Goal: Task Accomplishment & Management: Manage account settings

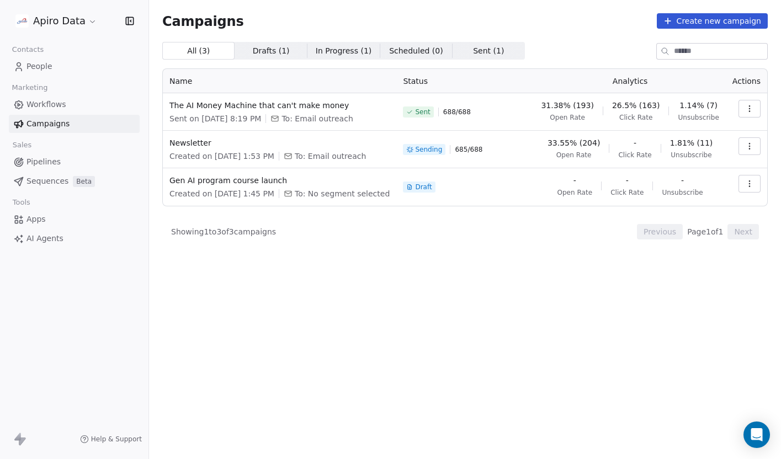
click at [750, 151] on icon "button" at bounding box center [749, 146] width 9 height 9
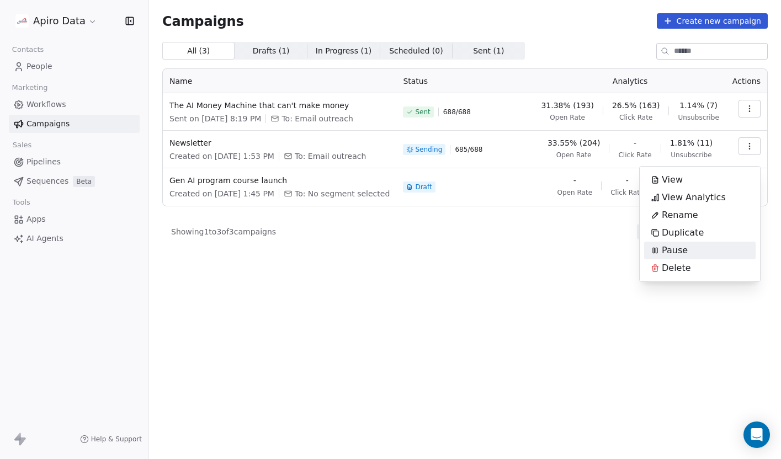
click at [707, 254] on div "Pause" at bounding box center [699, 251] width 111 height 18
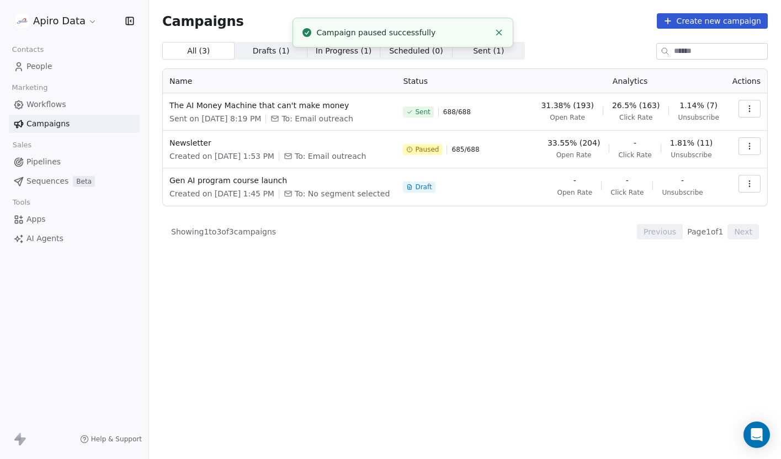
click at [515, 239] on div "Showing 1 to 3 of 3 campaigns Previous Page 1 of 1 Next" at bounding box center [464, 231] width 605 height 15
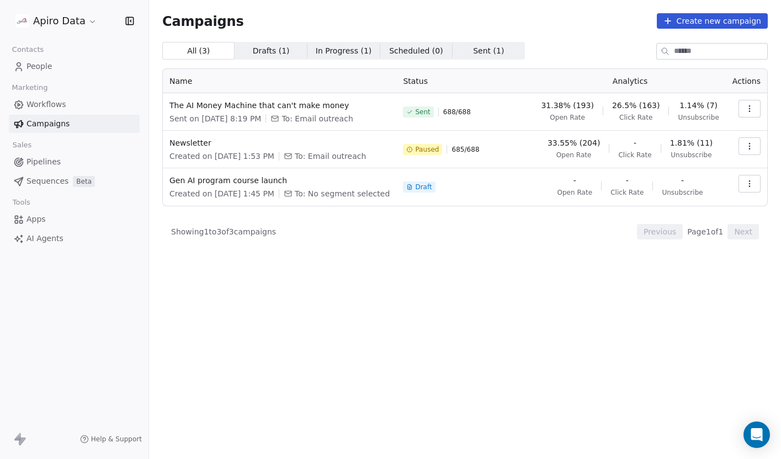
click at [746, 110] on icon "button" at bounding box center [749, 108] width 9 height 9
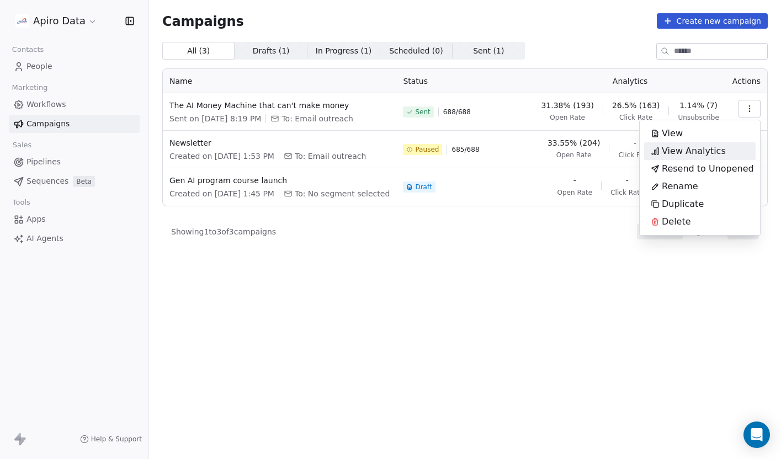
click at [708, 150] on span "View Analytics" at bounding box center [693, 151] width 64 height 13
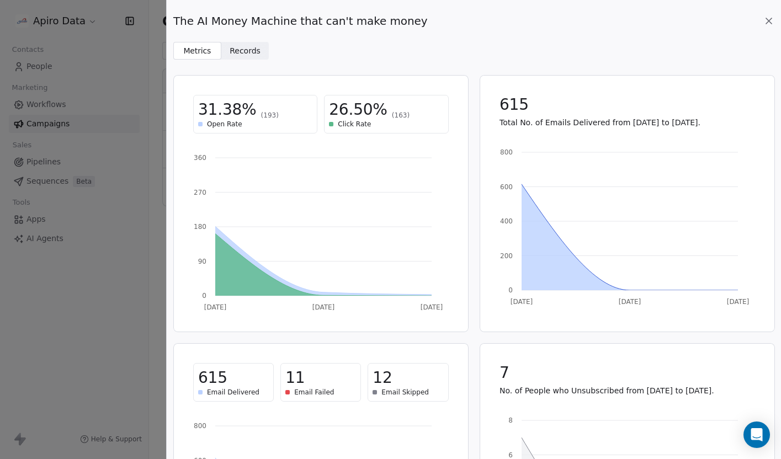
click at [239, 50] on span "Records" at bounding box center [244, 51] width 31 height 12
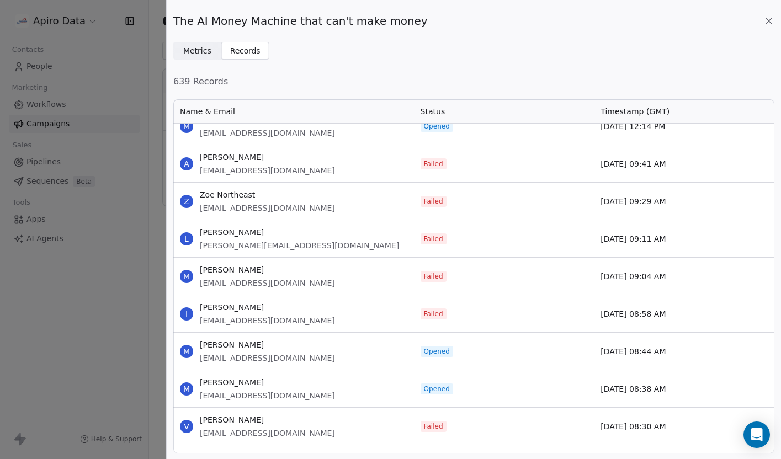
scroll to position [692, 0]
drag, startPoint x: 226, startPoint y: 270, endPoint x: 200, endPoint y: 270, distance: 26.5
click at [200, 270] on span "[PERSON_NAME]" at bounding box center [267, 269] width 135 height 11
copy span "Martijn"
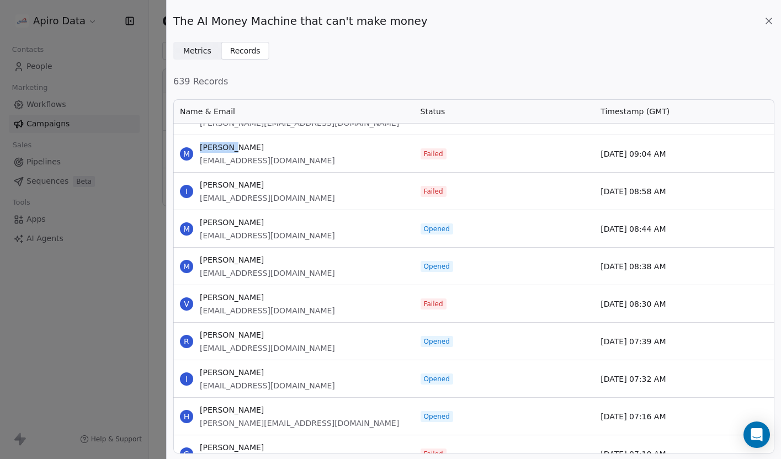
scroll to position [808, 0]
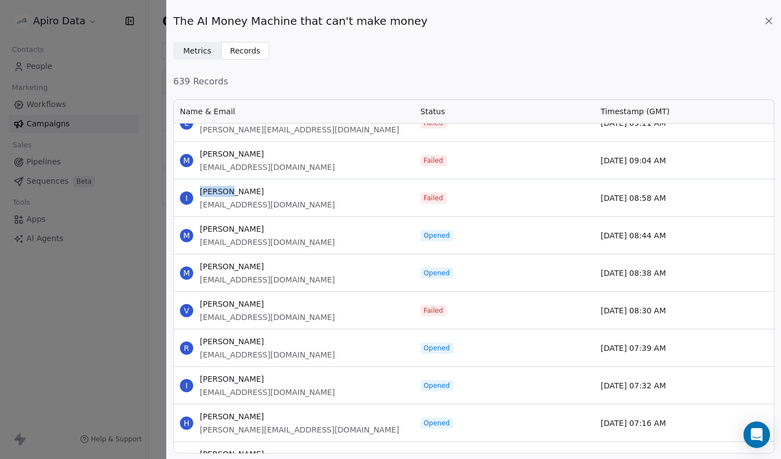
drag, startPoint x: 226, startPoint y: 193, endPoint x: 198, endPoint y: 192, distance: 27.6
click at [198, 192] on div "I Ignacio Ribeiro nachor@llamadadip.com" at bounding box center [293, 197] width 241 height 37
copy span "Ignacio"
drag, startPoint x: 230, startPoint y: 302, endPoint x: 201, endPoint y: 303, distance: 29.2
click at [201, 303] on span "[PERSON_NAME]" at bounding box center [267, 303] width 135 height 11
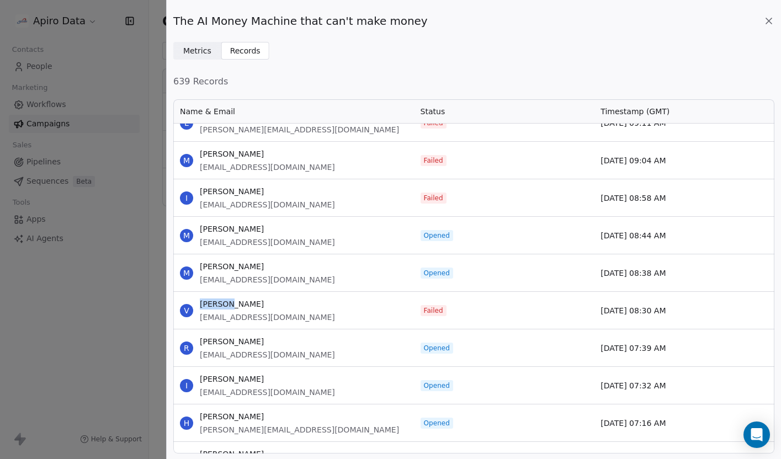
copy span "Vanessa"
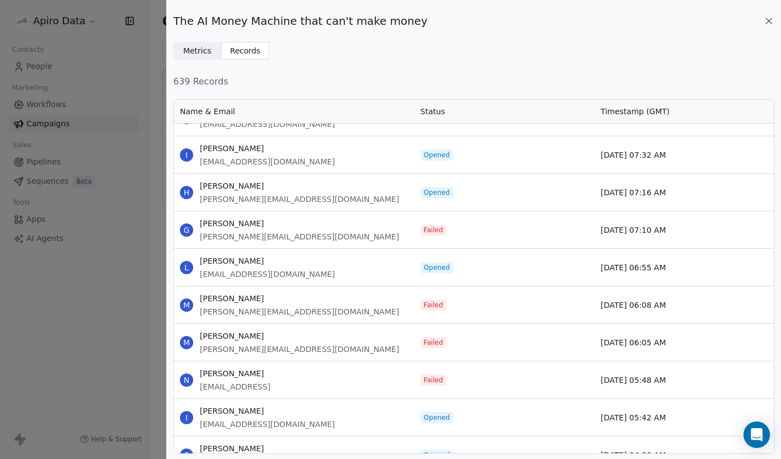
scroll to position [1064, 0]
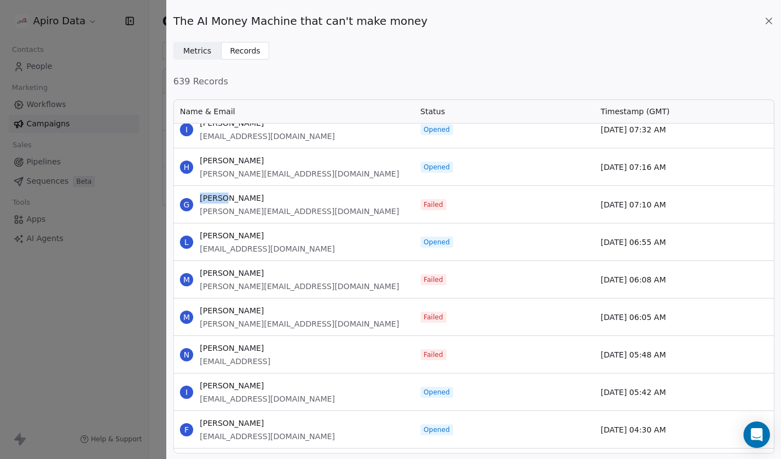
drag, startPoint x: 220, startPoint y: 199, endPoint x: 196, endPoint y: 199, distance: 24.3
click at [196, 199] on div "G Gilles Stephan gilles@recruts.com" at bounding box center [293, 204] width 241 height 37
copy span "Gilles"
drag, startPoint x: 224, startPoint y: 274, endPoint x: 201, endPoint y: 271, distance: 23.3
click at [201, 271] on span "[PERSON_NAME]" at bounding box center [299, 273] width 199 height 11
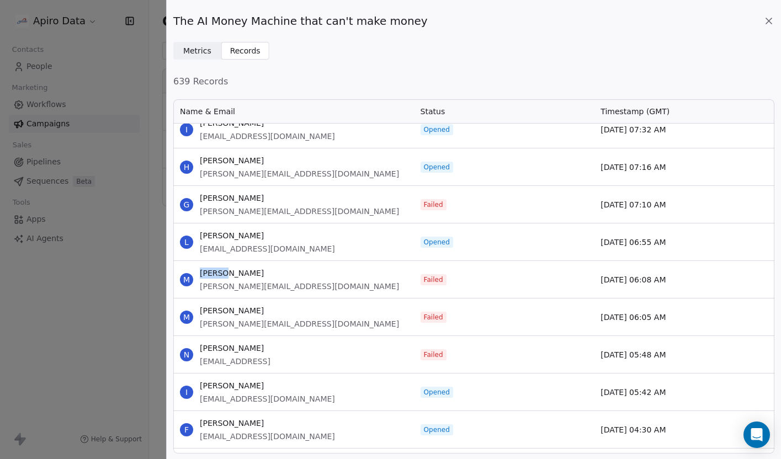
copy span "Miguel"
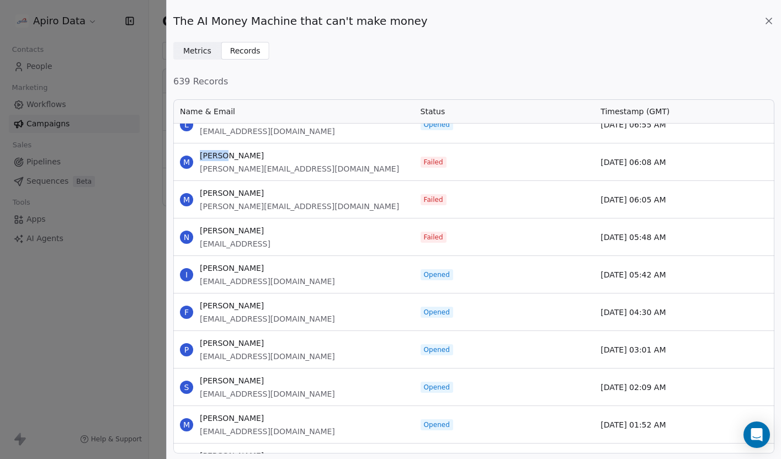
scroll to position [1199, 0]
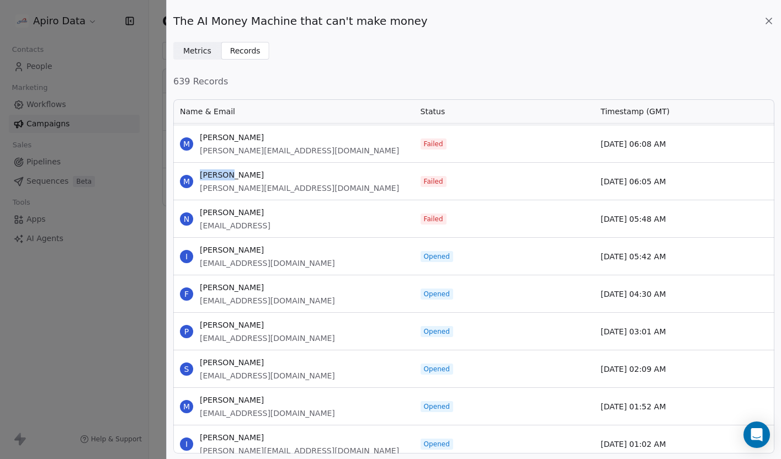
drag, startPoint x: 227, startPoint y: 175, endPoint x: 196, endPoint y: 173, distance: 31.0
click at [196, 173] on div "M Michael Power michael.power@aablar.com" at bounding box center [293, 181] width 241 height 37
copy span "Michael"
drag, startPoint x: 215, startPoint y: 211, endPoint x: 200, endPoint y: 212, distance: 14.9
click at [200, 211] on span "[PERSON_NAME]" at bounding box center [235, 212] width 71 height 11
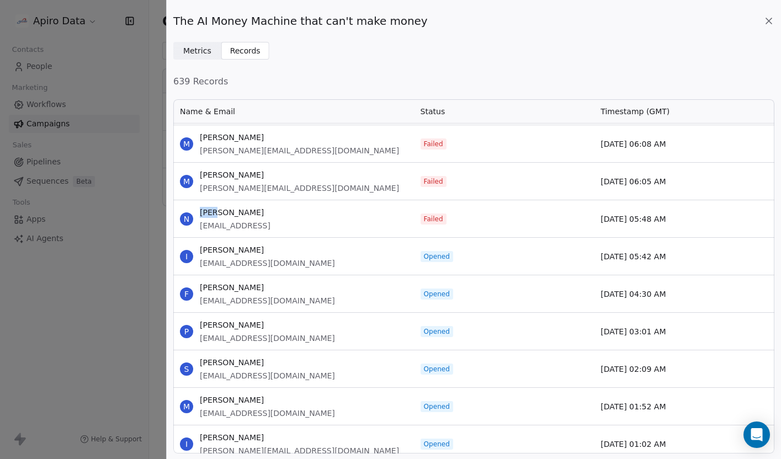
copy span "Nick"
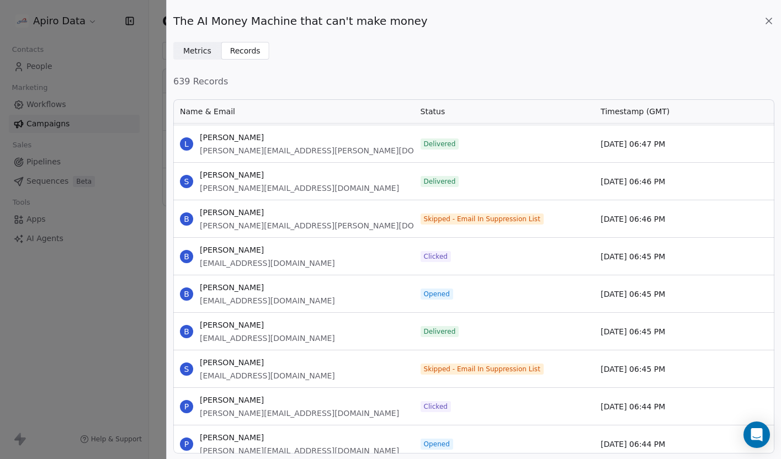
scroll to position [10884, 0]
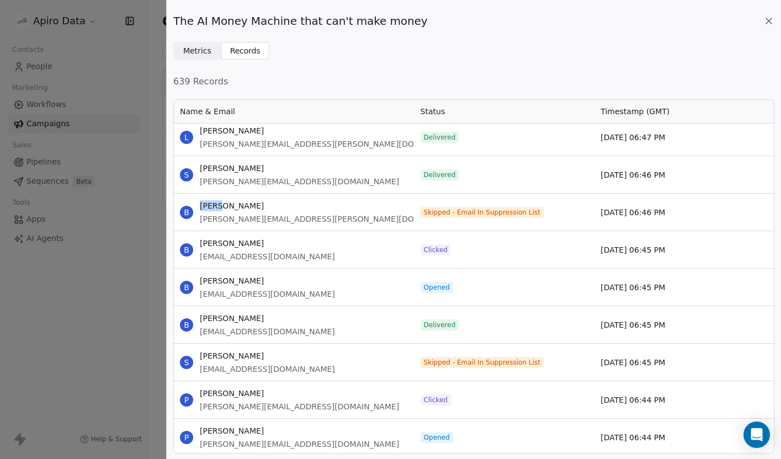
drag, startPoint x: 223, startPoint y: 204, endPoint x: 197, endPoint y: 202, distance: 26.0
click at [197, 202] on div "B Bosko Djurica bosko.durica@proximus.com" at bounding box center [293, 212] width 241 height 37
copy span "Bosko"
drag, startPoint x: 226, startPoint y: 355, endPoint x: 194, endPoint y: 354, distance: 32.6
click at [194, 354] on div "S Stefaan Vanden Bogaerde stefaan.vanden.bogaerde@bics.com" at bounding box center [293, 362] width 241 height 37
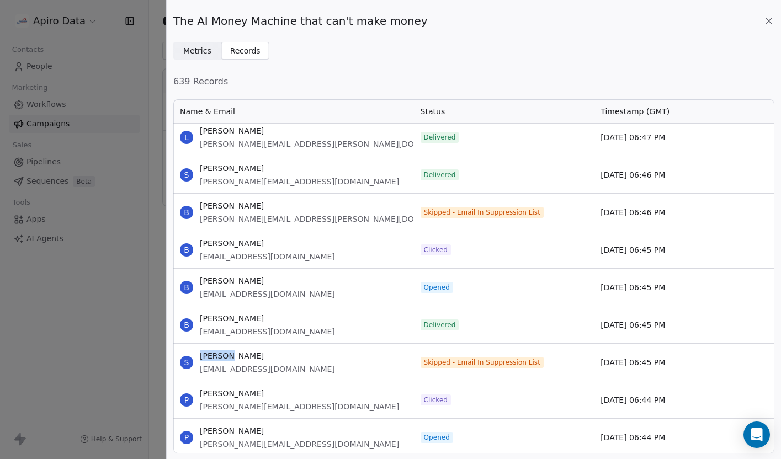
copy span "Stefaan"
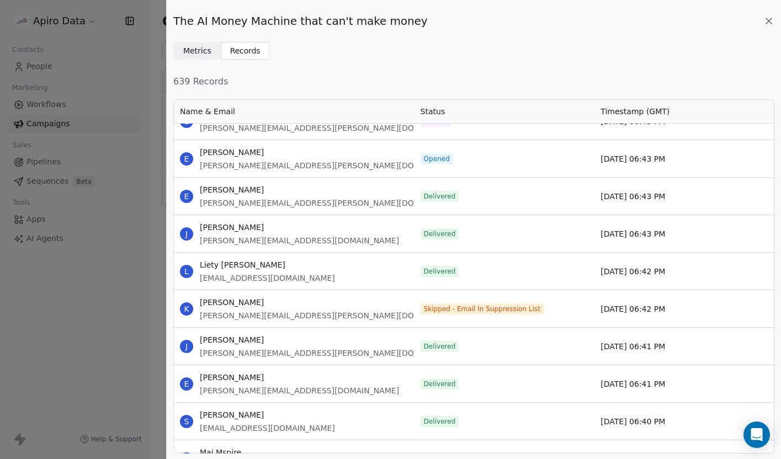
scroll to position [12256, 0]
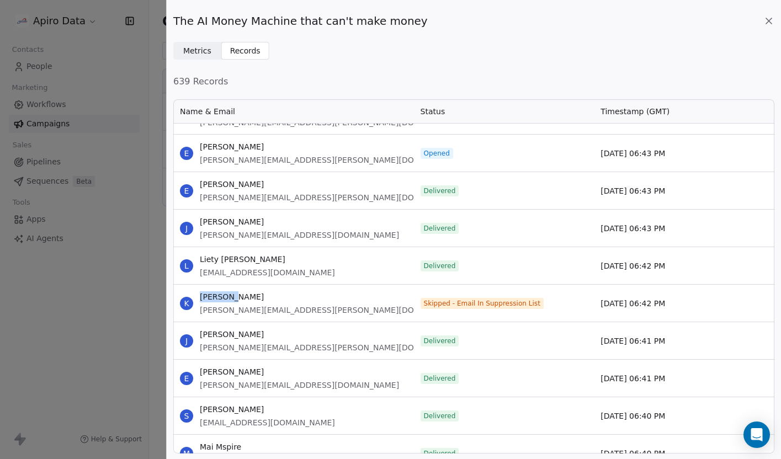
drag, startPoint x: 231, startPoint y: 296, endPoint x: 198, endPoint y: 296, distance: 33.1
click at [197, 295] on div "K Kenneth Hardat kenneth.hardat@bics.com" at bounding box center [293, 303] width 241 height 37
copy span "Kenneth"
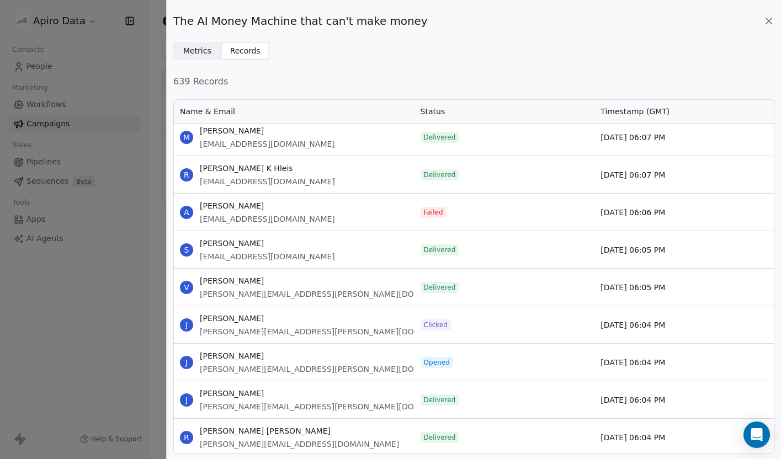
scroll to position [15197, 0]
drag, startPoint x: 227, startPoint y: 206, endPoint x: 201, endPoint y: 206, distance: 25.9
click at [201, 205] on span "[PERSON_NAME]" at bounding box center [267, 206] width 135 height 11
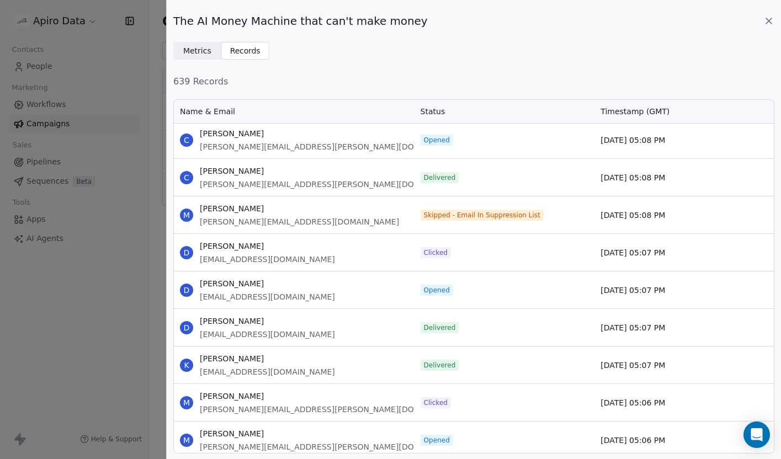
scroll to position [21161, 0]
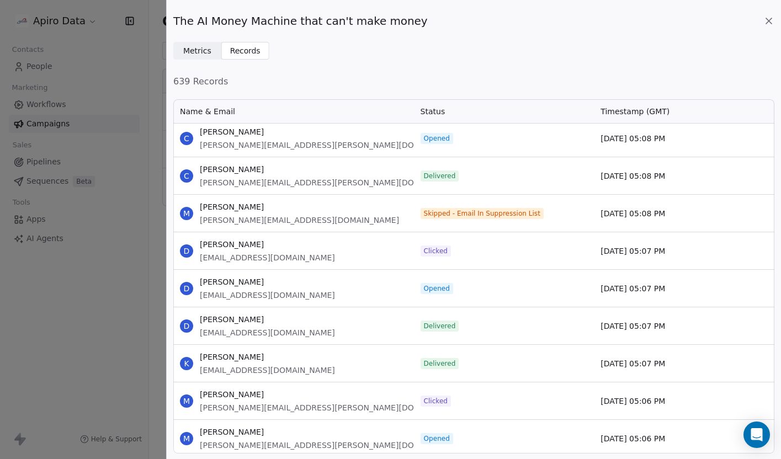
drag, startPoint x: 253, startPoint y: 206, endPoint x: 200, endPoint y: 205, distance: 53.0
click at [200, 205] on span "[PERSON_NAME]" at bounding box center [299, 206] width 199 height 11
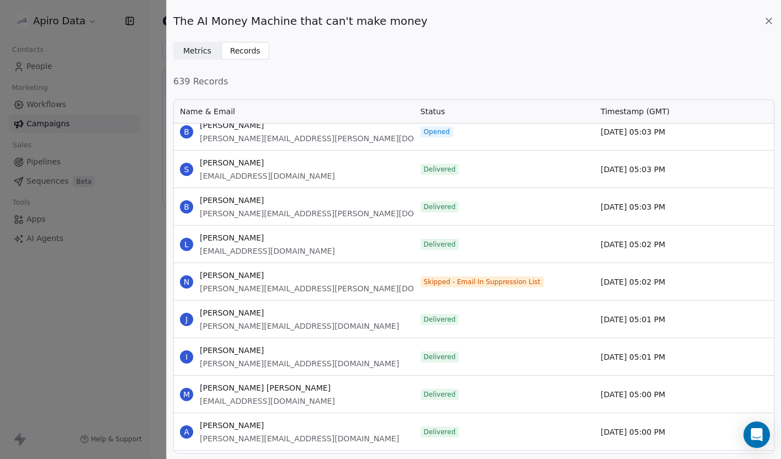
scroll to position [21957, 0]
drag, startPoint x: 271, startPoint y: 271, endPoint x: 199, endPoint y: 270, distance: 72.3
click at [199, 270] on div "N Neusa Veiga Rocha neusa.rocha@angolacables.co.ao" at bounding box center [293, 280] width 241 height 37
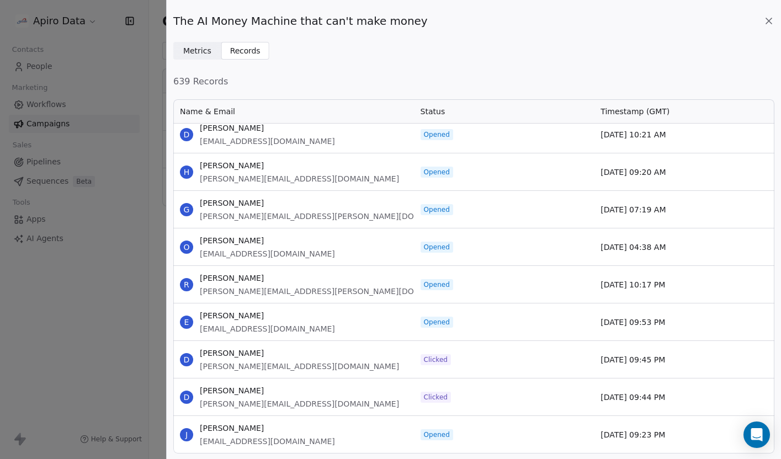
scroll to position [0, 0]
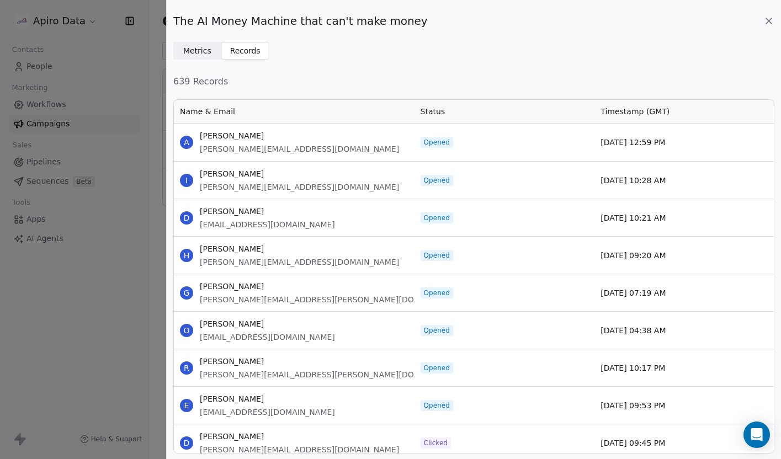
click at [194, 55] on span "Metrics" at bounding box center [197, 51] width 28 height 12
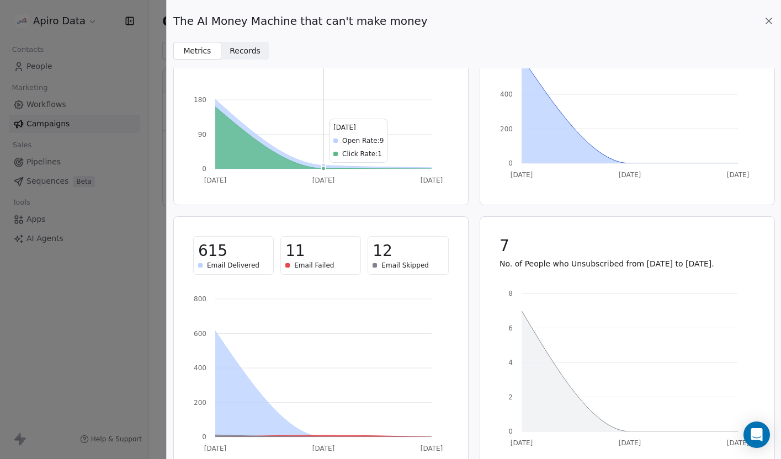
scroll to position [137, 0]
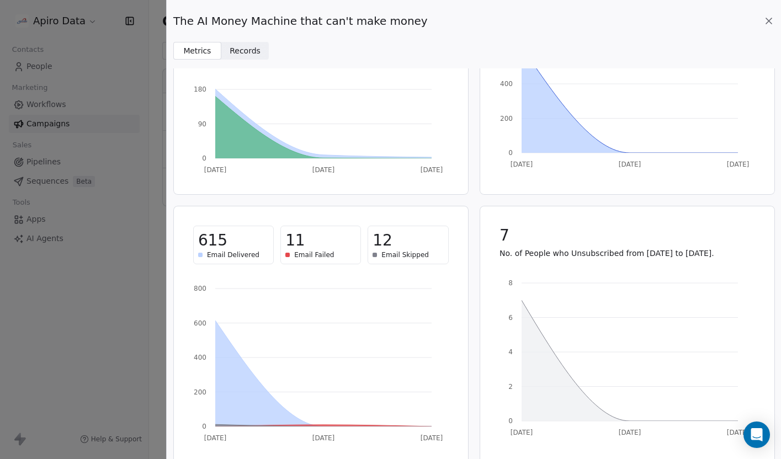
click at [313, 254] on span "Email Failed" at bounding box center [314, 254] width 40 height 9
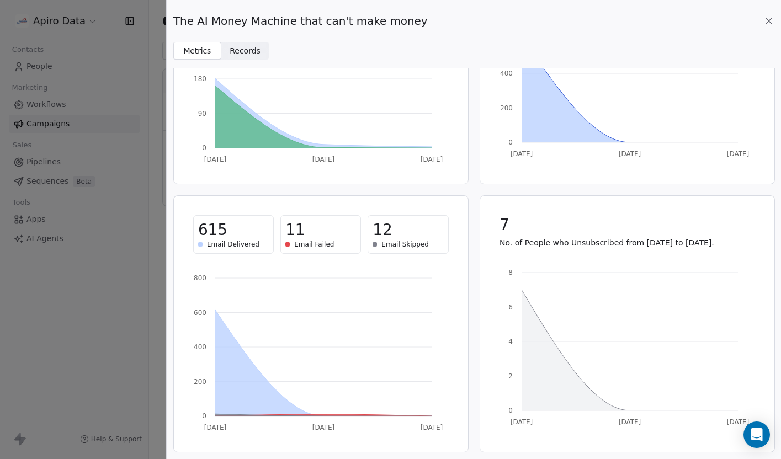
click at [312, 233] on div "11" at bounding box center [320, 230] width 71 height 20
click at [763, 20] on icon at bounding box center [768, 20] width 11 height 11
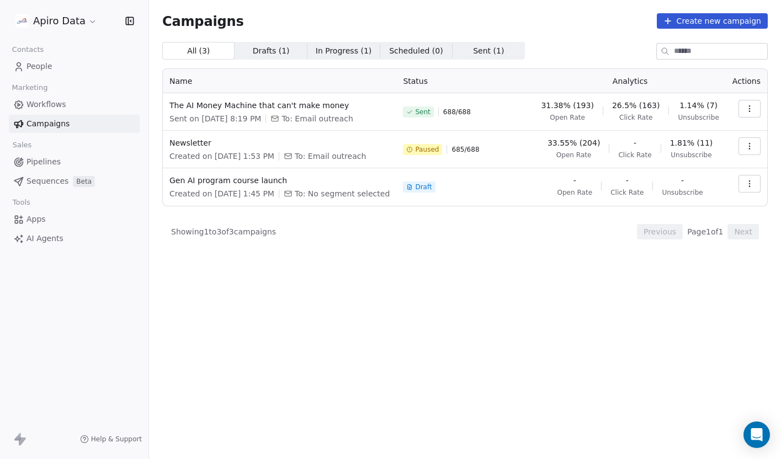
click at [747, 151] on icon "button" at bounding box center [749, 146] width 9 height 9
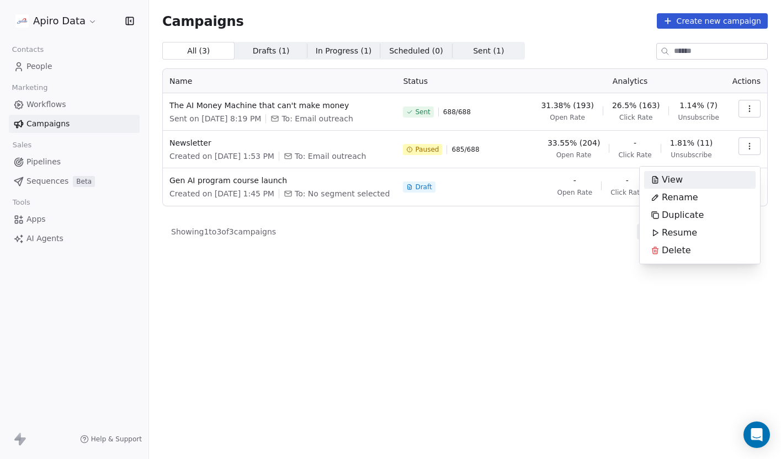
click at [515, 201] on html "Apiro Data Contacts People Marketing Workflows Campaigns Sales Pipelines Sequen…" at bounding box center [390, 236] width 781 height 473
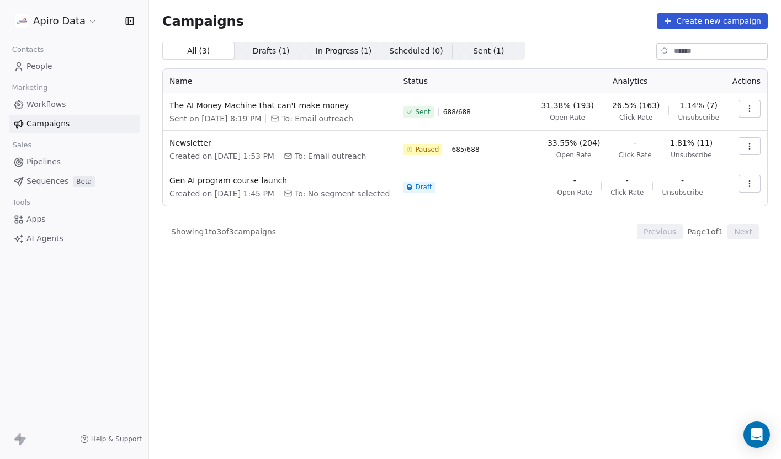
click at [413, 153] on icon at bounding box center [409, 149] width 7 height 7
click at [752, 155] on button "button" at bounding box center [749, 146] width 22 height 18
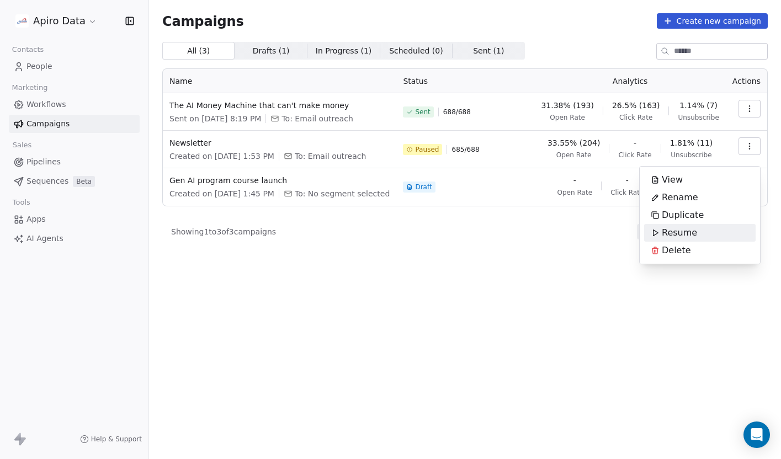
click at [700, 237] on div "Resume" at bounding box center [674, 233] width 60 height 18
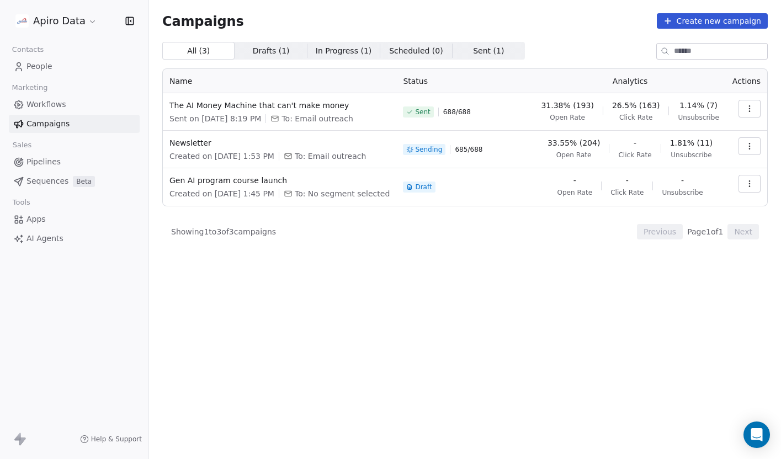
click at [749, 146] on icon "button" at bounding box center [749, 146] width 1 height 1
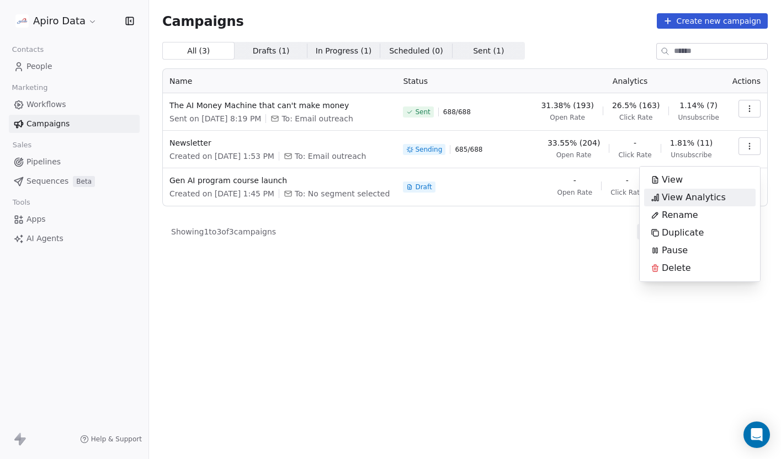
click at [713, 201] on span "View Analytics" at bounding box center [693, 197] width 64 height 13
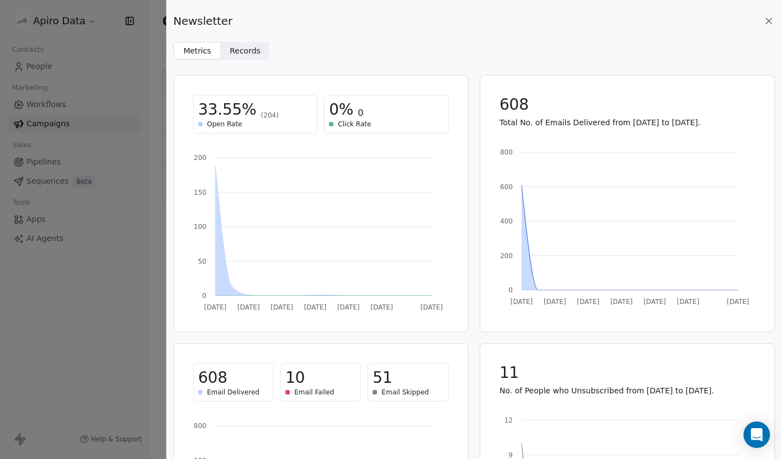
click at [245, 53] on span "Records" at bounding box center [244, 51] width 31 height 12
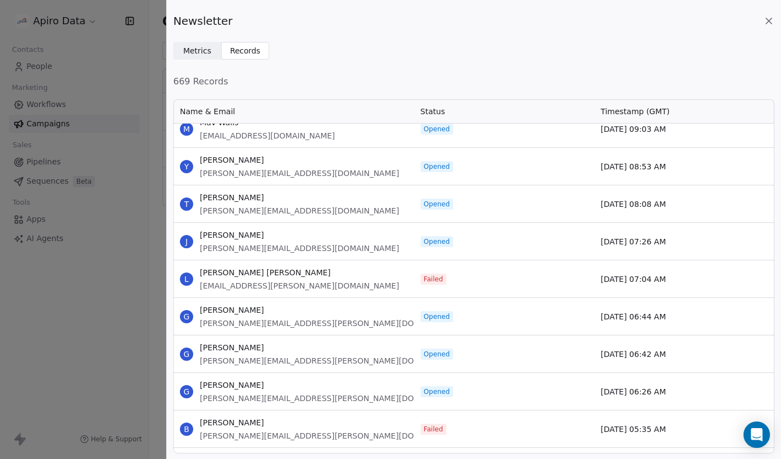
scroll to position [841, 0]
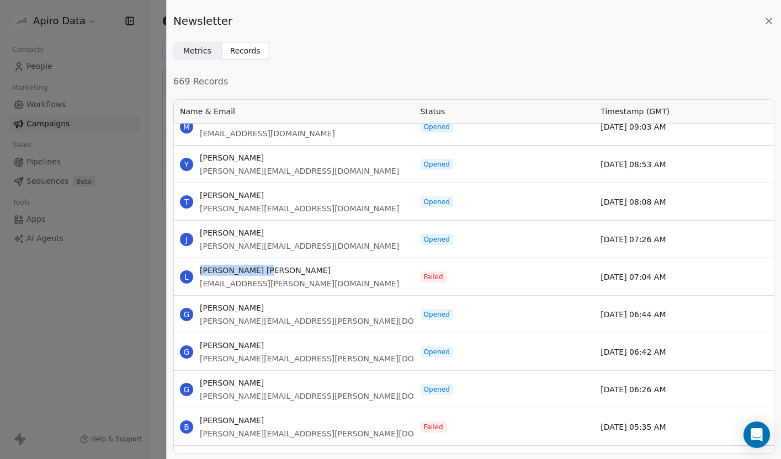
drag, startPoint x: 261, startPoint y: 269, endPoint x: 200, endPoint y: 270, distance: 61.8
click at [200, 270] on span "Luc Vidal Madjar" at bounding box center [299, 270] width 199 height 11
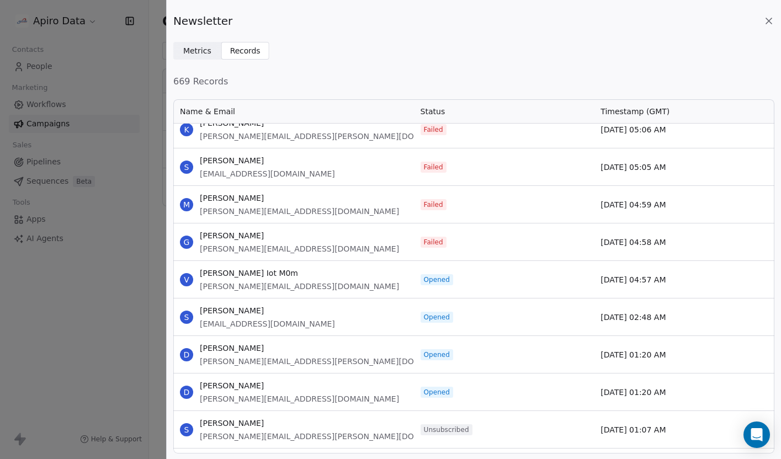
scroll to position [1180, 0]
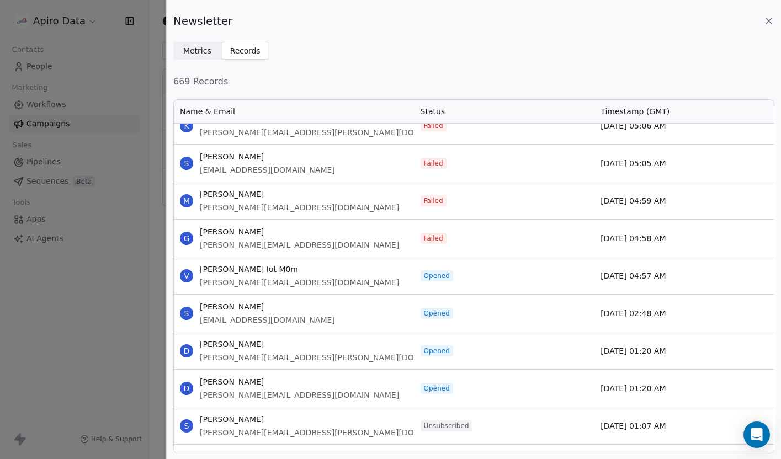
drag, startPoint x: 268, startPoint y: 228, endPoint x: 200, endPoint y: 228, distance: 67.9
click at [200, 228] on span "[PERSON_NAME]" at bounding box center [299, 231] width 199 height 11
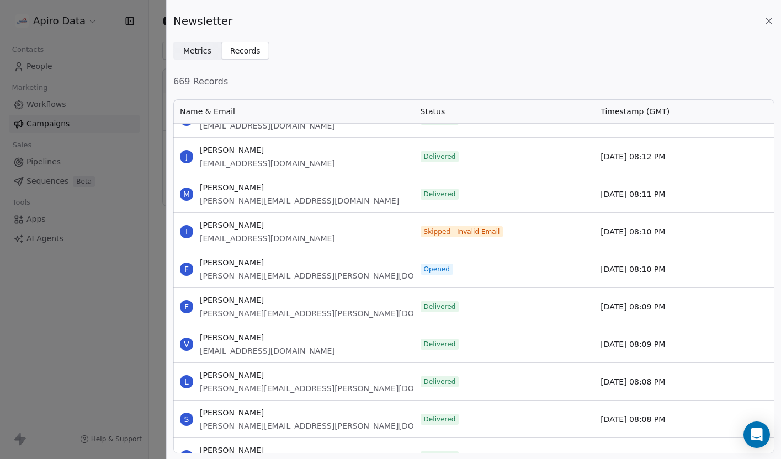
scroll to position [3252, 0]
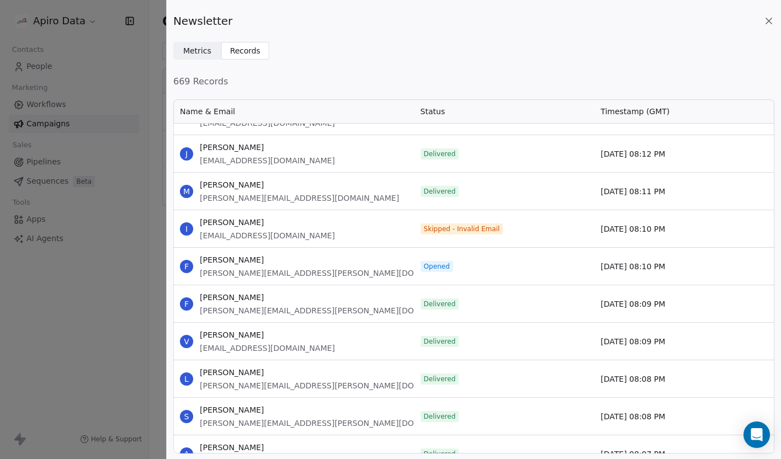
drag, startPoint x: 264, startPoint y: 221, endPoint x: 197, endPoint y: 223, distance: 66.8
click at [197, 222] on div "I Igor Pashchenko igor@23telecom.co.uk" at bounding box center [293, 228] width 241 height 37
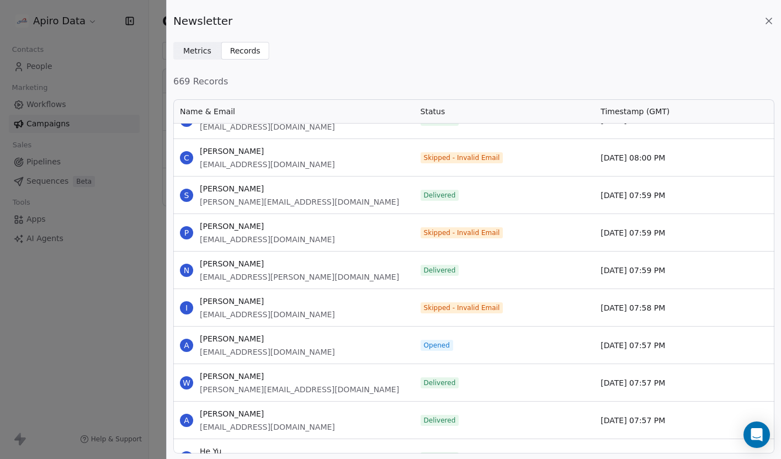
scroll to position [4100, 0]
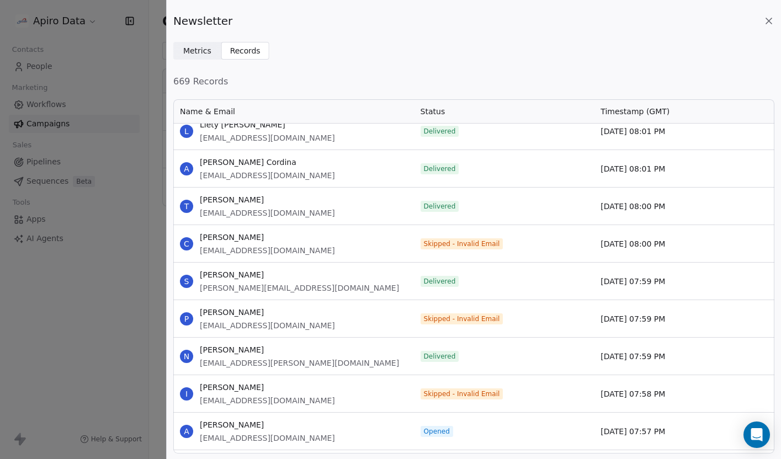
drag, startPoint x: 274, startPoint y: 235, endPoint x: 201, endPoint y: 237, distance: 73.4
click at [201, 237] on span "[PERSON_NAME]" at bounding box center [267, 237] width 135 height 11
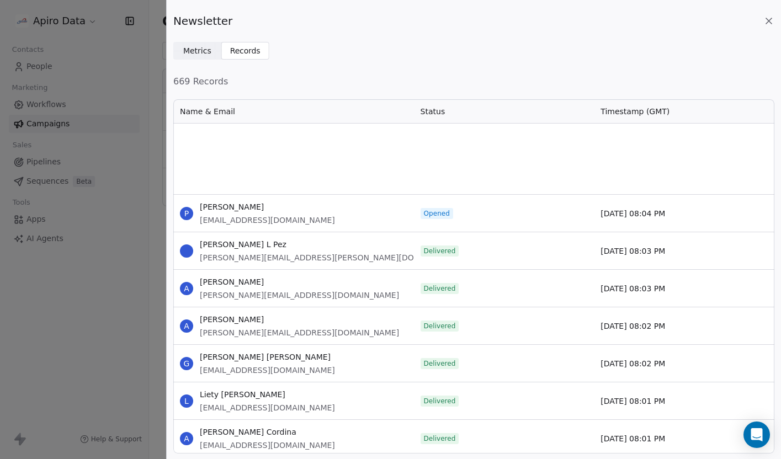
scroll to position [4002, 0]
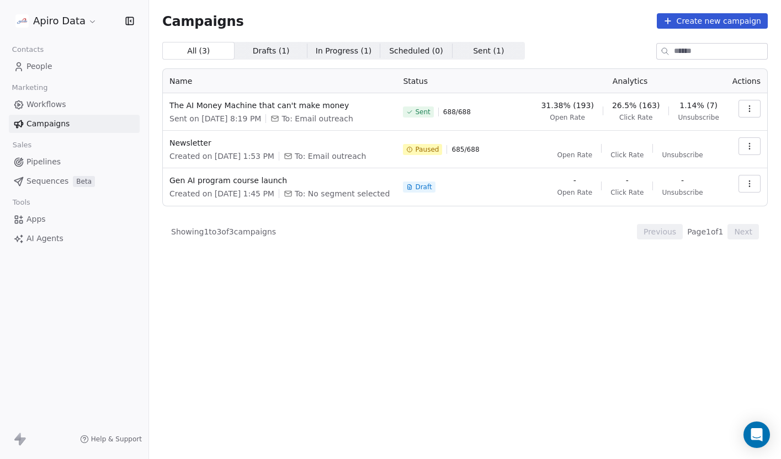
click at [40, 64] on span "People" at bounding box center [39, 67] width 26 height 12
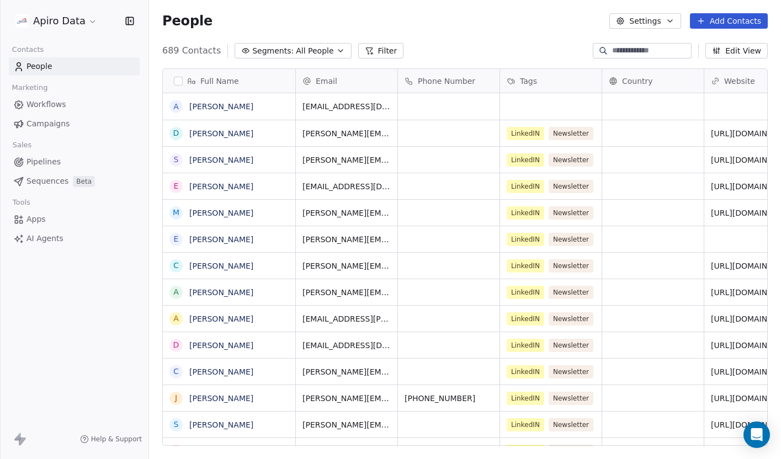
scroll to position [404, 632]
click at [336, 53] on icon "button" at bounding box center [340, 50] width 9 height 9
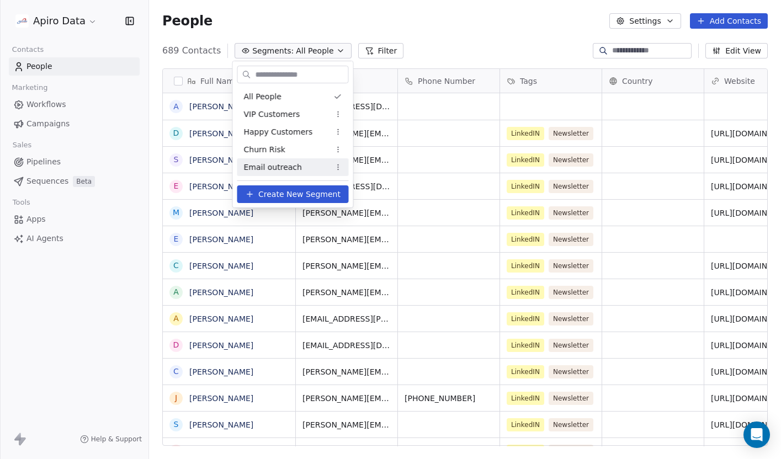
click at [259, 169] on span "Email outreach" at bounding box center [273, 168] width 58 height 12
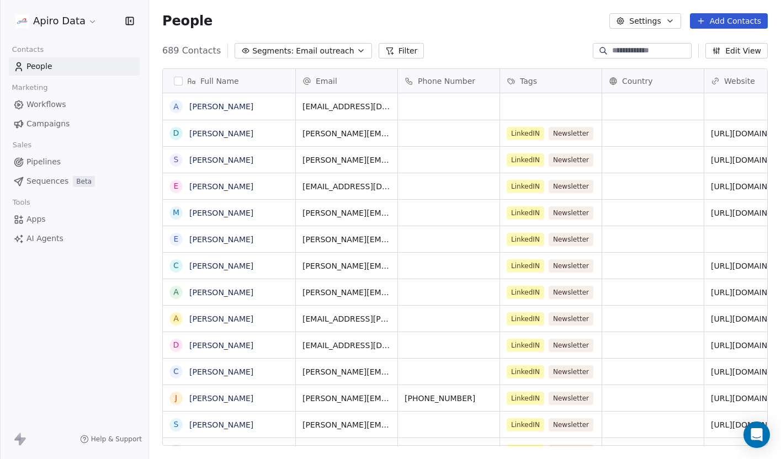
click at [647, 47] on input at bounding box center [650, 50] width 77 height 11
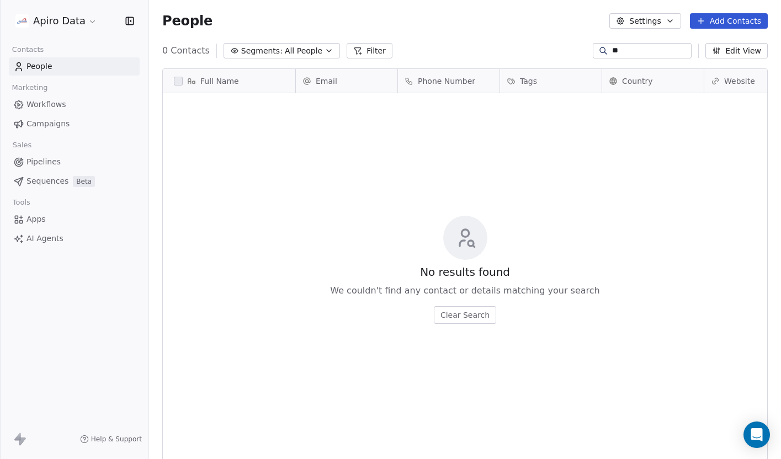
type input "*"
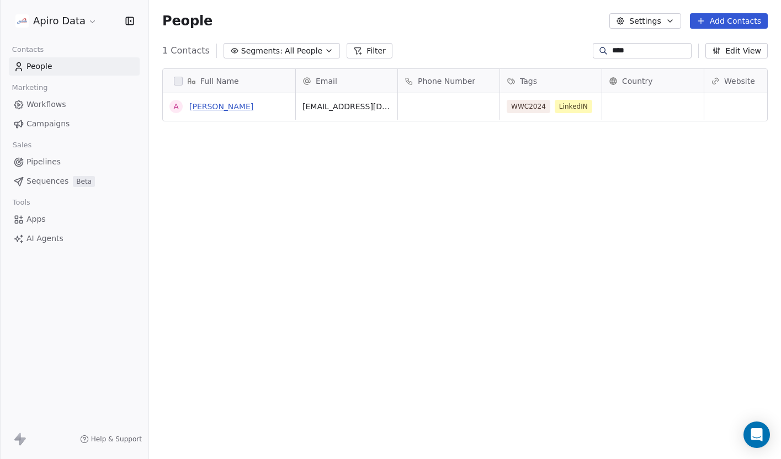
type input "****"
click at [221, 107] on link "[PERSON_NAME]" at bounding box center [221, 106] width 64 height 9
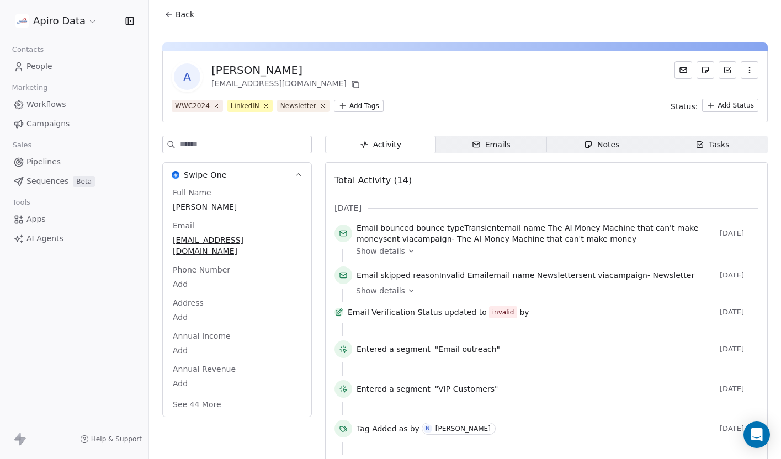
click at [752, 73] on icon "button" at bounding box center [749, 70] width 9 height 9
click at [716, 96] on div "Delete" at bounding box center [734, 95] width 74 height 18
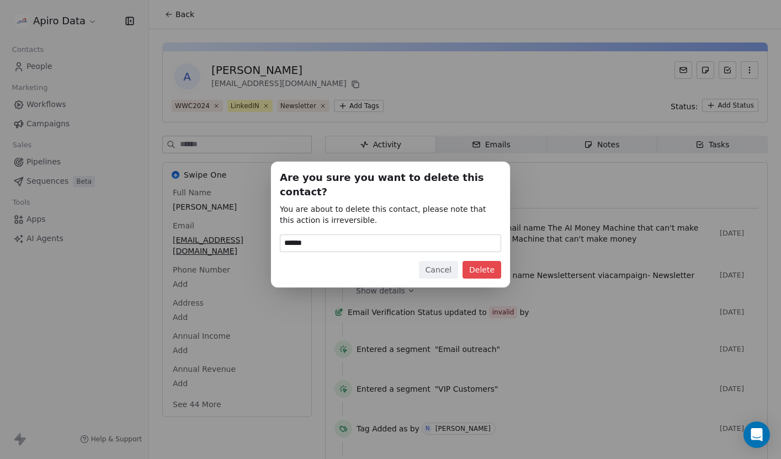
type input "******"
click at [494, 261] on button "Delete" at bounding box center [481, 270] width 39 height 18
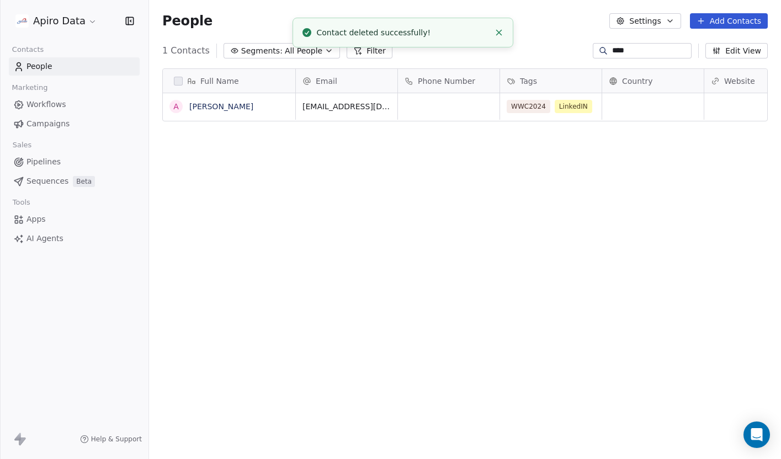
scroll to position [404, 632]
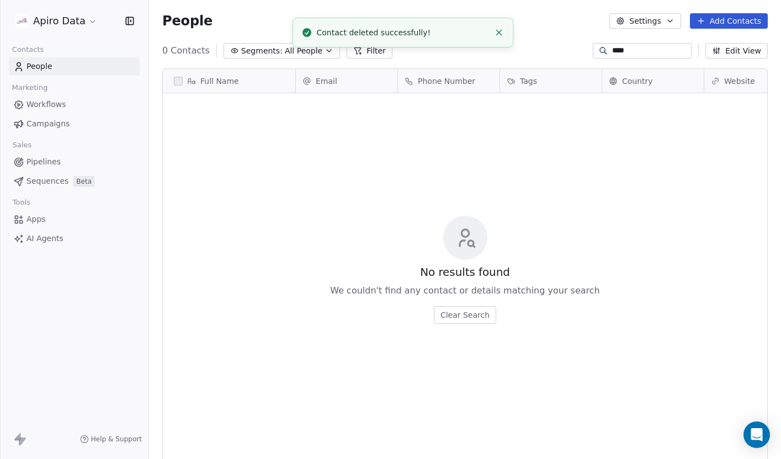
drag, startPoint x: 636, startPoint y: 47, endPoint x: 598, endPoint y: 47, distance: 38.1
click at [597, 47] on div "**** ****" at bounding box center [641, 50] width 99 height 15
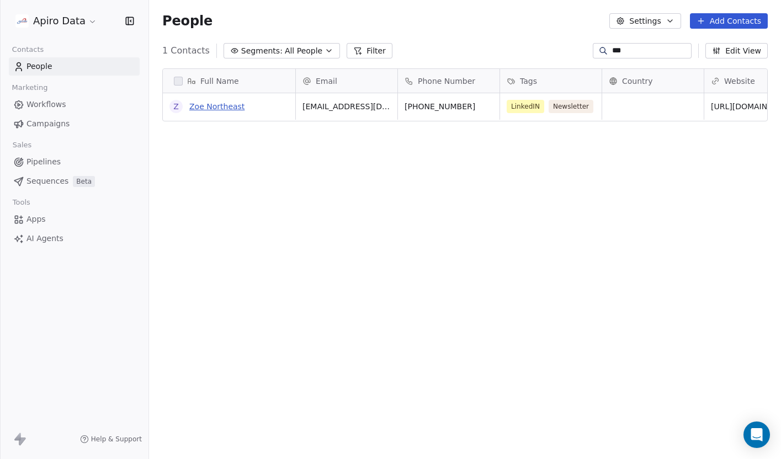
type input "***"
click at [224, 108] on link "Zoe Northeast" at bounding box center [216, 106] width 55 height 9
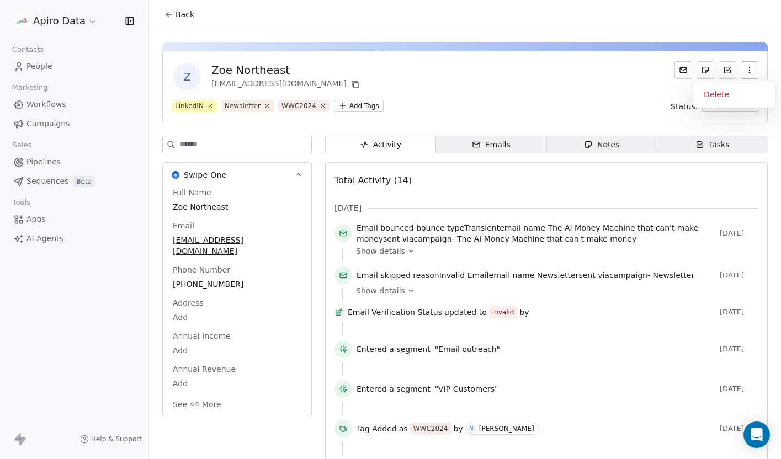
click at [748, 73] on icon "button" at bounding box center [749, 70] width 9 height 9
click at [717, 96] on div "Delete" at bounding box center [734, 95] width 74 height 18
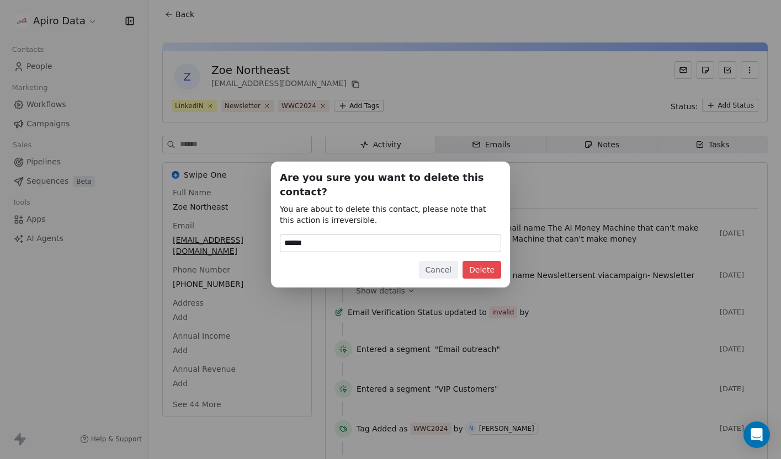
type input "******"
click at [492, 264] on button "Delete" at bounding box center [481, 270] width 39 height 18
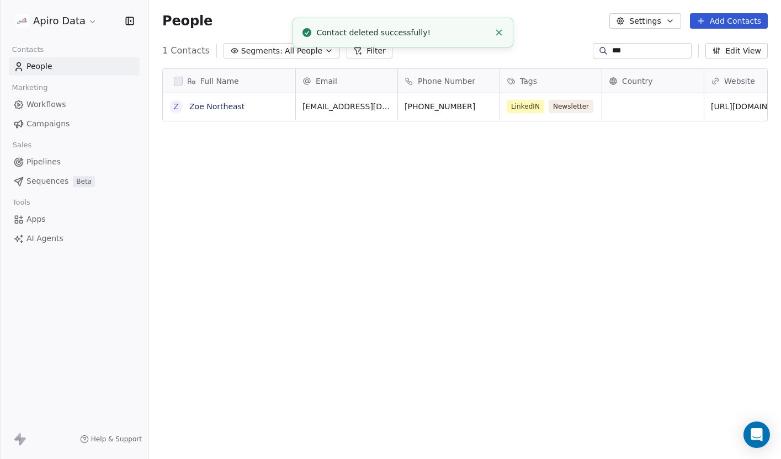
scroll to position [404, 632]
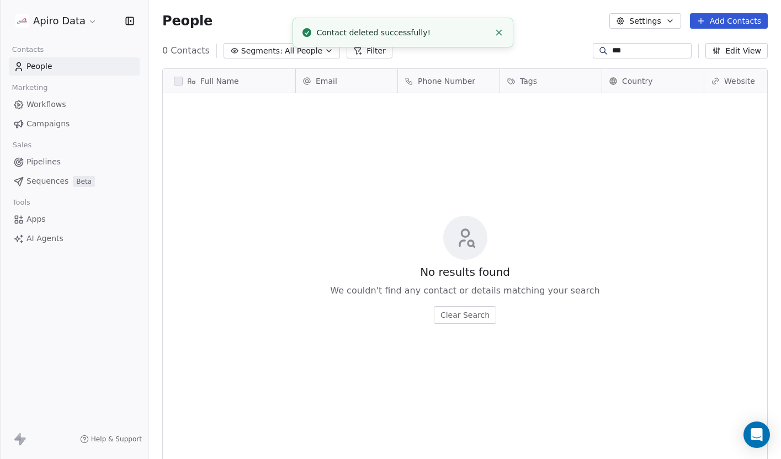
drag, startPoint x: 626, startPoint y: 52, endPoint x: 605, endPoint y: 52, distance: 20.4
click at [612, 52] on input "***" at bounding box center [650, 50] width 77 height 11
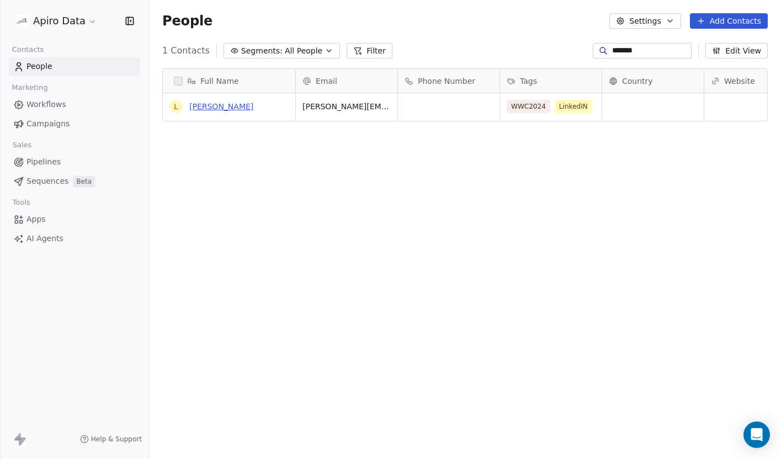
type input "*******"
click at [223, 106] on link "[PERSON_NAME]" at bounding box center [221, 106] width 64 height 9
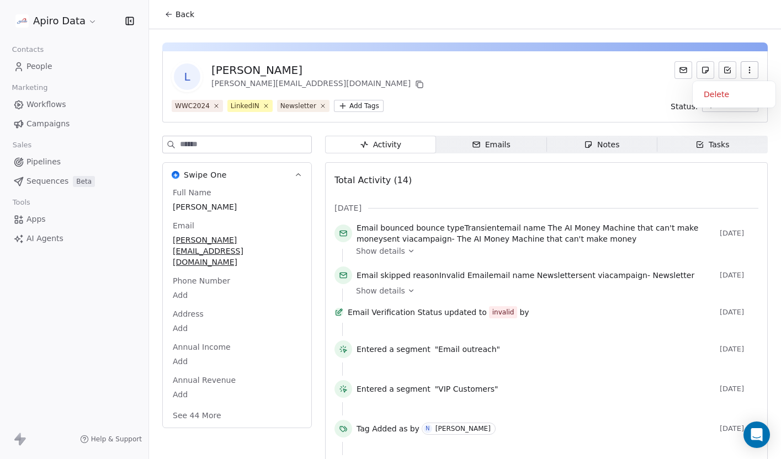
click at [750, 72] on icon "button" at bounding box center [749, 70] width 9 height 9
click at [721, 99] on div "Delete" at bounding box center [734, 95] width 74 height 18
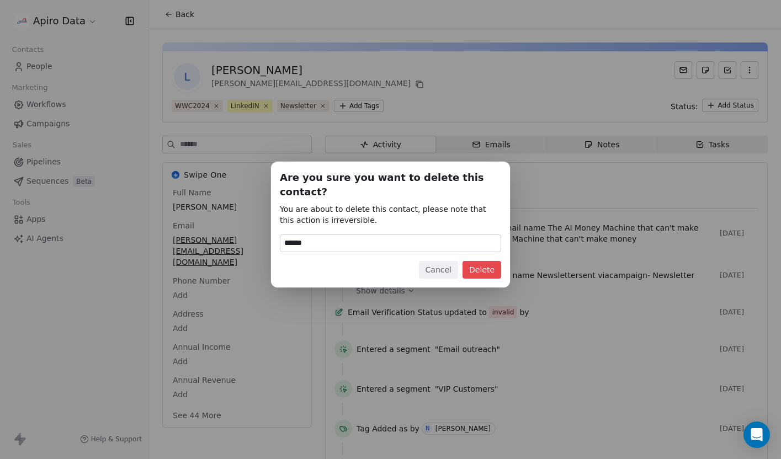
type input "******"
click at [492, 263] on button "Delete" at bounding box center [481, 270] width 39 height 18
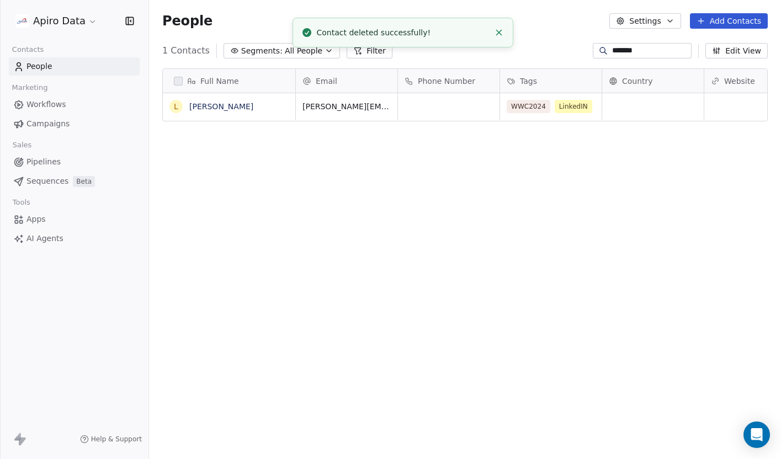
scroll to position [404, 632]
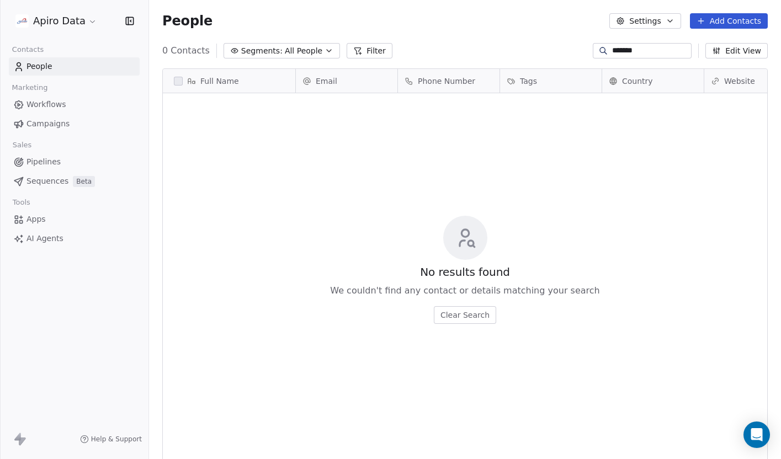
drag, startPoint x: 650, startPoint y: 47, endPoint x: 575, endPoint y: 47, distance: 75.6
click at [575, 47] on div "0 Contacts Segments: All People Filter ******* Edit View" at bounding box center [465, 51] width 632 height 18
paste input
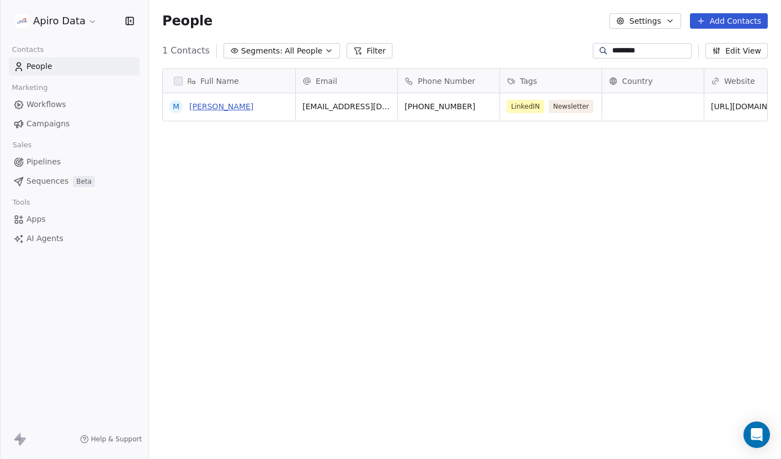
type input "*******"
click at [221, 105] on link "[PERSON_NAME]" at bounding box center [221, 106] width 64 height 9
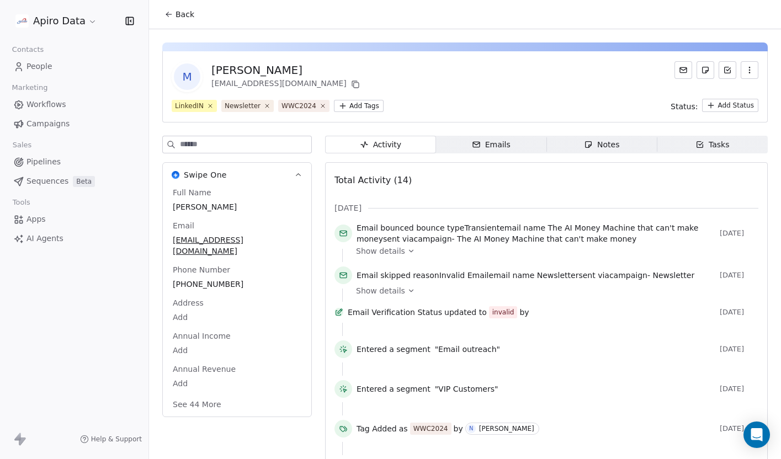
click at [749, 68] on icon "button" at bounding box center [749, 70] width 9 height 9
click at [727, 94] on div "Delete" at bounding box center [734, 95] width 74 height 18
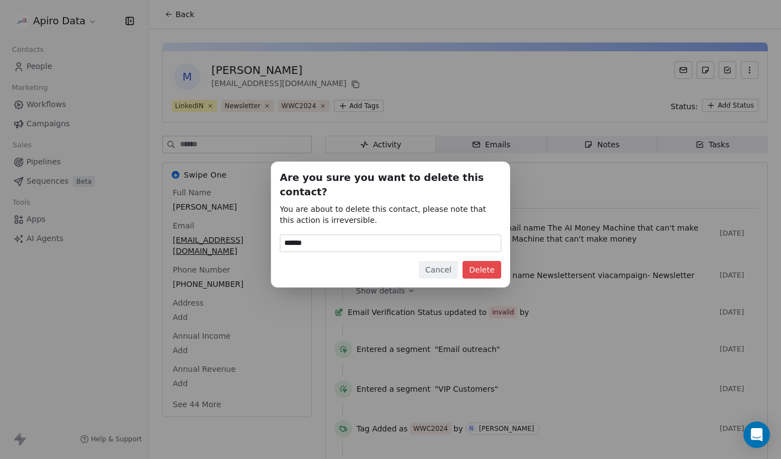
type input "******"
click at [487, 265] on button "Delete" at bounding box center [481, 270] width 39 height 18
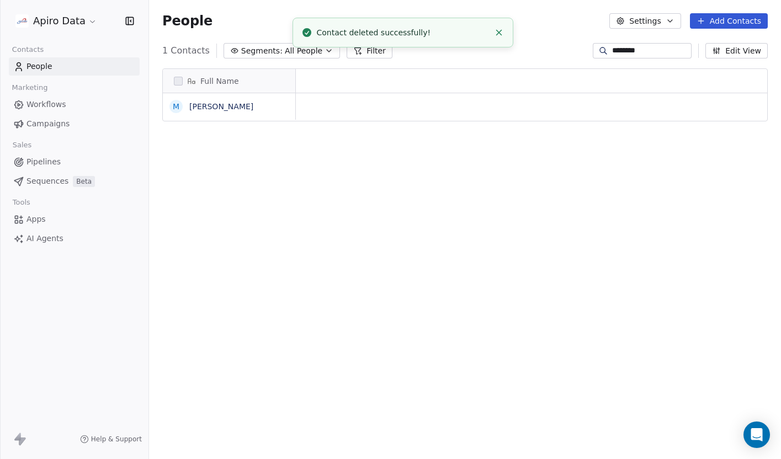
scroll to position [1, 1]
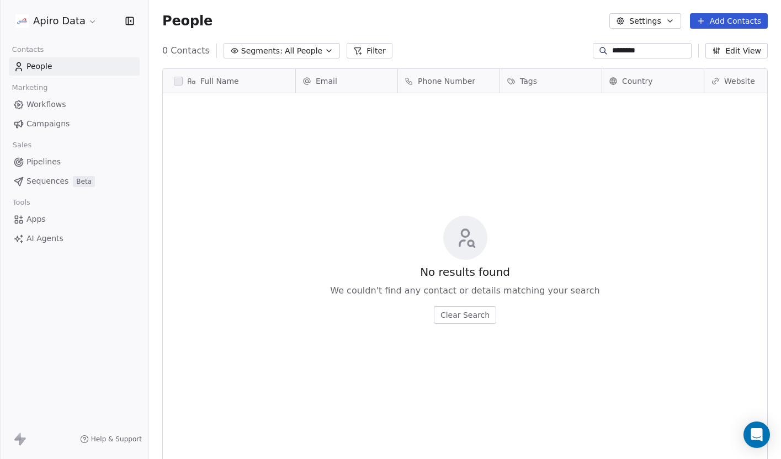
drag, startPoint x: 635, startPoint y: 49, endPoint x: 569, endPoint y: 50, distance: 65.6
click at [569, 50] on div "0 Contacts Segments: All People Filter ******* Edit View" at bounding box center [465, 51] width 632 height 18
paste input
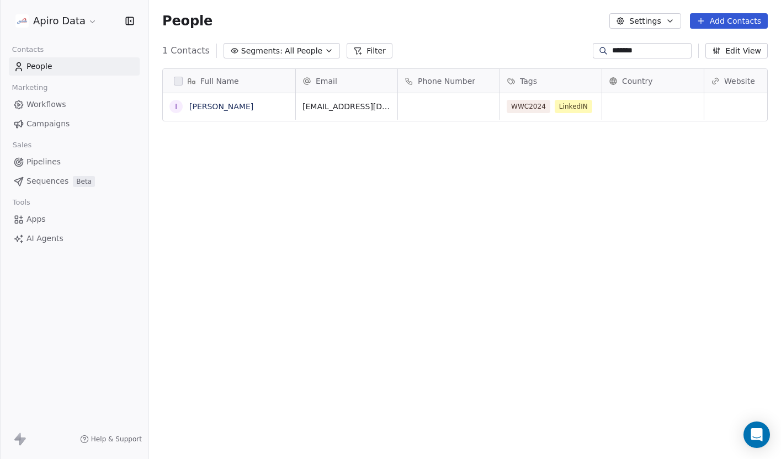
scroll to position [404, 632]
type input "*******"
click at [205, 106] on link "[PERSON_NAME]" at bounding box center [221, 106] width 64 height 9
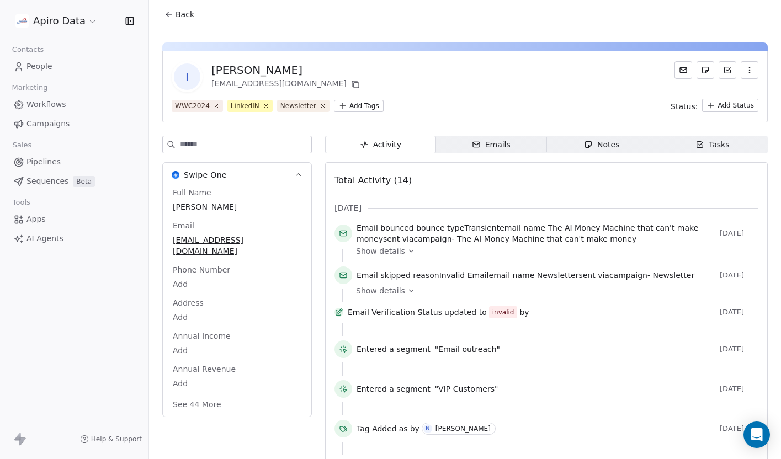
click at [749, 62] on button "button" at bounding box center [749, 70] width 18 height 18
click at [729, 91] on div "Delete" at bounding box center [734, 95] width 74 height 18
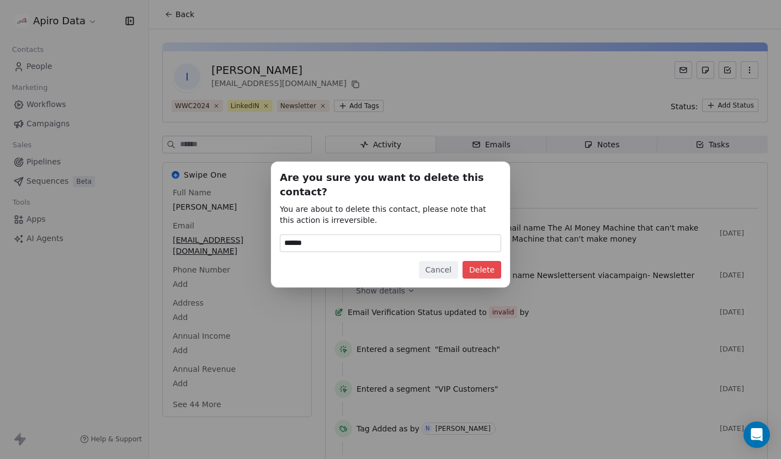
type input "******"
click at [484, 266] on button "Delete" at bounding box center [481, 270] width 39 height 18
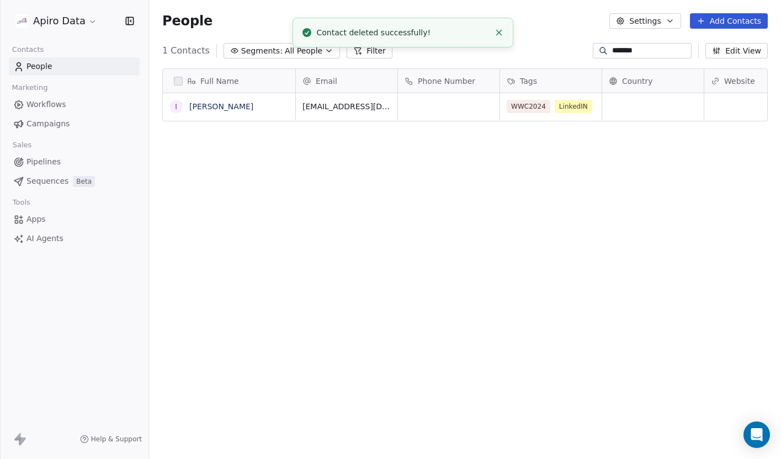
scroll to position [404, 632]
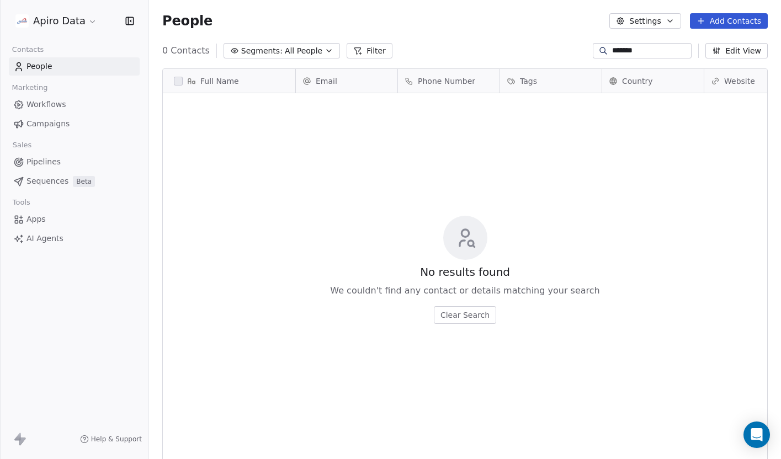
drag, startPoint x: 642, startPoint y: 49, endPoint x: 569, endPoint y: 49, distance: 72.3
click at [569, 49] on div "0 Contacts Segments: All People Filter ******* Edit View" at bounding box center [465, 51] width 632 height 18
paste input
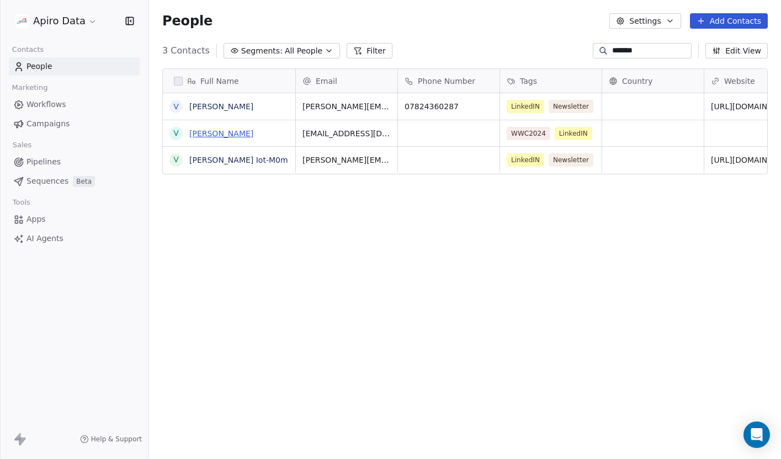
type input "*******"
click at [200, 134] on link "[PERSON_NAME]" at bounding box center [221, 133] width 64 height 9
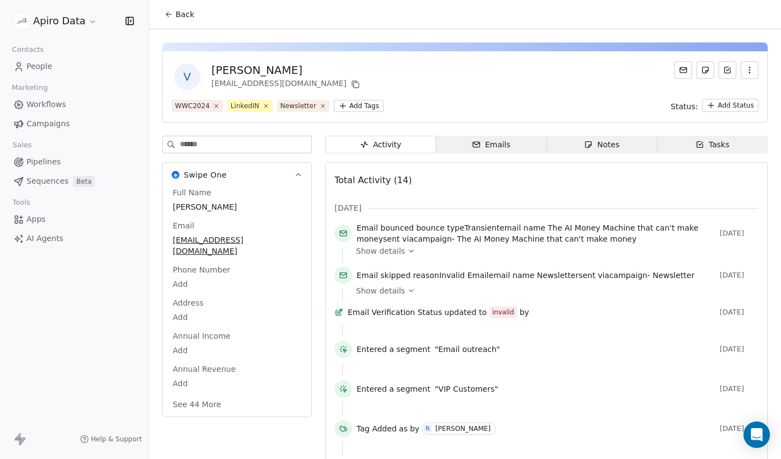
click at [752, 65] on button "button" at bounding box center [749, 70] width 18 height 18
click at [729, 91] on div "Delete" at bounding box center [734, 95] width 74 height 18
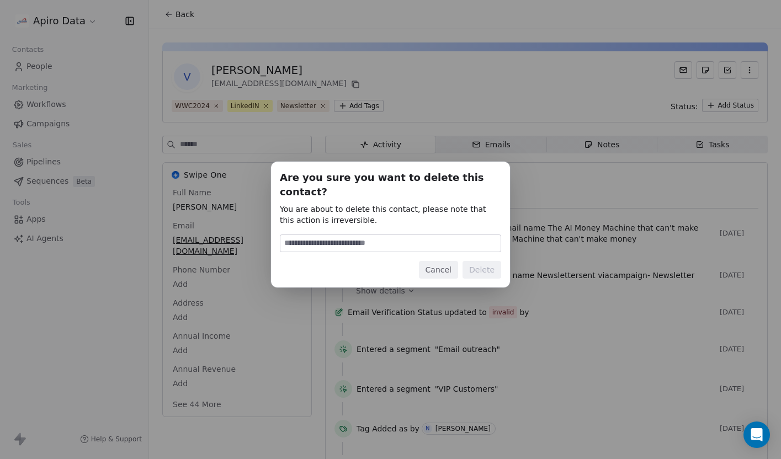
click at [397, 235] on input at bounding box center [390, 243] width 220 height 17
type input "******"
click at [477, 266] on button "Delete" at bounding box center [481, 270] width 39 height 18
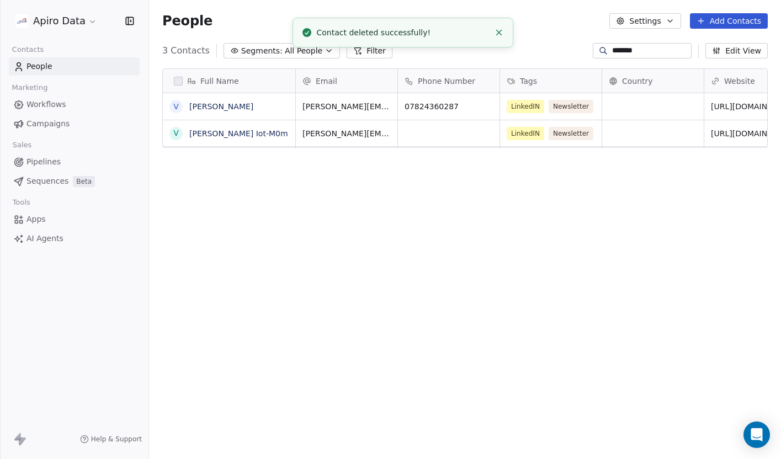
scroll to position [404, 632]
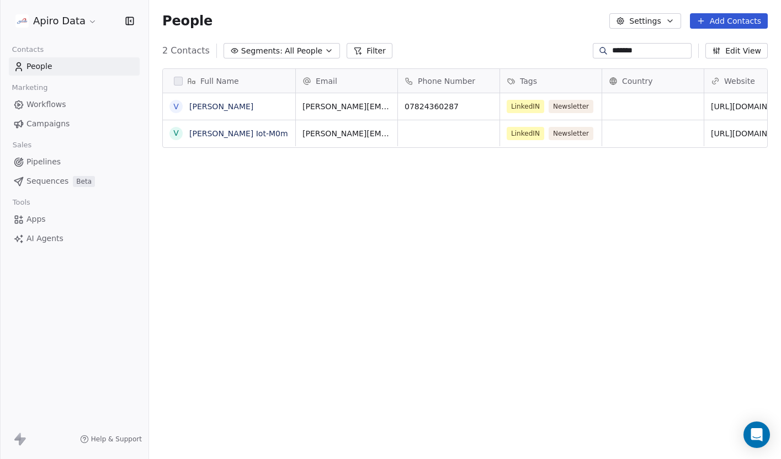
drag, startPoint x: 652, startPoint y: 45, endPoint x: 584, endPoint y: 44, distance: 67.9
click at [584, 45] on div "2 Contacts Segments: All People Filter ******* Edit View" at bounding box center [465, 51] width 632 height 18
paste input
type input "******"
click at [223, 104] on link "[PERSON_NAME]" at bounding box center [221, 106] width 64 height 9
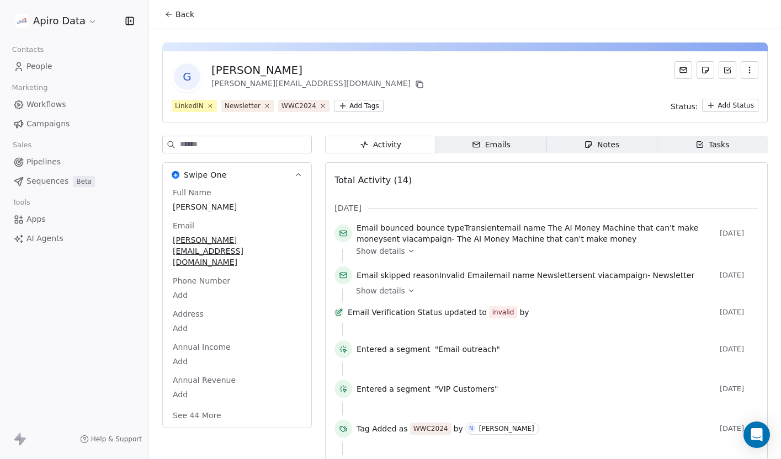
click at [746, 71] on icon "button" at bounding box center [749, 70] width 9 height 9
click at [718, 96] on div "Delete" at bounding box center [734, 95] width 74 height 18
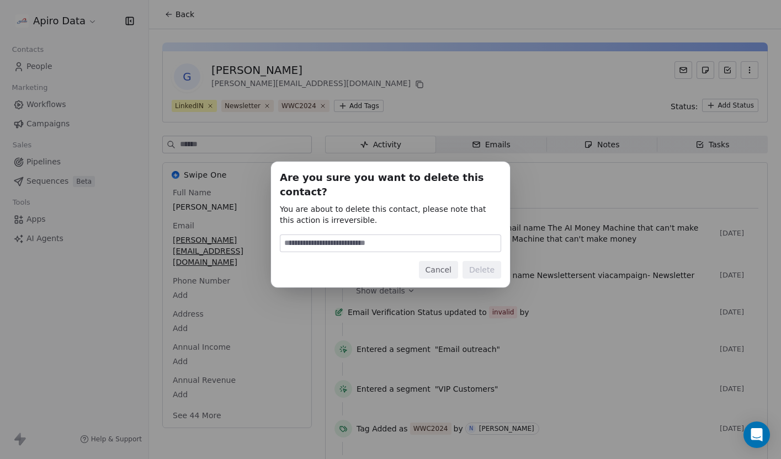
click at [406, 238] on input at bounding box center [390, 243] width 220 height 17
type input "******"
click at [483, 265] on button "Delete" at bounding box center [481, 270] width 39 height 18
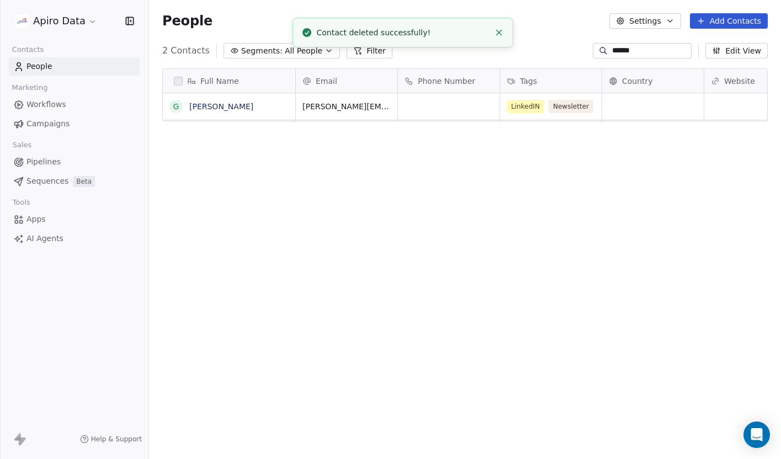
scroll to position [404, 632]
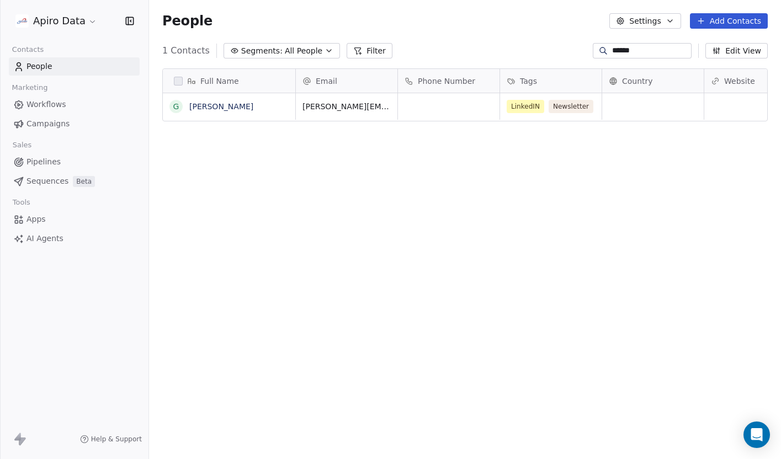
drag, startPoint x: 663, startPoint y: 49, endPoint x: 560, endPoint y: 47, distance: 102.6
click at [560, 47] on div "1 Contacts Segments: All People Filter ****** ****** Edit View" at bounding box center [465, 51] width 632 height 18
paste input
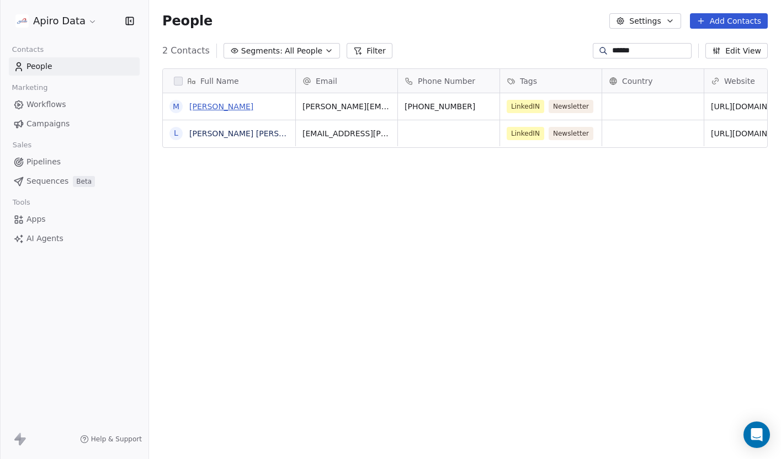
type input "******"
click at [225, 107] on link "[PERSON_NAME]" at bounding box center [221, 106] width 64 height 9
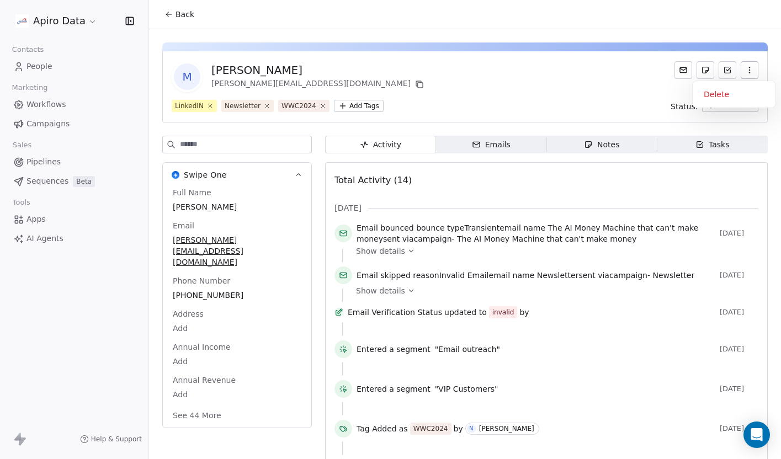
click at [754, 69] on button "button" at bounding box center [749, 70] width 18 height 18
click at [722, 94] on div "Delete" at bounding box center [734, 95] width 74 height 18
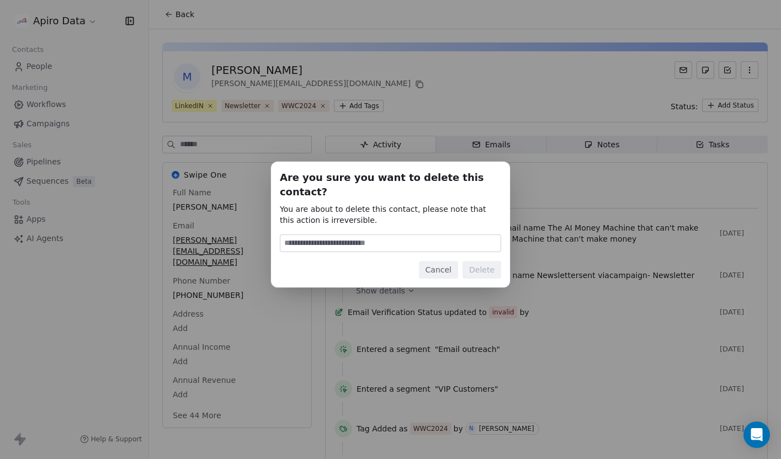
click at [370, 239] on input at bounding box center [390, 243] width 220 height 17
type input "******"
click at [488, 266] on button "Delete" at bounding box center [481, 270] width 39 height 18
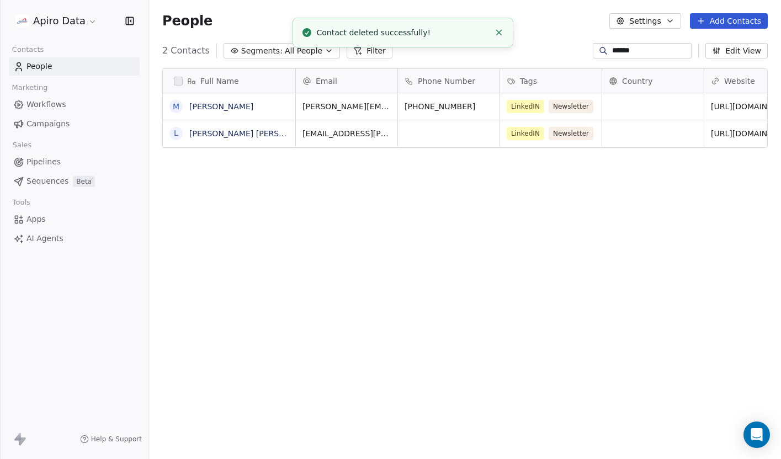
scroll to position [404, 632]
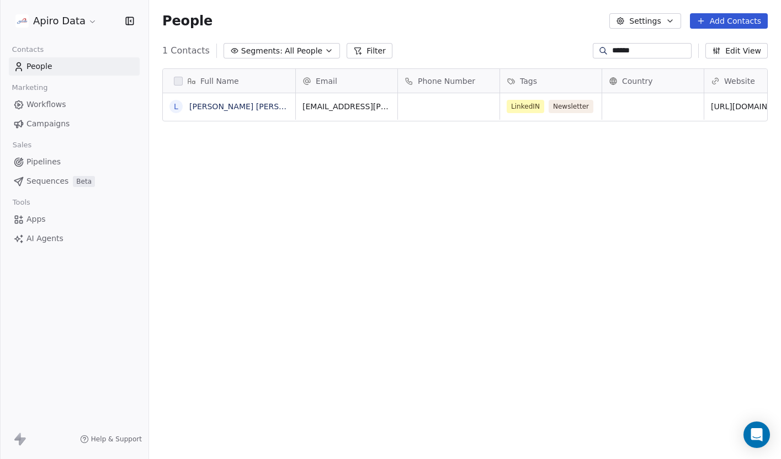
drag, startPoint x: 648, startPoint y: 52, endPoint x: 562, endPoint y: 52, distance: 86.1
click at [562, 52] on div "1 Contacts Segments: All People Filter ****** ****** Edit View" at bounding box center [465, 51] width 632 height 18
paste input "*"
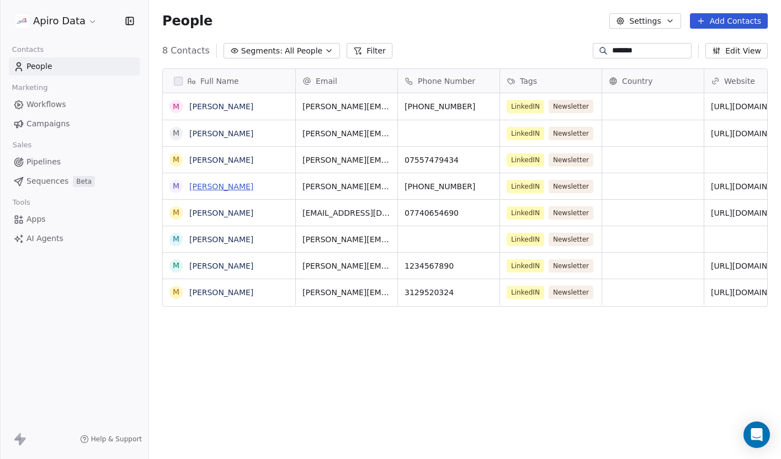
type input "*******"
click at [199, 188] on link "[PERSON_NAME]" at bounding box center [221, 186] width 64 height 9
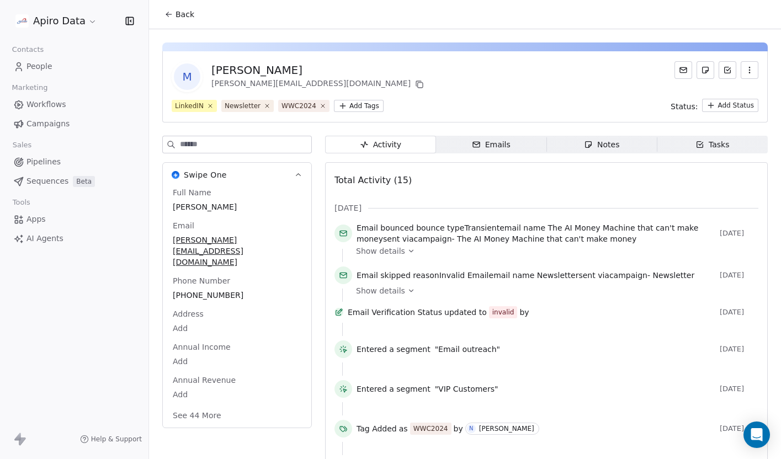
click at [749, 72] on icon "button" at bounding box center [749, 72] width 1 height 1
click at [718, 97] on div "Delete" at bounding box center [734, 95] width 74 height 18
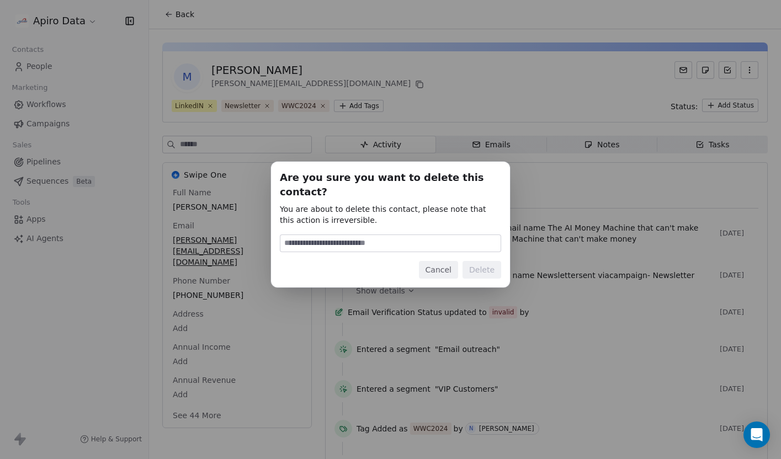
click at [413, 236] on input at bounding box center [390, 243] width 220 height 17
type input "******"
click at [473, 269] on button "Delete" at bounding box center [481, 270] width 39 height 18
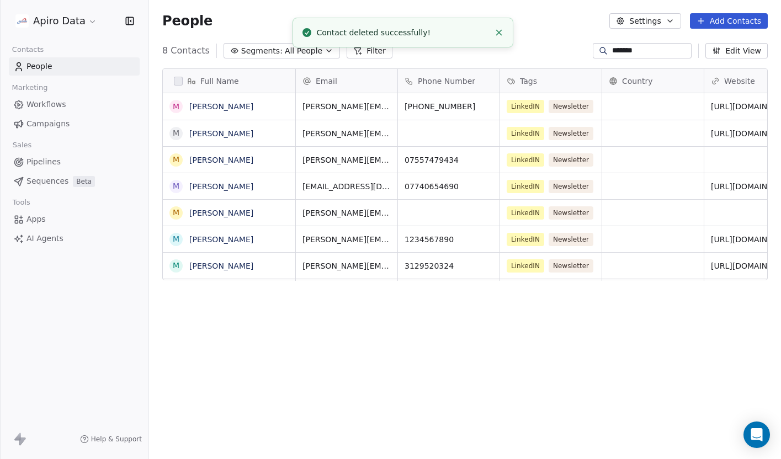
scroll to position [404, 632]
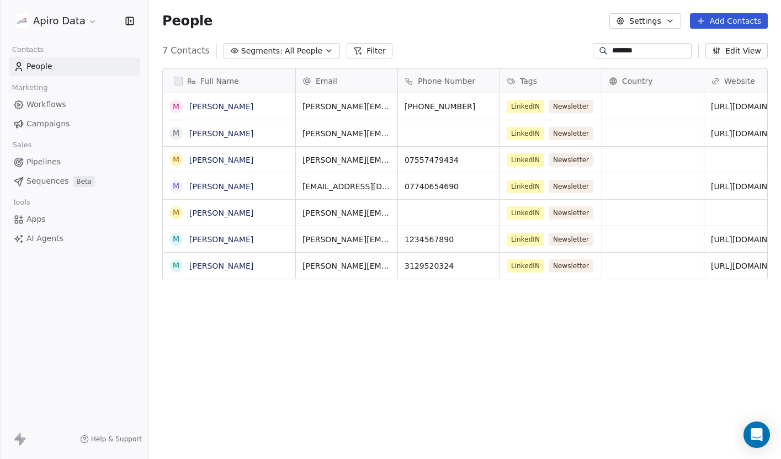
drag, startPoint x: 642, startPoint y: 51, endPoint x: 562, endPoint y: 52, distance: 80.0
click at [561, 51] on div "7 Contacts Segments: All People Filter ******* Edit View" at bounding box center [465, 51] width 632 height 18
paste input
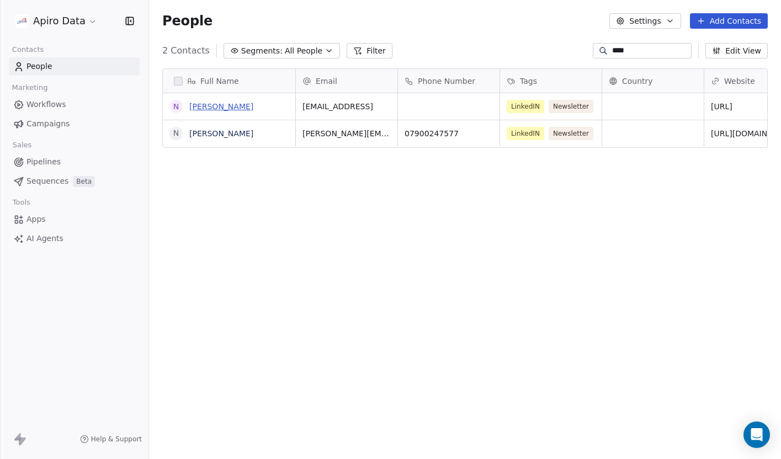
type input "****"
click at [210, 108] on link "[PERSON_NAME]" at bounding box center [221, 106] width 64 height 9
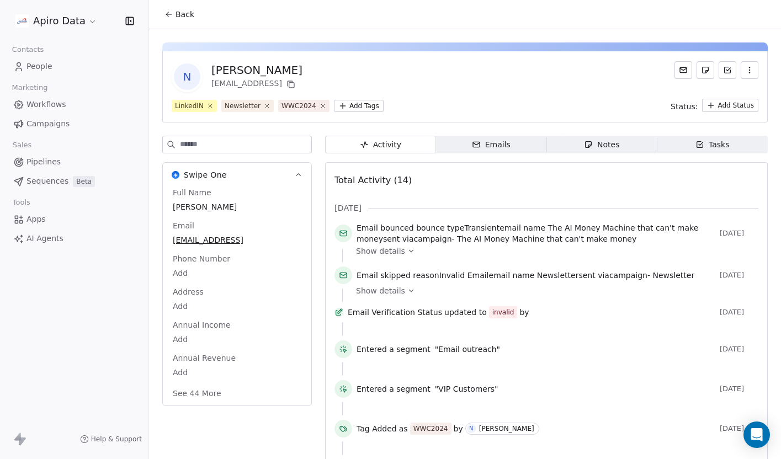
click at [746, 72] on icon "button" at bounding box center [749, 70] width 9 height 9
click at [727, 94] on div "Delete" at bounding box center [734, 95] width 74 height 18
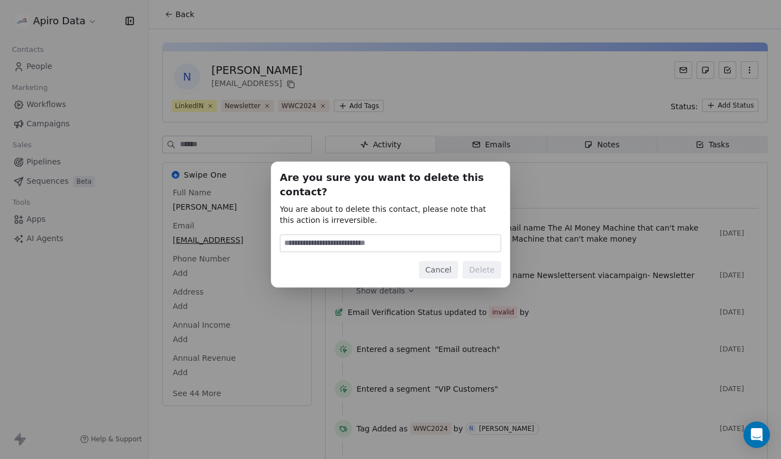
click at [383, 235] on input at bounding box center [390, 243] width 220 height 17
type input "******"
click at [486, 263] on button "Delete" at bounding box center [481, 270] width 39 height 18
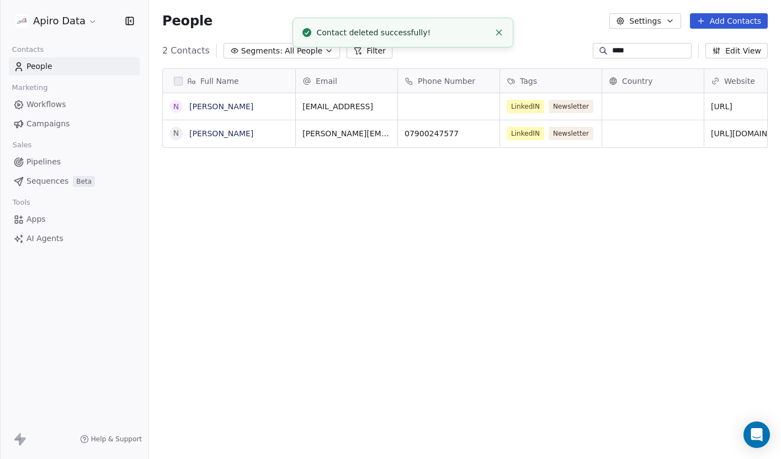
scroll to position [404, 632]
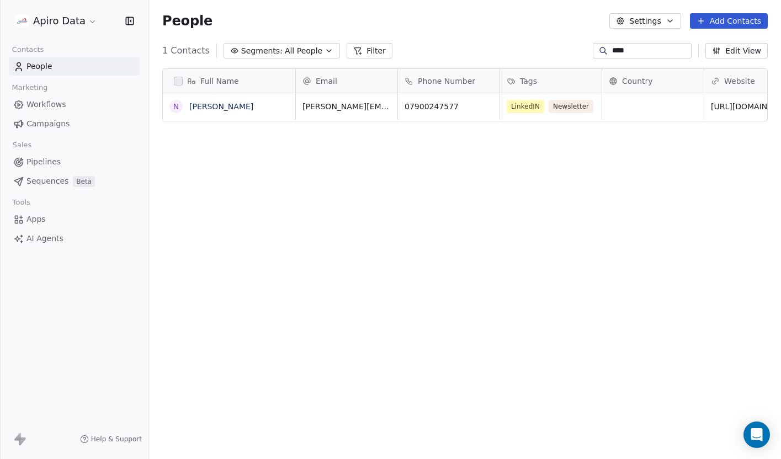
drag, startPoint x: 639, startPoint y: 48, endPoint x: 569, endPoint y: 48, distance: 70.1
click at [569, 48] on div "1 Contacts Segments: All People Filter **** Edit View" at bounding box center [465, 51] width 632 height 18
paste input "*"
type input "*****"
click at [221, 103] on link "[PERSON_NAME]" at bounding box center [221, 106] width 64 height 9
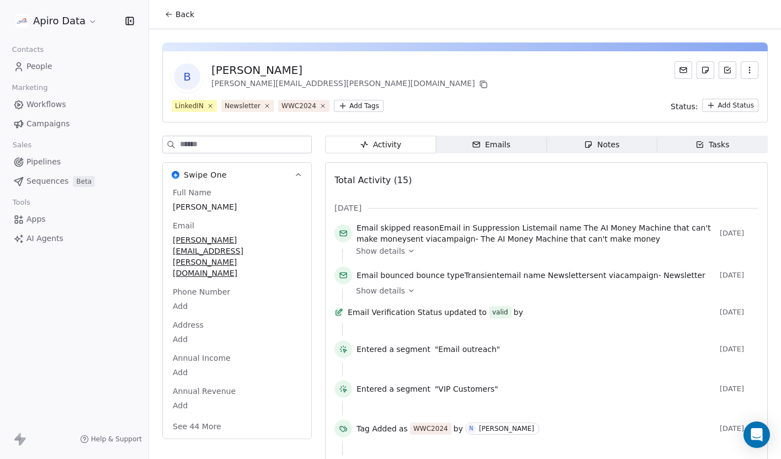
click at [753, 68] on icon "button" at bounding box center [749, 70] width 9 height 9
click at [736, 89] on div "Delete" at bounding box center [734, 95] width 74 height 18
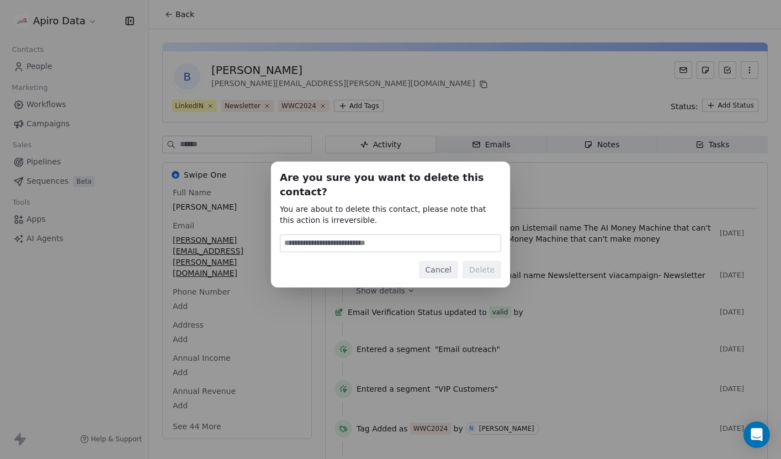
click at [417, 235] on input at bounding box center [390, 243] width 220 height 17
type input "******"
click at [482, 267] on button "Delete" at bounding box center [481, 270] width 39 height 18
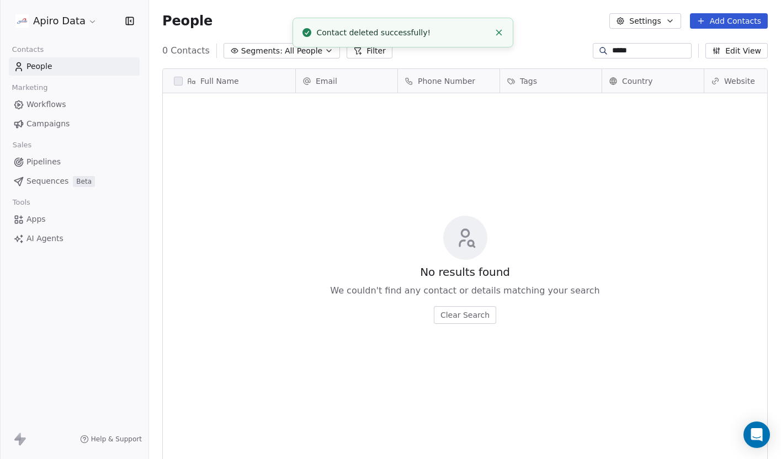
scroll to position [404, 632]
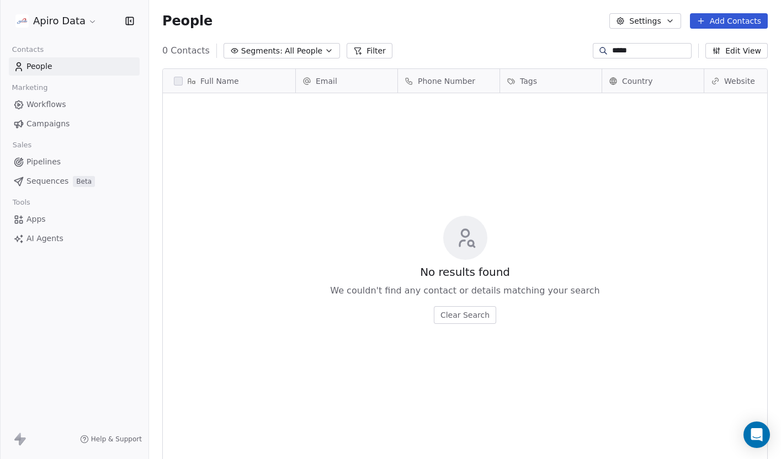
drag, startPoint x: 647, startPoint y: 49, endPoint x: 573, endPoint y: 48, distance: 73.9
click at [573, 48] on div "0 Contacts Segments: All People Filter ***** Edit View" at bounding box center [465, 51] width 632 height 18
paste input "**"
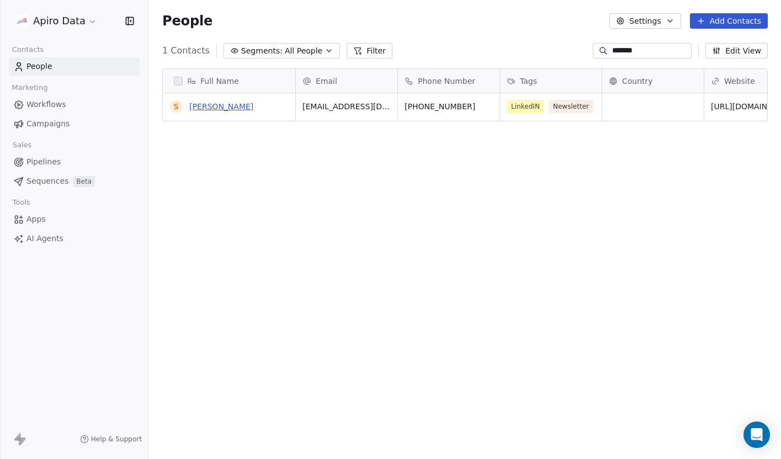
type input "*******"
click at [230, 105] on link "[PERSON_NAME]" at bounding box center [221, 106] width 64 height 9
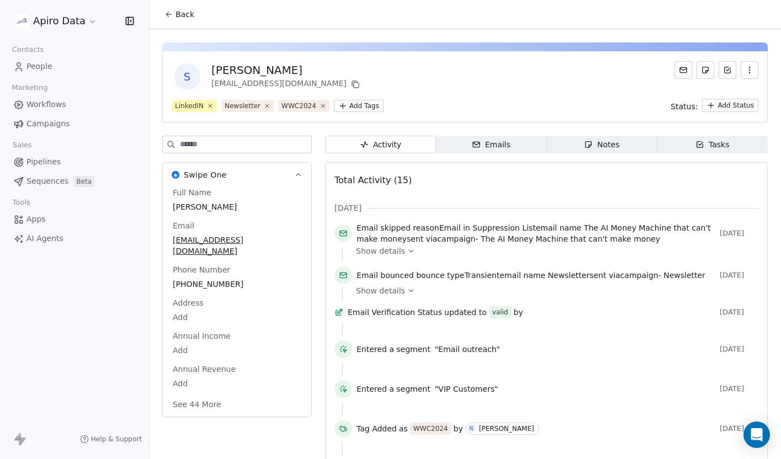
click at [745, 67] on icon "button" at bounding box center [749, 70] width 9 height 9
click at [734, 91] on div "Delete" at bounding box center [734, 95] width 74 height 18
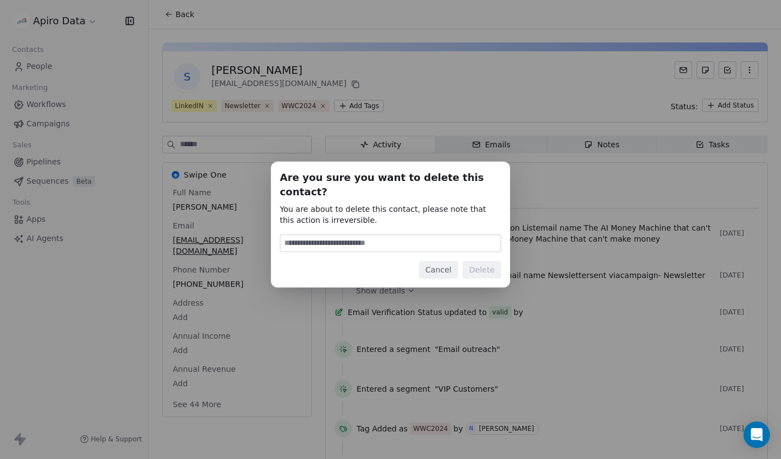
click at [344, 235] on input at bounding box center [390, 243] width 220 height 17
type input "******"
click at [483, 261] on button "Delete" at bounding box center [481, 270] width 39 height 18
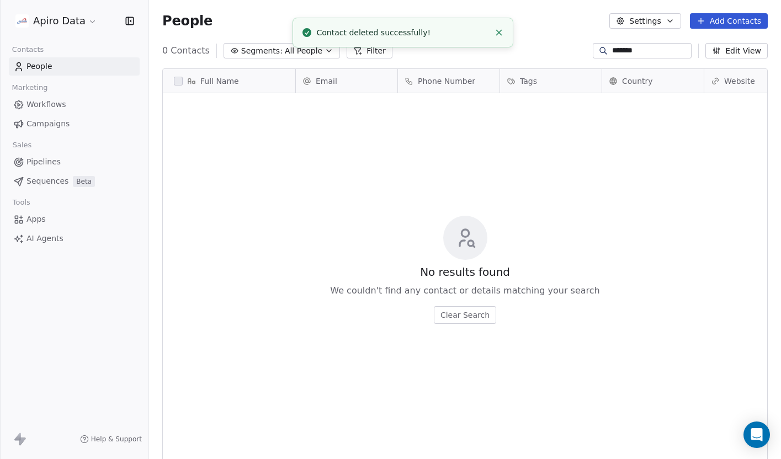
scroll to position [404, 632]
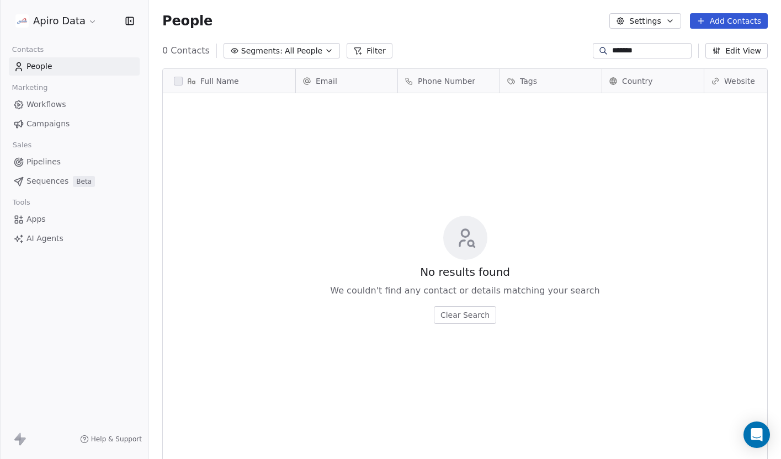
drag, startPoint x: 647, startPoint y: 50, endPoint x: 571, endPoint y: 50, distance: 75.6
click at [571, 50] on div "0 Contacts Segments: All People Filter ******* ******* Edit View" at bounding box center [465, 51] width 632 height 18
paste input
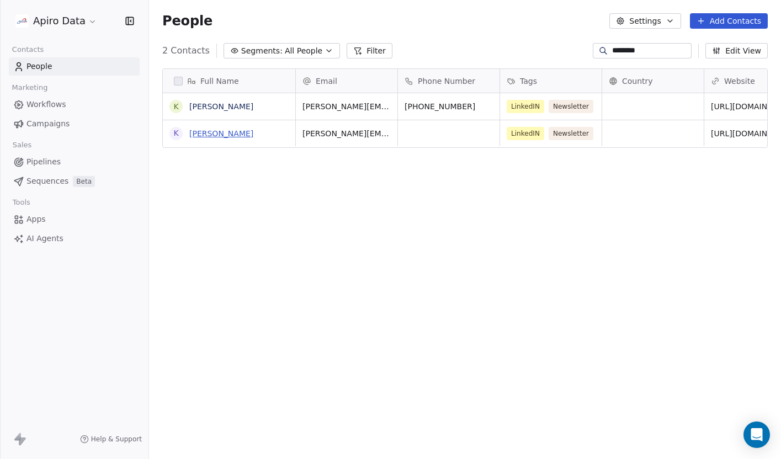
type input "*******"
click at [228, 135] on link "[PERSON_NAME]" at bounding box center [221, 133] width 64 height 9
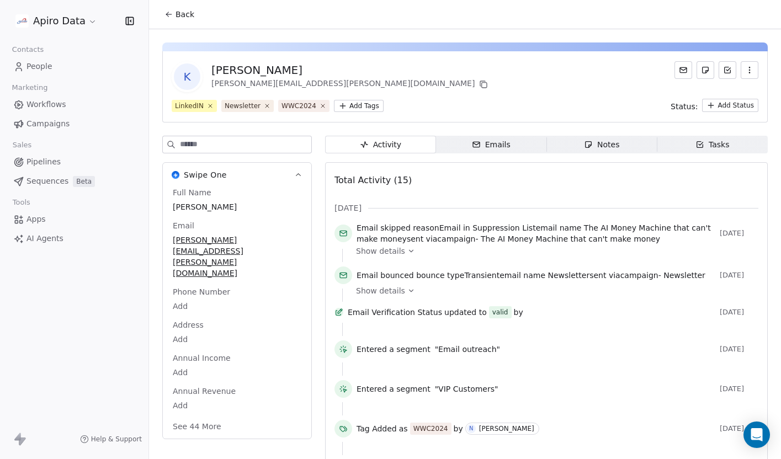
click at [746, 73] on icon "button" at bounding box center [749, 70] width 9 height 9
click at [716, 96] on div "Delete" at bounding box center [734, 95] width 74 height 18
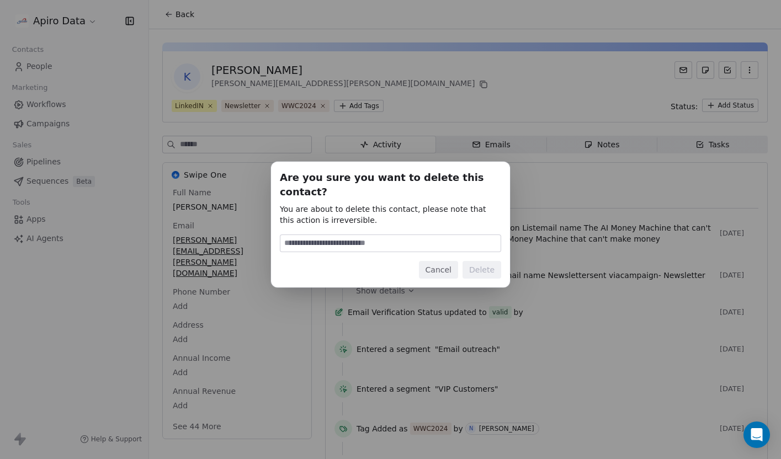
click at [440, 235] on input at bounding box center [390, 243] width 220 height 17
type input "******"
click at [490, 261] on button "Delete" at bounding box center [481, 270] width 39 height 18
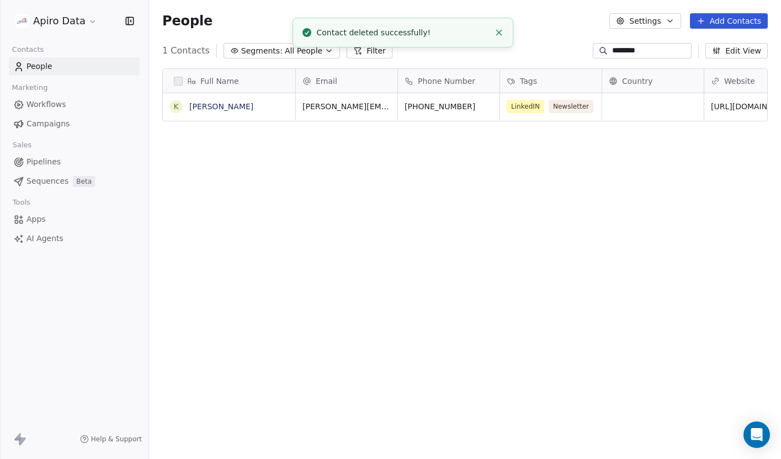
scroll to position [404, 632]
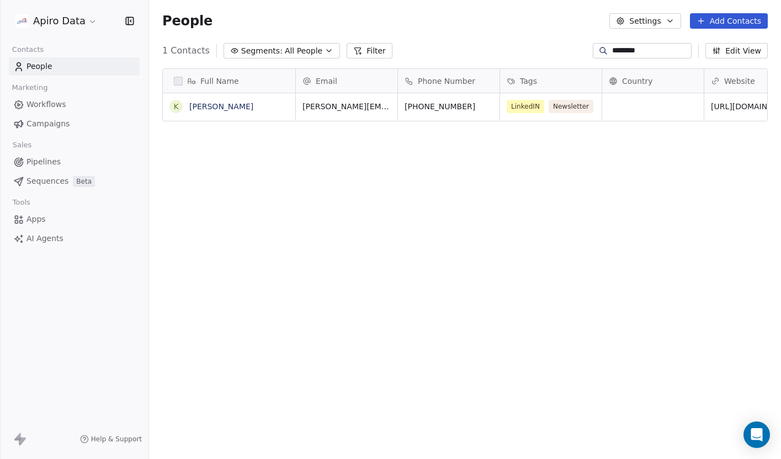
drag, startPoint x: 638, startPoint y: 52, endPoint x: 584, endPoint y: 52, distance: 54.1
click at [583, 52] on div "1 Contacts Segments: All People Filter ******* ******* Edit View" at bounding box center [465, 51] width 632 height 18
paste input
type input "******"
click at [226, 105] on link "[PERSON_NAME]" at bounding box center [221, 106] width 64 height 9
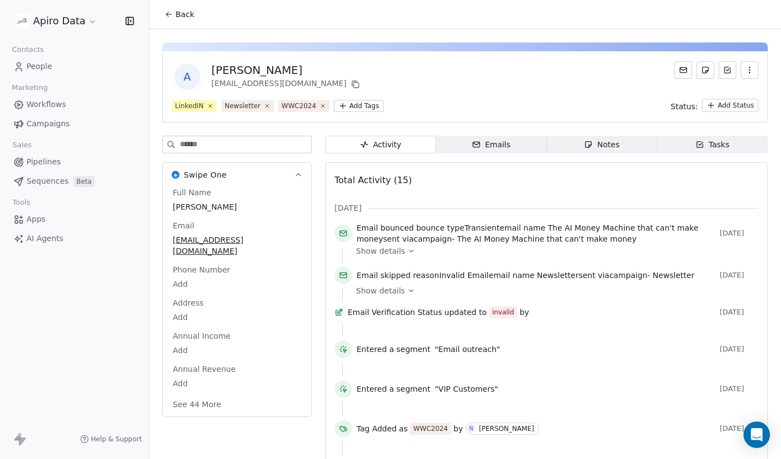
click at [752, 74] on button "button" at bounding box center [749, 70] width 18 height 18
click at [713, 89] on div "Delete" at bounding box center [734, 95] width 74 height 18
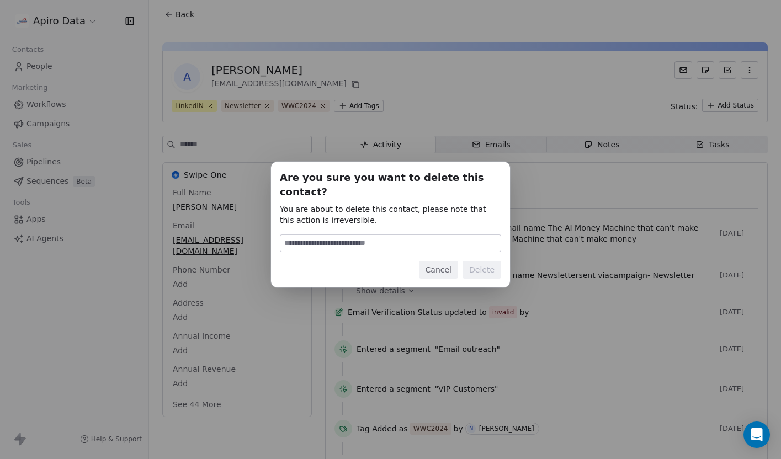
click at [406, 236] on input at bounding box center [390, 243] width 220 height 17
type input "******"
click at [493, 261] on button "Delete" at bounding box center [481, 270] width 39 height 18
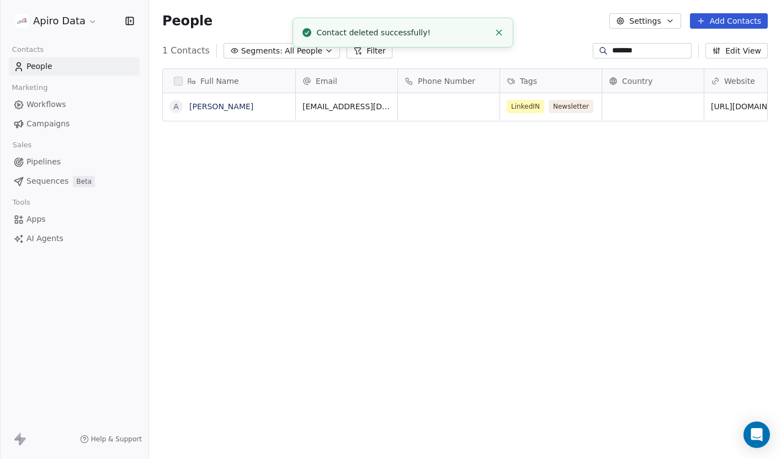
scroll to position [404, 632]
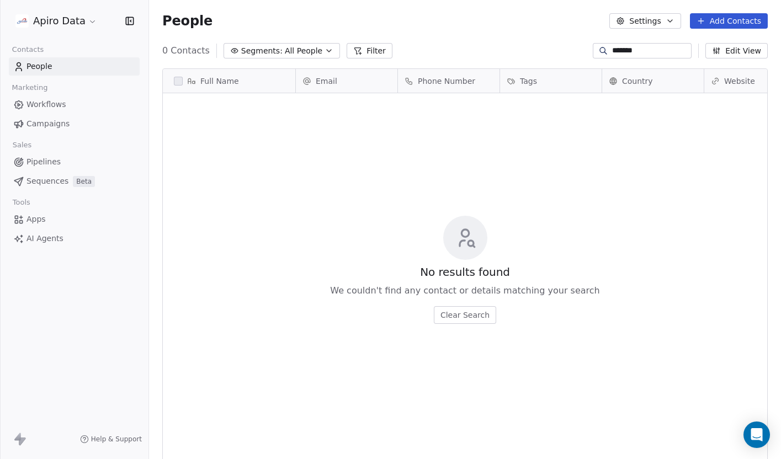
drag, startPoint x: 644, startPoint y: 52, endPoint x: 586, endPoint y: 52, distance: 57.9
click at [592, 52] on div "******" at bounding box center [641, 50] width 99 height 15
paste input "********"
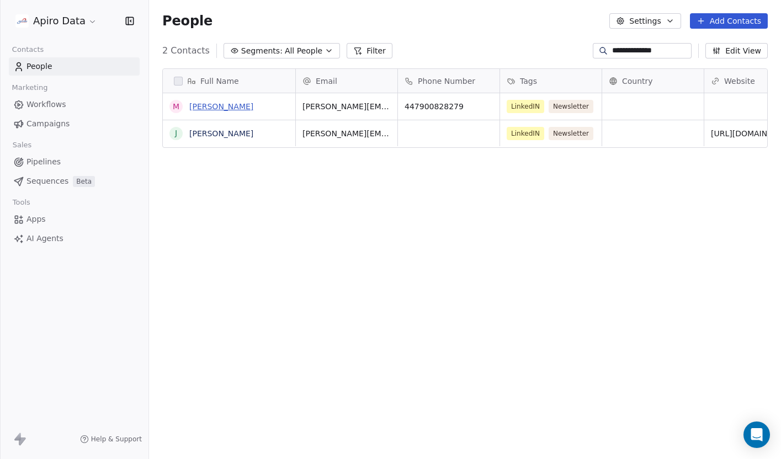
type input "**********"
click at [220, 106] on link "[PERSON_NAME]" at bounding box center [221, 106] width 64 height 9
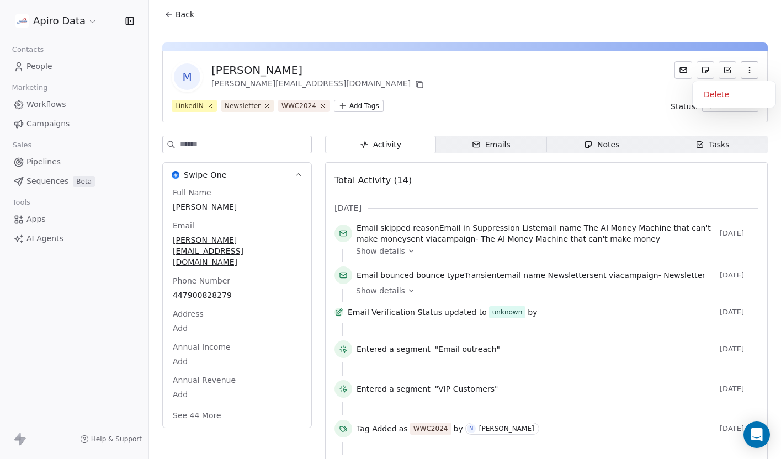
click at [751, 64] on button "button" at bounding box center [749, 70] width 18 height 18
click at [725, 93] on div "Delete" at bounding box center [734, 95] width 74 height 18
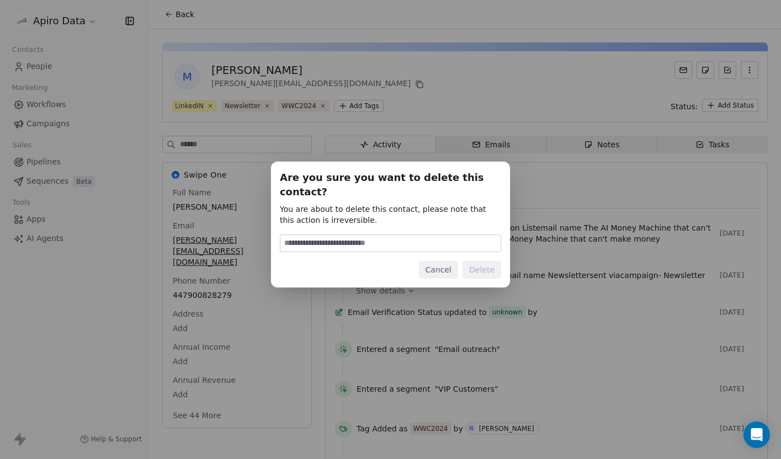
click at [372, 241] on input at bounding box center [390, 243] width 220 height 17
type input "******"
click at [485, 263] on button "Delete" at bounding box center [481, 270] width 39 height 18
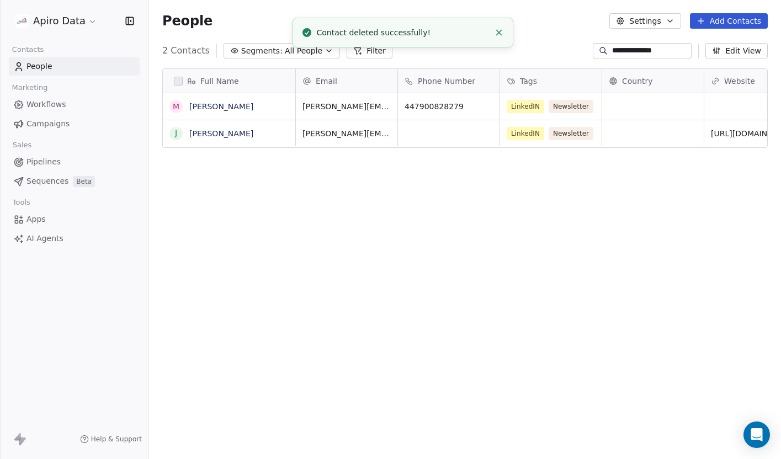
scroll to position [404, 632]
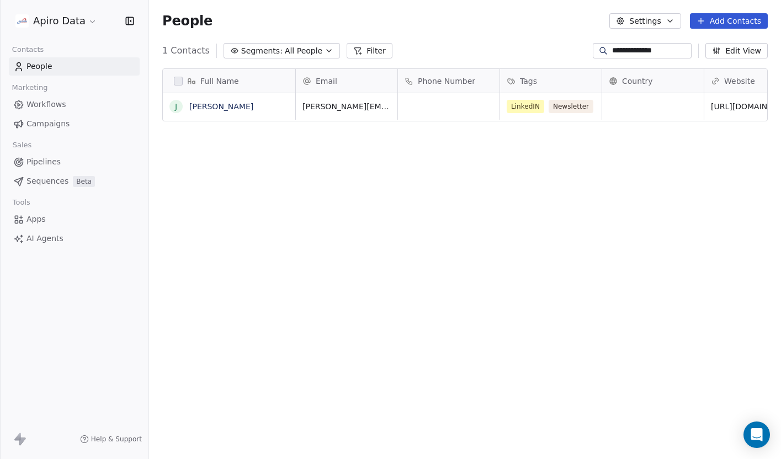
drag, startPoint x: 671, startPoint y: 51, endPoint x: 580, endPoint y: 51, distance: 91.0
click at [580, 51] on div "**********" at bounding box center [465, 51] width 632 height 18
paste input "***"
type input "**********"
click at [242, 108] on link "[PERSON_NAME]" at bounding box center [221, 106] width 64 height 9
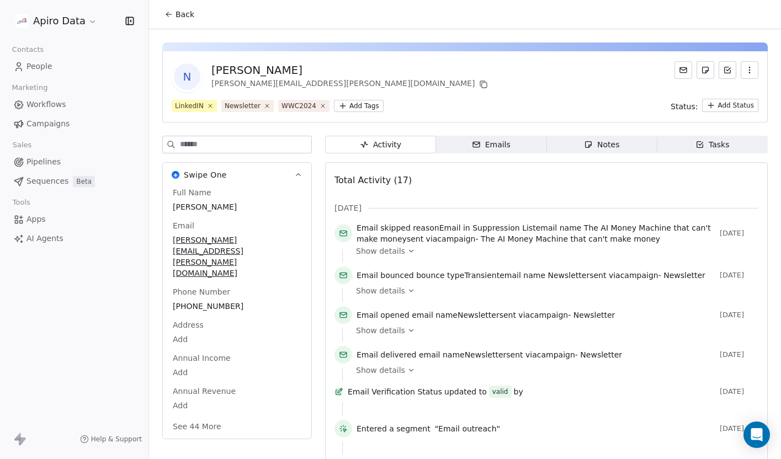
click at [752, 67] on icon "button" at bounding box center [749, 70] width 9 height 9
click at [731, 90] on div "Delete" at bounding box center [734, 95] width 74 height 18
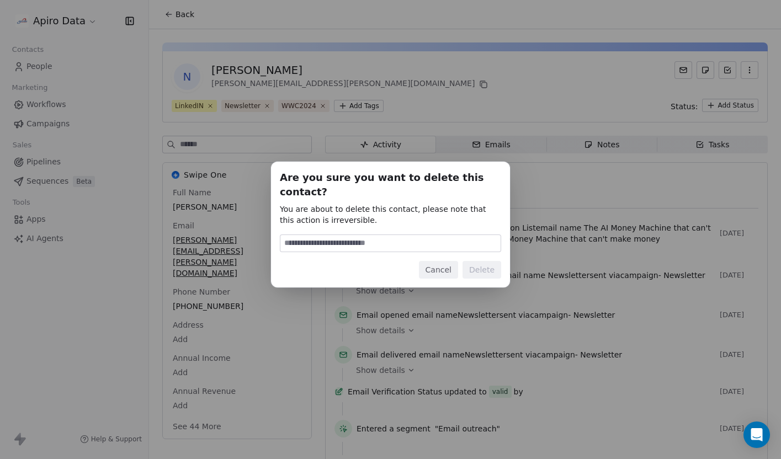
click at [399, 235] on input at bounding box center [390, 243] width 220 height 17
type input "******"
click at [490, 264] on button "Delete" at bounding box center [481, 270] width 39 height 18
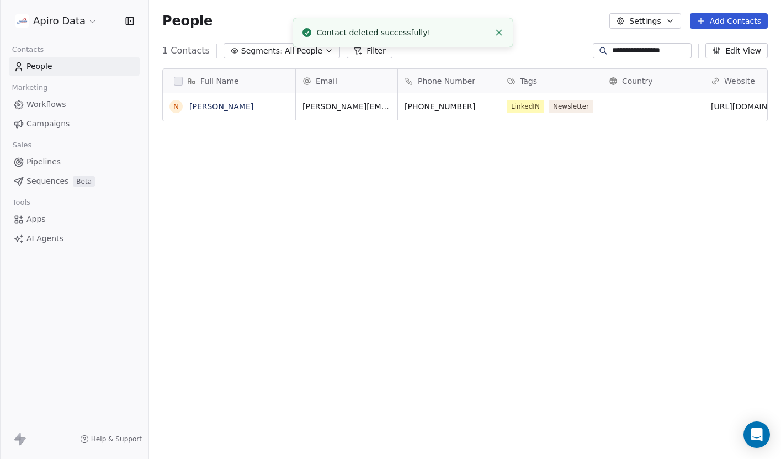
scroll to position [404, 632]
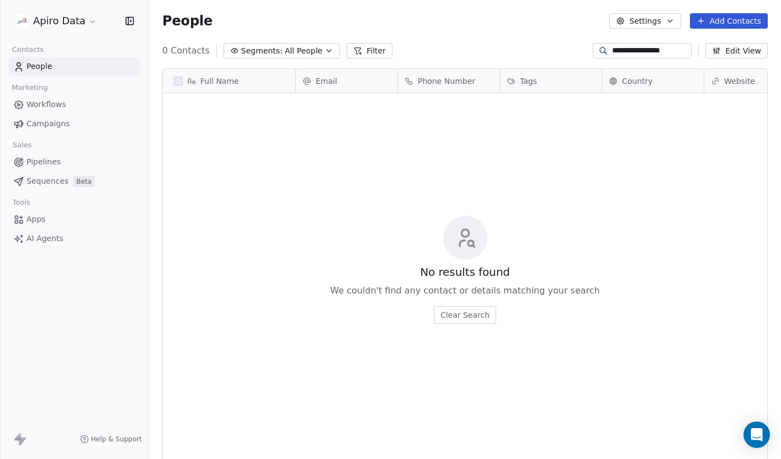
drag, startPoint x: 687, startPoint y: 51, endPoint x: 580, endPoint y: 49, distance: 107.0
click at [580, 49] on div "**********" at bounding box center [465, 51] width 632 height 18
paste input
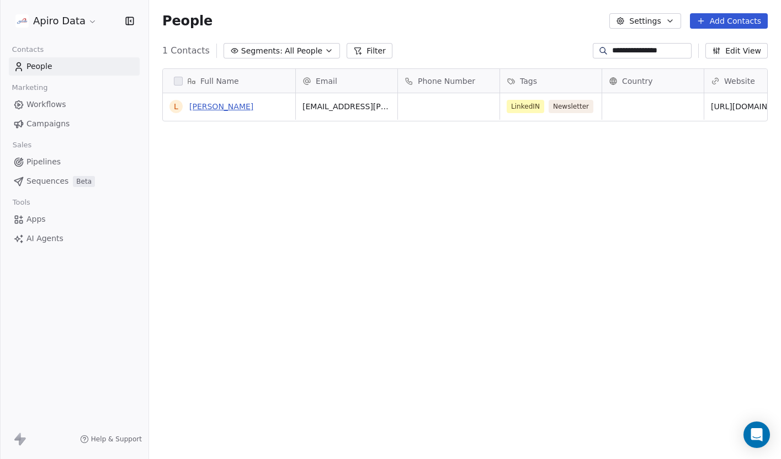
type input "**********"
click at [231, 106] on link "[PERSON_NAME]" at bounding box center [221, 106] width 64 height 9
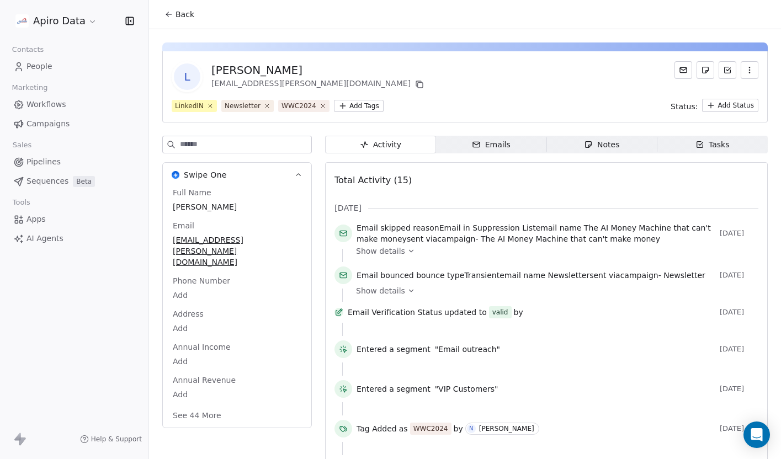
click at [749, 70] on icon "button" at bounding box center [749, 70] width 1 height 1
click at [727, 92] on div "Delete" at bounding box center [734, 95] width 74 height 18
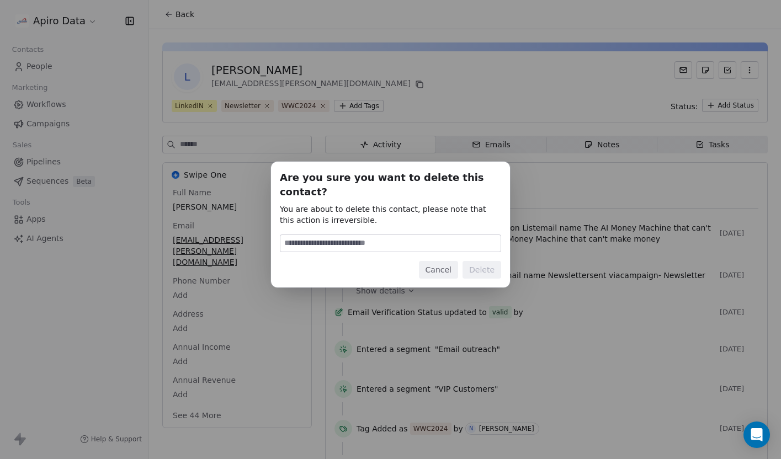
click at [423, 238] on input at bounding box center [390, 243] width 220 height 17
type input "******"
click at [469, 270] on button "Delete" at bounding box center [481, 270] width 39 height 18
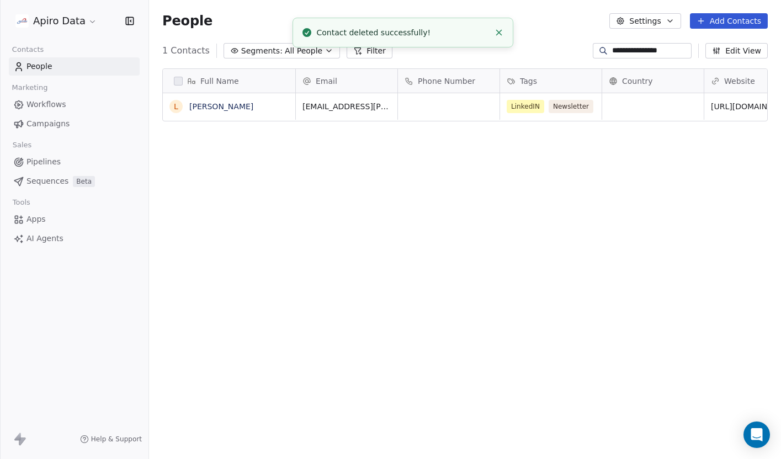
scroll to position [404, 632]
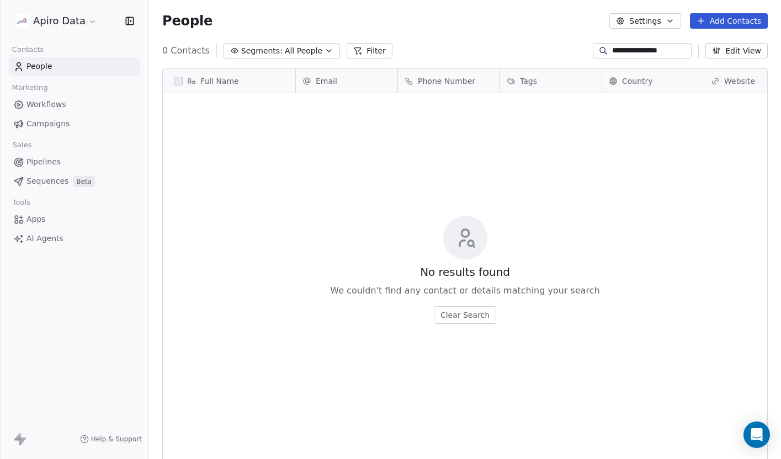
drag, startPoint x: 674, startPoint y: 53, endPoint x: 567, endPoint y: 50, distance: 107.6
click at [567, 50] on div "**********" at bounding box center [465, 51] width 632 height 18
paste input
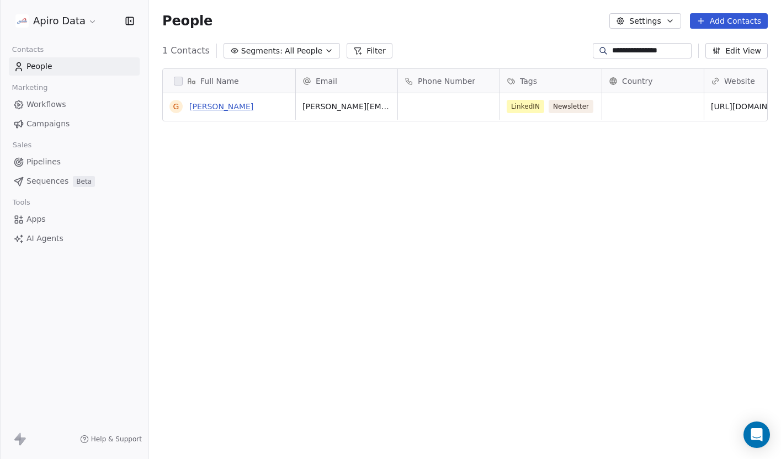
type input "**********"
click at [224, 107] on link "[PERSON_NAME]" at bounding box center [221, 106] width 64 height 9
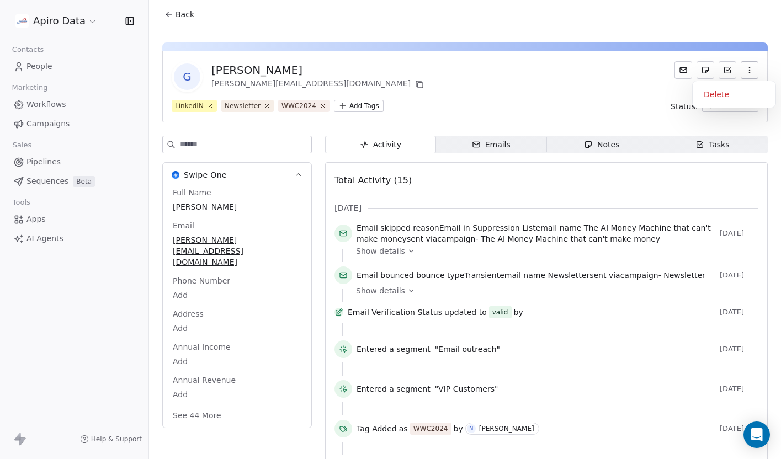
click at [750, 70] on icon "button" at bounding box center [749, 70] width 9 height 9
click at [738, 94] on div "Delete" at bounding box center [734, 95] width 74 height 18
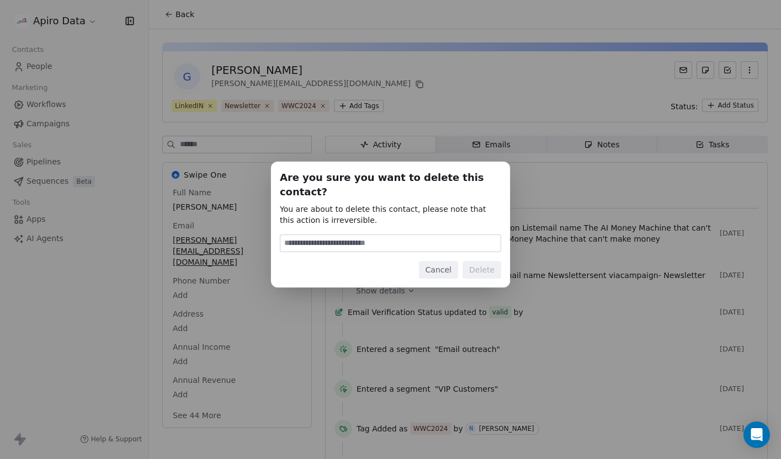
click at [412, 235] on input at bounding box center [390, 243] width 220 height 17
type input "******"
click at [503, 260] on div "Are you sure you want to delete this contact? You are about to delete this cont…" at bounding box center [390, 225] width 239 height 126
click at [489, 262] on button "Delete" at bounding box center [481, 270] width 39 height 18
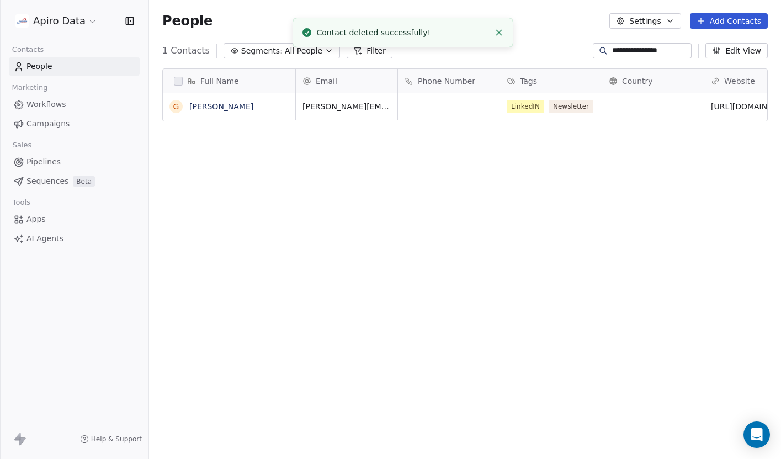
scroll to position [404, 632]
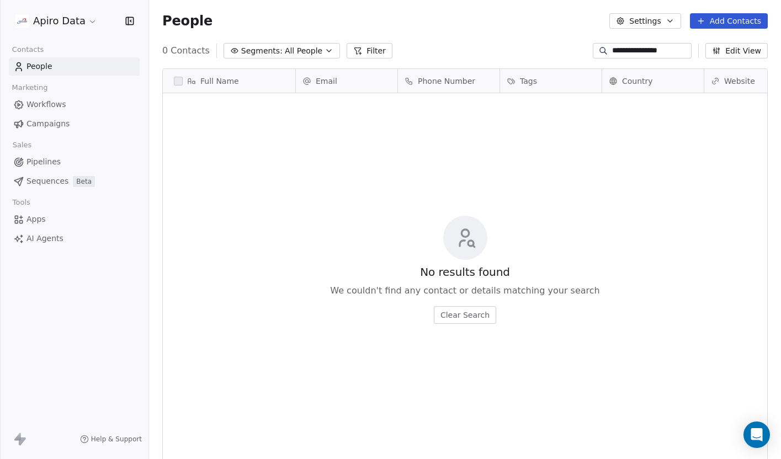
drag, startPoint x: 674, startPoint y: 49, endPoint x: 585, endPoint y: 48, distance: 88.8
click at [592, 48] on div "**********" at bounding box center [641, 50] width 99 height 15
paste input
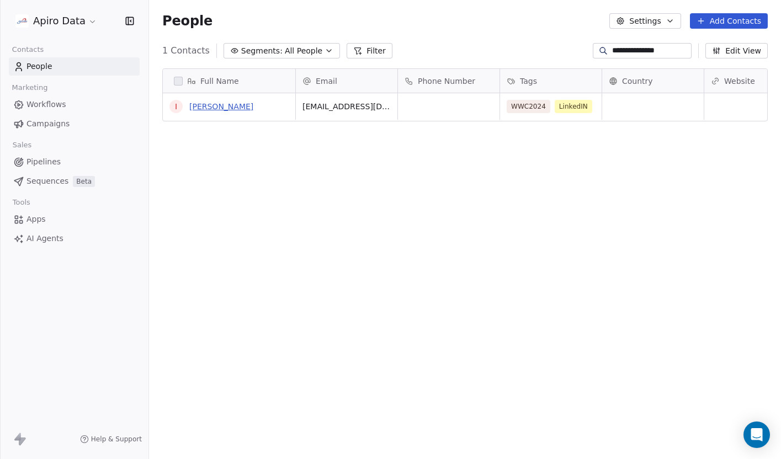
type input "**********"
click at [236, 106] on link "[PERSON_NAME]" at bounding box center [221, 106] width 64 height 9
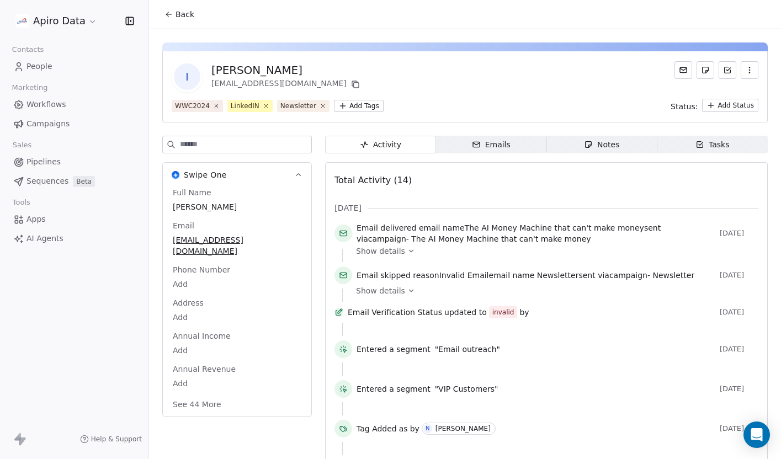
click at [754, 69] on button "button" at bounding box center [749, 70] width 18 height 18
click at [725, 86] on div "Delete" at bounding box center [734, 95] width 74 height 18
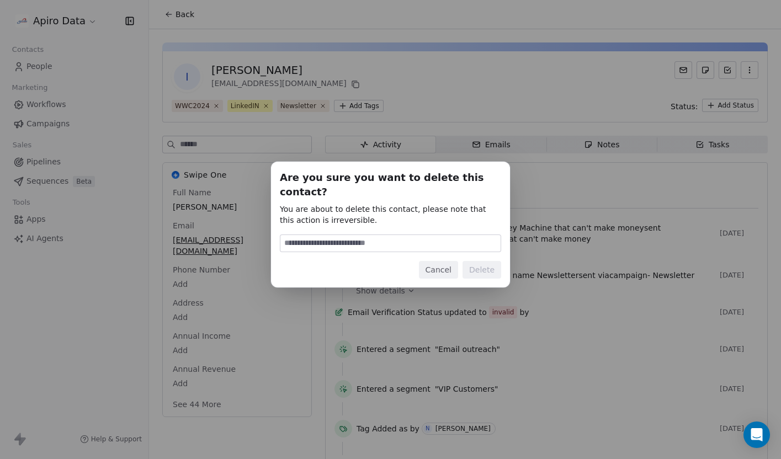
click at [398, 237] on input at bounding box center [390, 243] width 220 height 17
type input "******"
click at [486, 265] on button "Delete" at bounding box center [481, 270] width 39 height 18
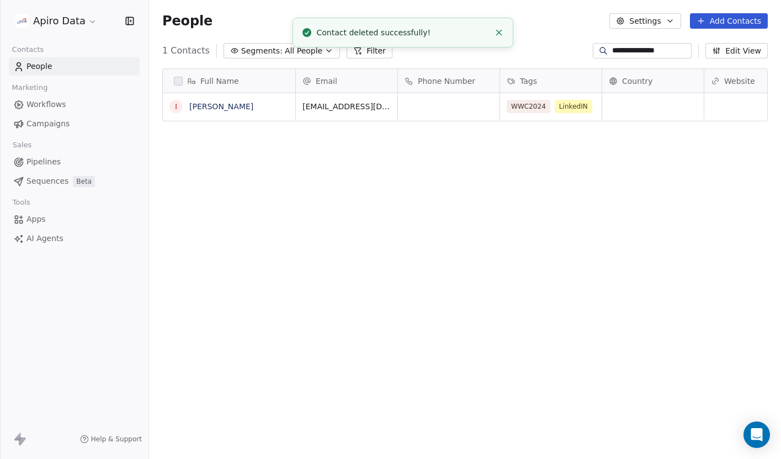
scroll to position [404, 632]
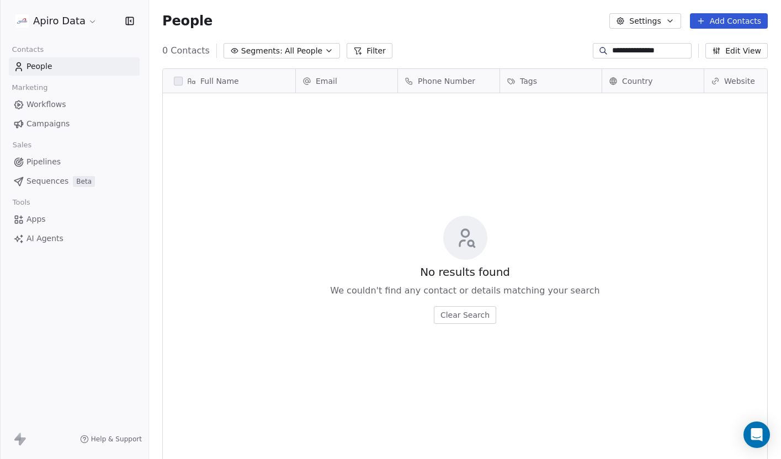
drag, startPoint x: 679, startPoint y: 53, endPoint x: 585, endPoint y: 51, distance: 94.3
click at [585, 51] on div "**********" at bounding box center [465, 51] width 632 height 18
paste input "**"
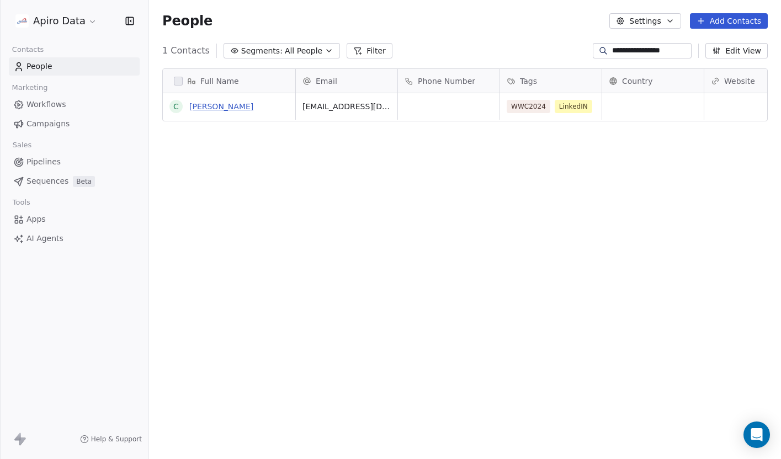
type input "**********"
click at [232, 109] on link "[PERSON_NAME]" at bounding box center [221, 106] width 64 height 9
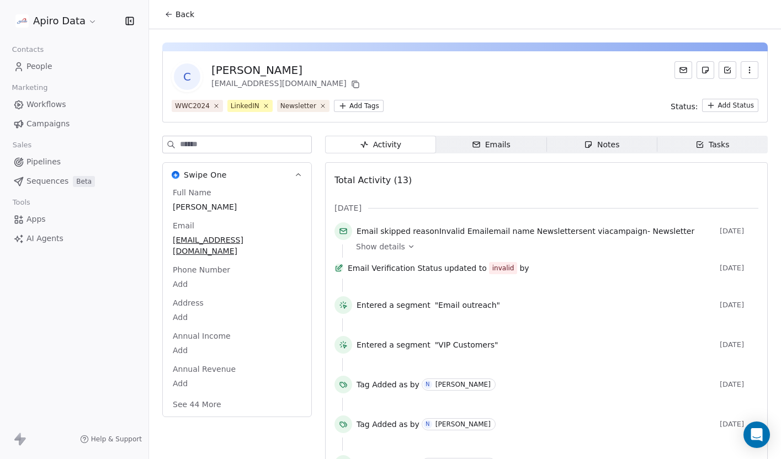
click at [753, 68] on icon "button" at bounding box center [749, 70] width 9 height 9
click at [724, 94] on div "Delete" at bounding box center [734, 95] width 74 height 18
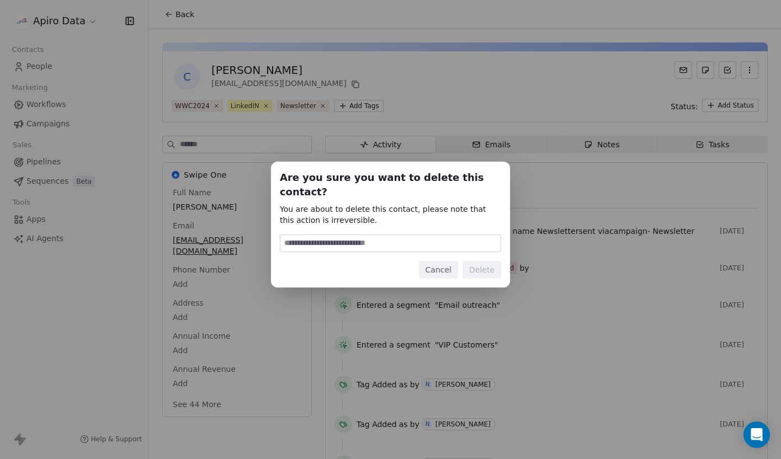
click at [439, 237] on input at bounding box center [390, 243] width 220 height 17
type input "******"
click at [492, 261] on button "Delete" at bounding box center [481, 270] width 39 height 18
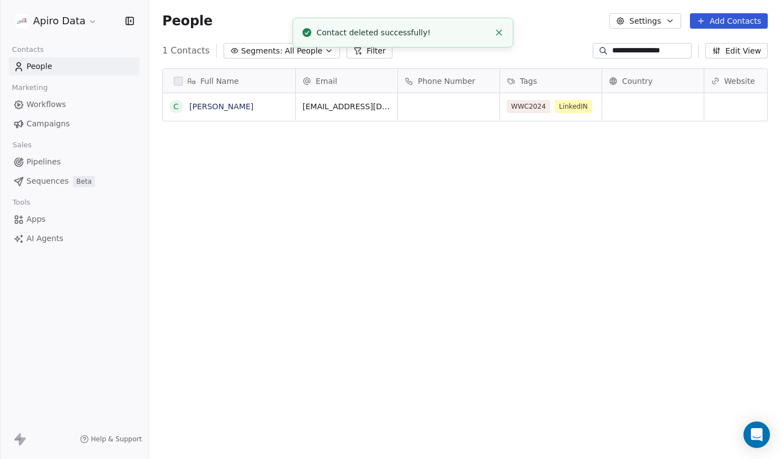
scroll to position [404, 632]
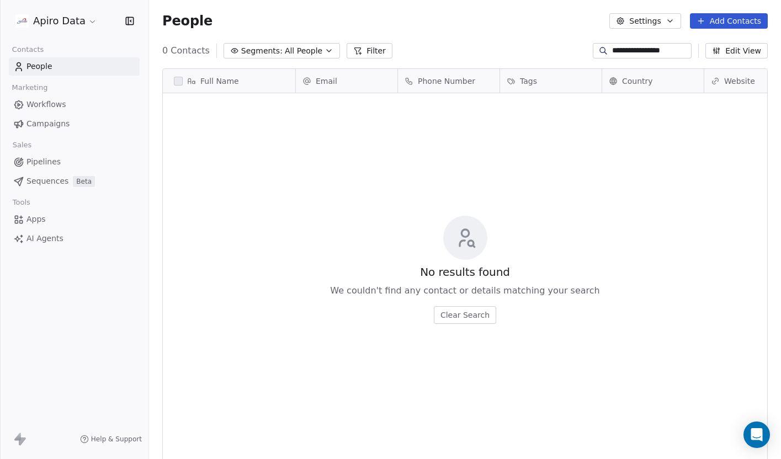
drag, startPoint x: 684, startPoint y: 54, endPoint x: 583, endPoint y: 46, distance: 101.8
click at [583, 46] on div "**********" at bounding box center [465, 51] width 632 height 18
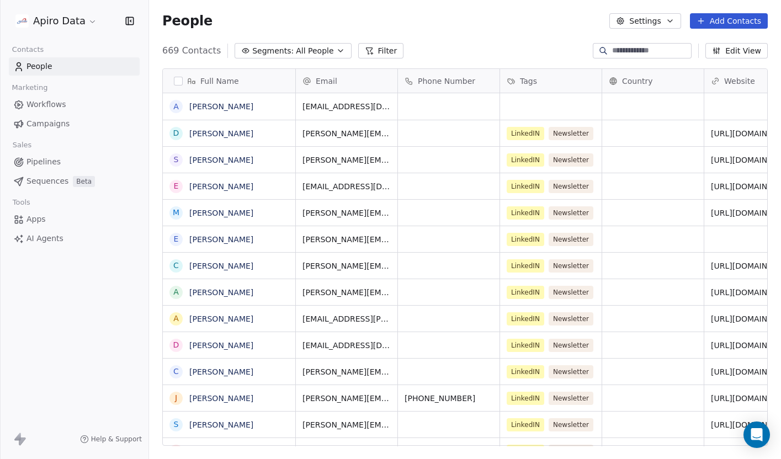
click at [366, 49] on icon at bounding box center [369, 50] width 9 height 9
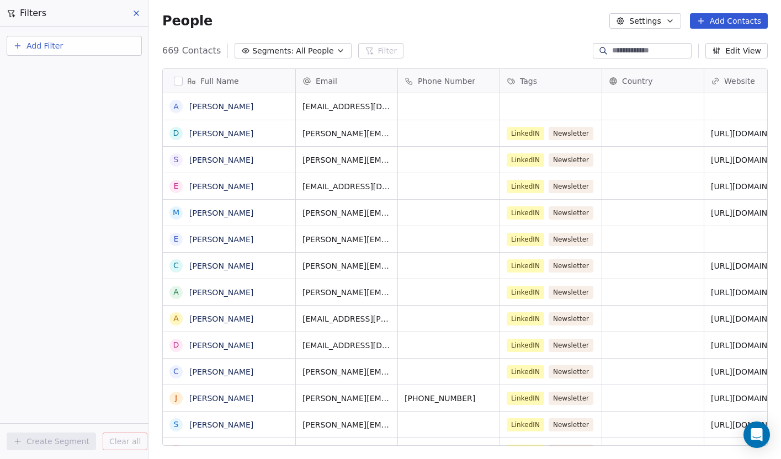
click at [26, 43] on span "Add Filter" at bounding box center [44, 46] width 36 height 12
click at [36, 86] on span "Contact activity" at bounding box center [48, 90] width 61 height 12
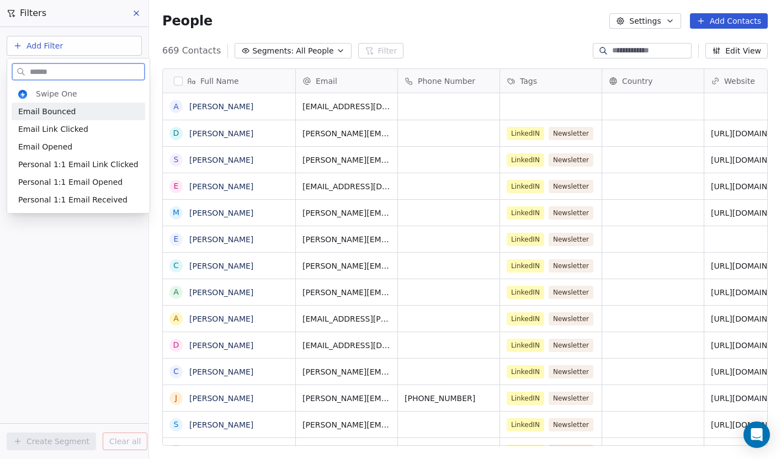
click at [39, 111] on span "Email Bounced" at bounding box center [46, 111] width 57 height 11
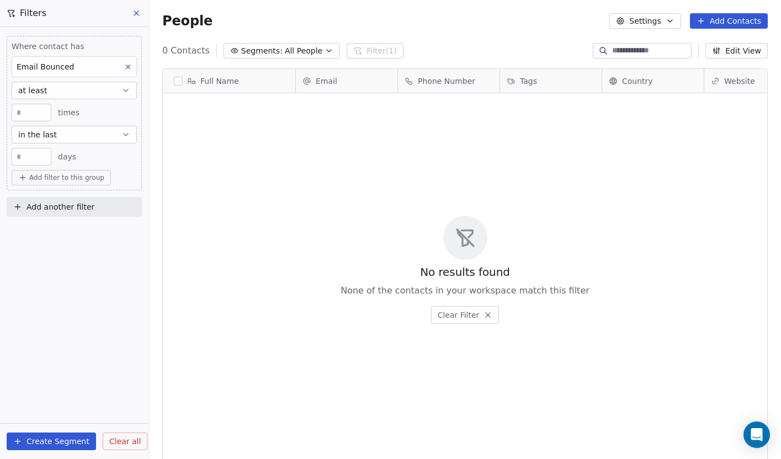
click at [51, 444] on button "Create Segment" at bounding box center [51, 441] width 89 height 18
click at [74, 366] on div "Create new segment Enter a name for new segment to save it Name Cancel Save seg…" at bounding box center [390, 229] width 781 height 459
click at [324, 49] on icon "button" at bounding box center [328, 50] width 9 height 9
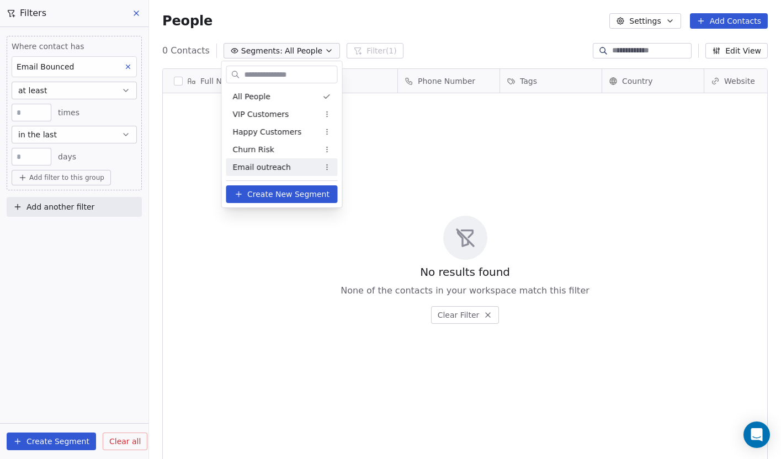
click at [290, 166] on div "Email outreach" at bounding box center [281, 167] width 111 height 18
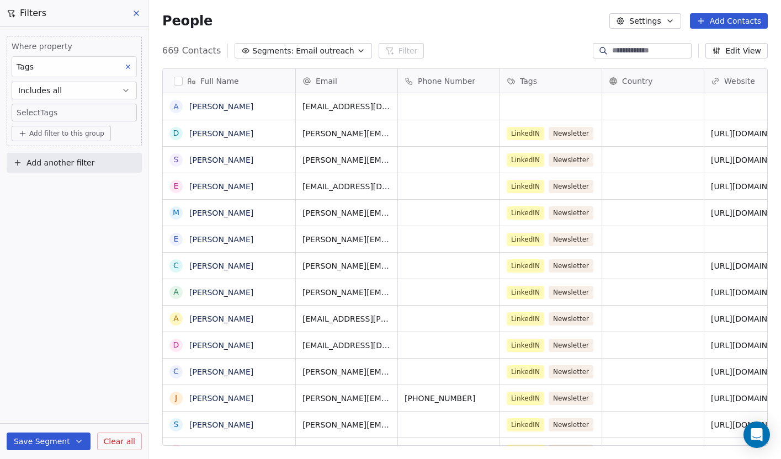
click at [127, 69] on icon at bounding box center [128, 67] width 8 height 8
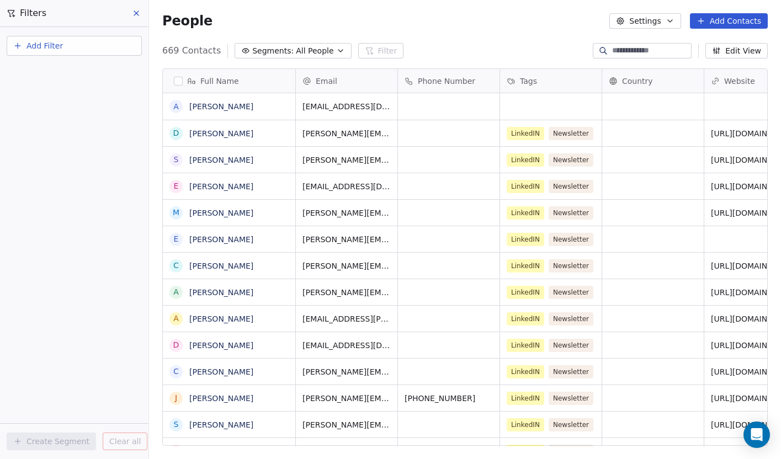
click at [336, 51] on icon "button" at bounding box center [340, 50] width 9 height 9
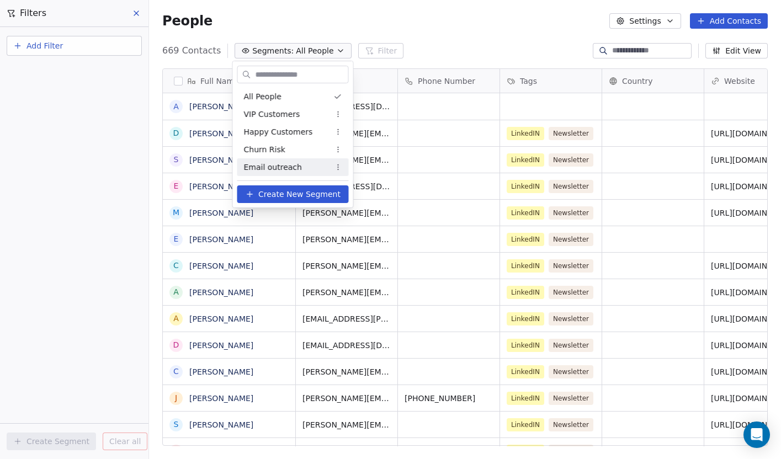
click at [303, 168] on div "Email outreach" at bounding box center [292, 167] width 111 height 18
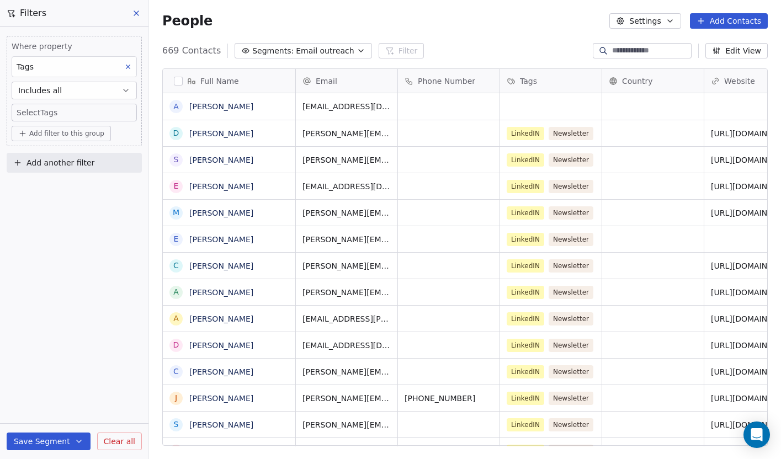
click at [126, 92] on icon "button" at bounding box center [125, 90] width 9 height 9
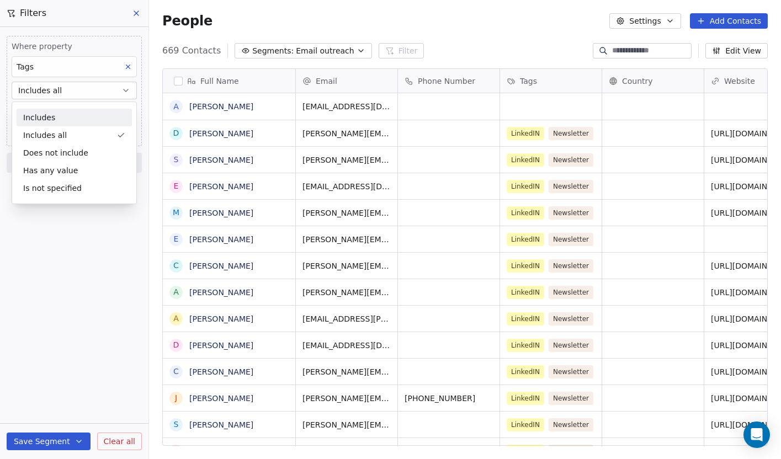
click at [118, 115] on div "Includes" at bounding box center [74, 118] width 115 height 18
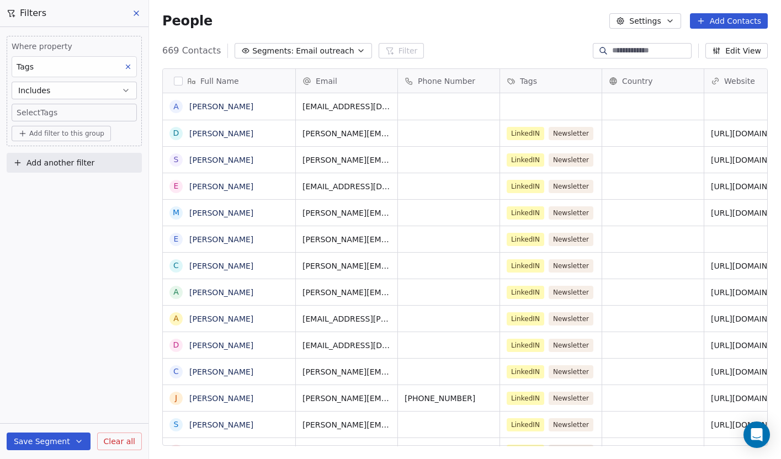
click at [89, 131] on span "Add filter to this group" at bounding box center [66, 133] width 75 height 9
click at [88, 154] on span "Contact properties" at bounding box center [59, 158] width 72 height 12
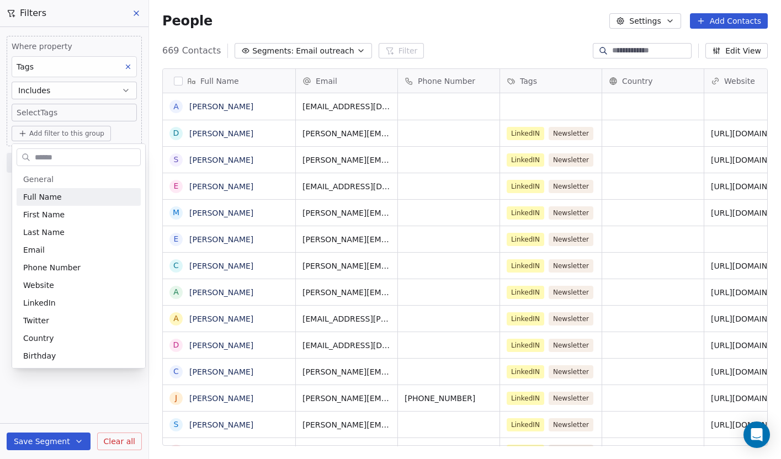
click at [109, 127] on html "Apiro Data Contacts People Marketing Workflows Campaigns Sales Pipelines Sequen…" at bounding box center [390, 236] width 781 height 473
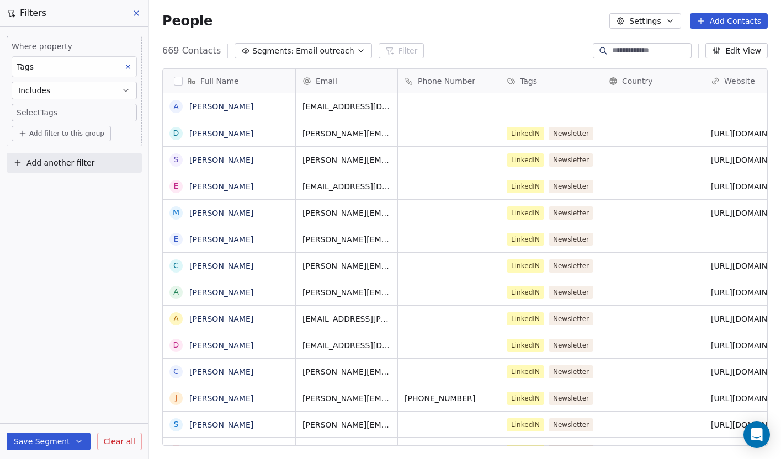
click at [125, 86] on icon "button" at bounding box center [125, 90] width 9 height 9
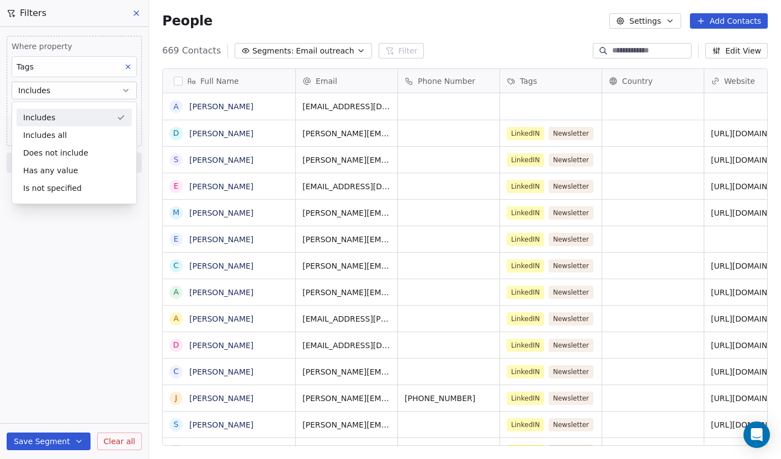
click at [125, 86] on icon "button" at bounding box center [125, 90] width 9 height 9
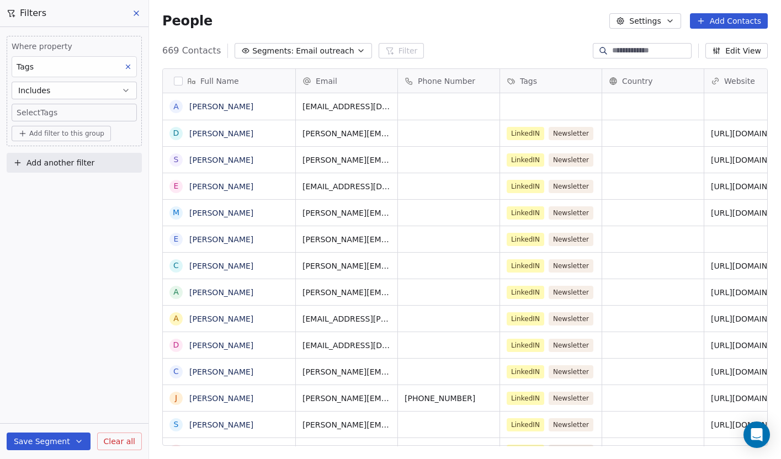
click at [77, 115] on body "Apiro Data Contacts People Marketing Workflows Campaigns Sales Pipelines Sequen…" at bounding box center [390, 229] width 781 height 459
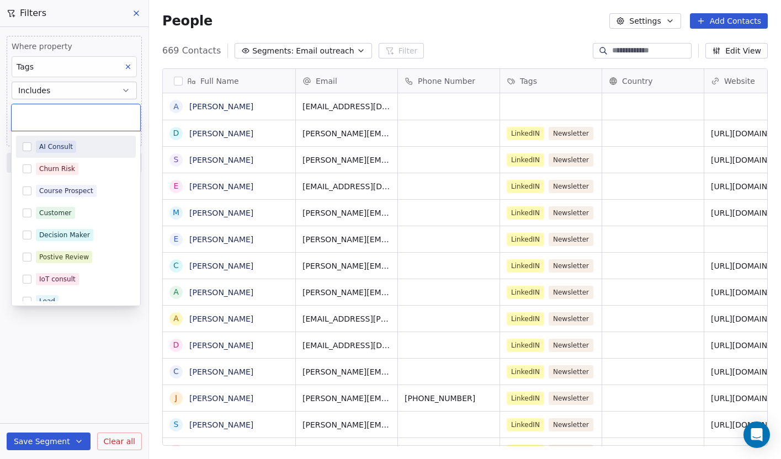
click at [77, 115] on input "text" at bounding box center [75, 117] width 111 height 12
click at [140, 92] on html "Apiro Data Contacts People Marketing Workflows Campaigns Sales Pipelines Sequen…" at bounding box center [390, 236] width 781 height 473
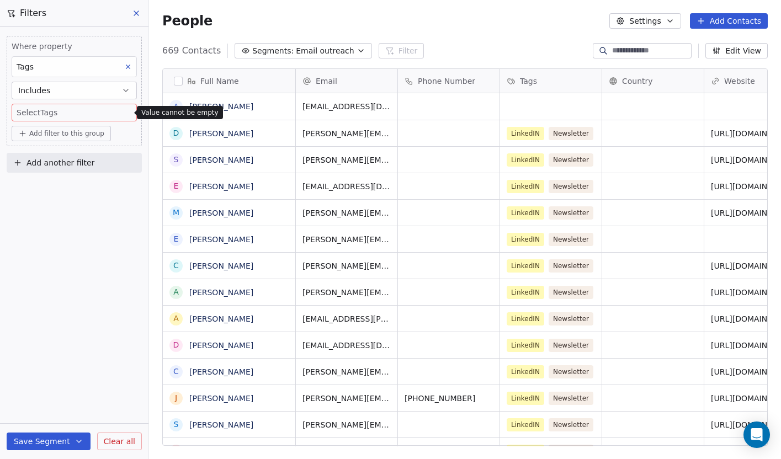
click at [82, 137] on span "Add filter to this group" at bounding box center [66, 133] width 75 height 9
click at [74, 177] on span "Contact activity" at bounding box center [53, 175] width 61 height 12
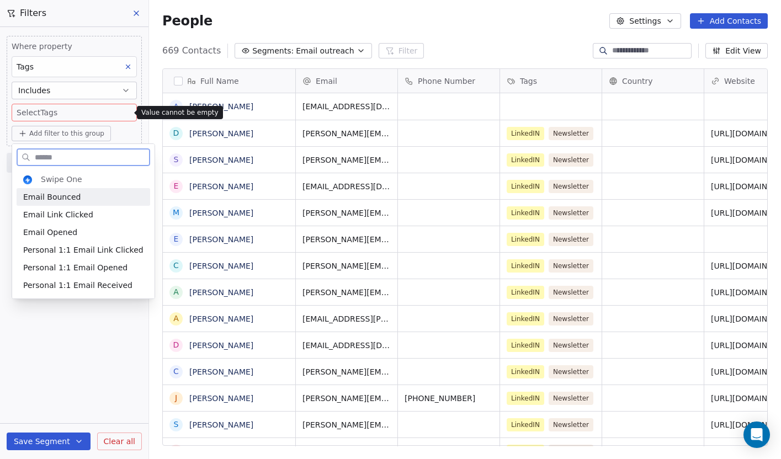
click at [72, 199] on span "Email Bounced" at bounding box center [51, 196] width 57 height 11
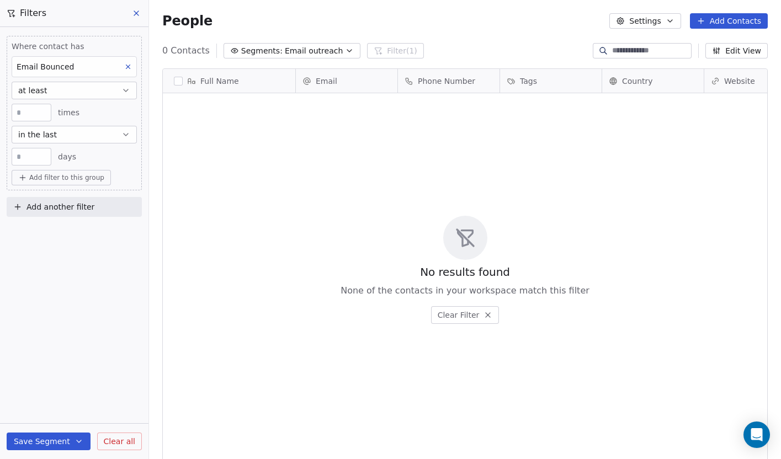
click at [482, 311] on button "Clear Filter" at bounding box center [465, 315] width 68 height 18
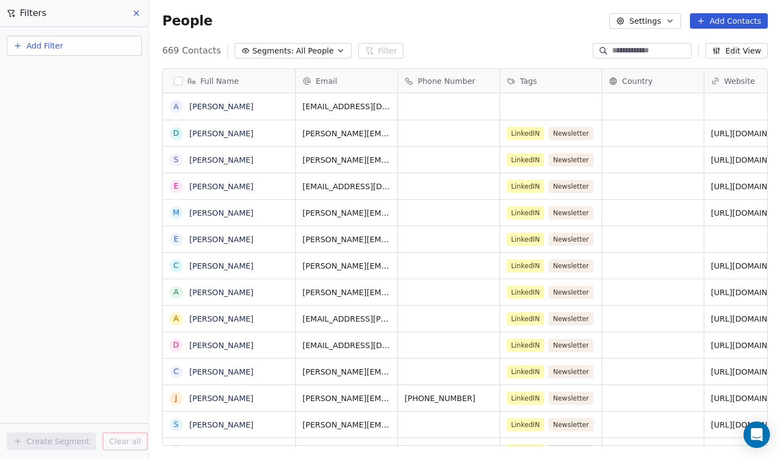
click at [336, 51] on icon "button" at bounding box center [340, 50] width 9 height 9
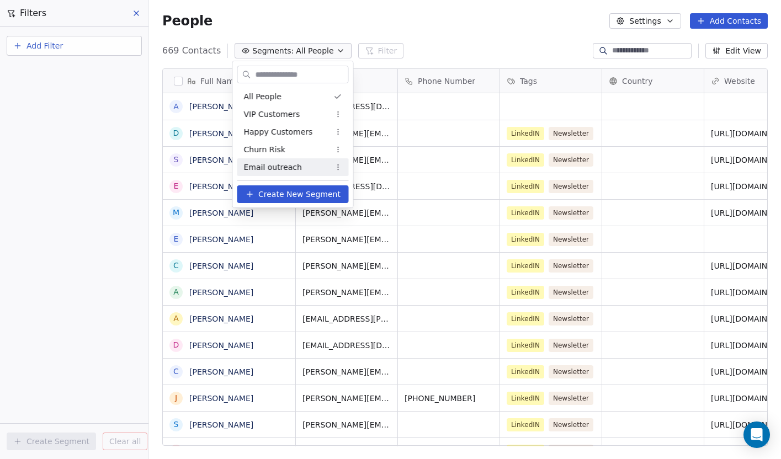
click at [317, 167] on div "Email outreach" at bounding box center [292, 167] width 111 height 18
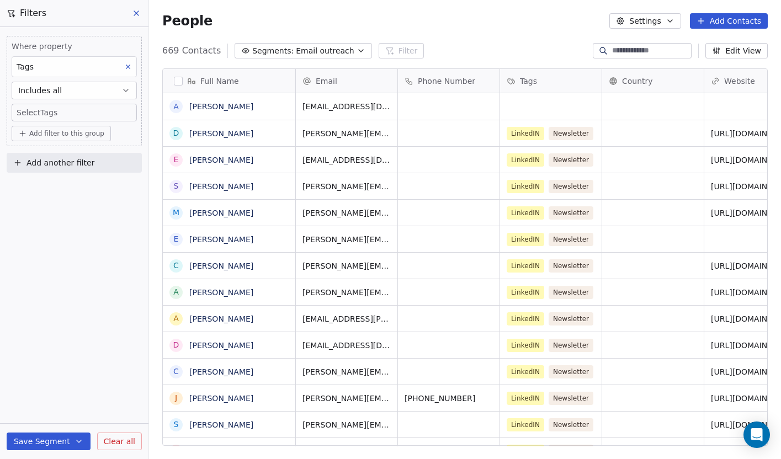
click at [81, 135] on span "Add filter to this group" at bounding box center [66, 133] width 75 height 9
click at [90, 176] on div "Contact activity" at bounding box center [74, 175] width 102 height 12
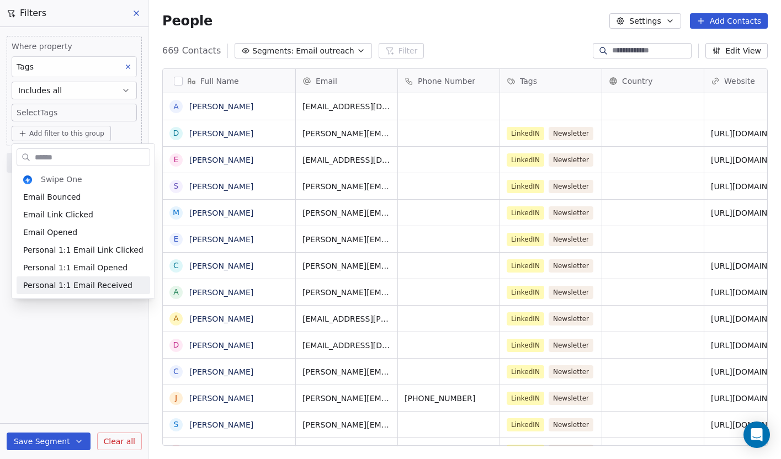
click at [94, 322] on html "Apiro Data Contacts People Marketing Workflows Campaigns Sales Pipelines Sequen…" at bounding box center [390, 236] width 781 height 473
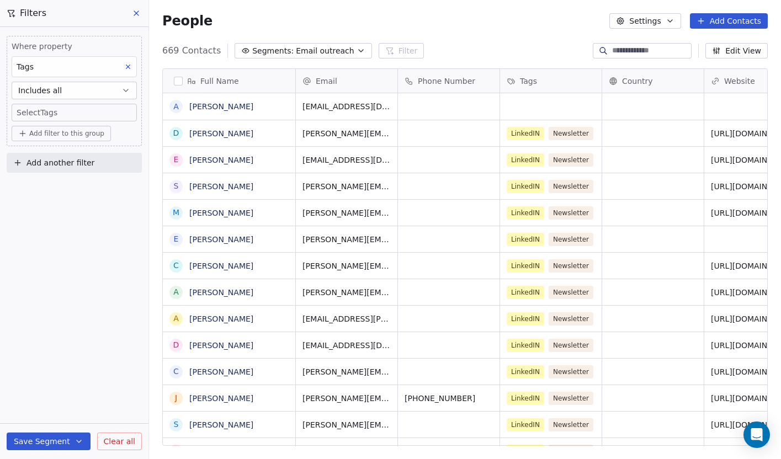
click at [359, 50] on icon "button" at bounding box center [361, 51] width 4 height 2
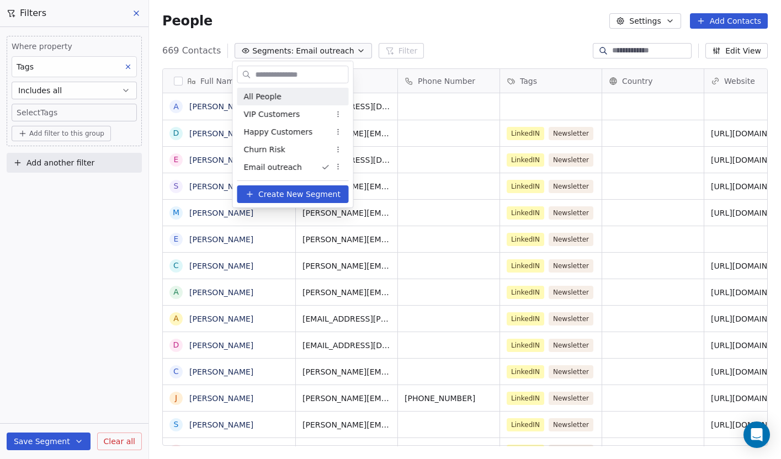
click at [301, 96] on div "All People" at bounding box center [292, 97] width 111 height 18
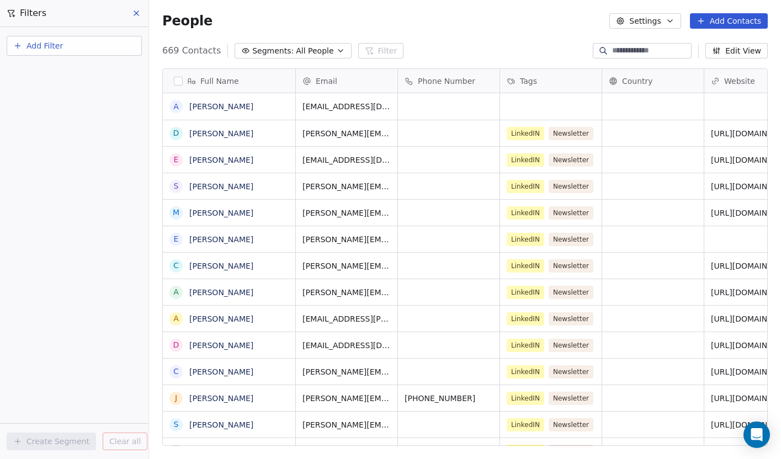
click at [88, 51] on button "Add Filter" at bounding box center [74, 46] width 135 height 20
click at [86, 88] on div "Contact activity" at bounding box center [74, 90] width 112 height 12
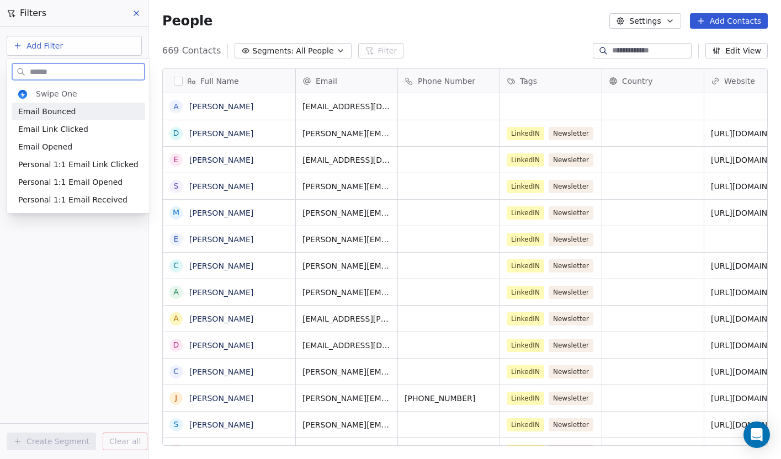
click at [79, 112] on div "Email Bounced" at bounding box center [78, 111] width 120 height 11
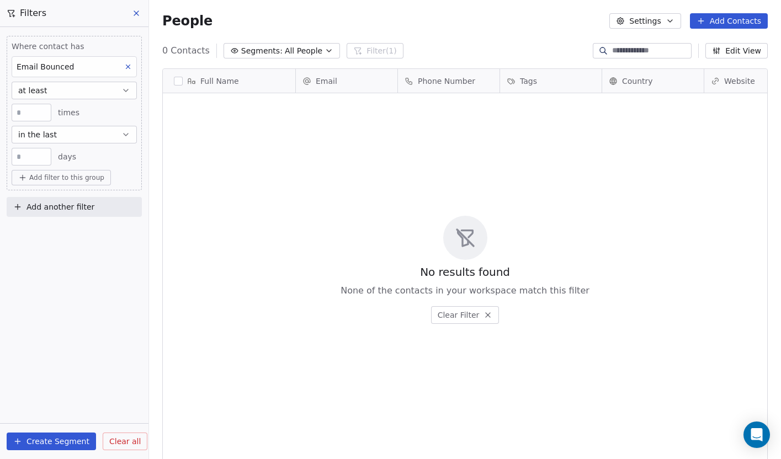
click at [64, 441] on button "Create Segment" at bounding box center [51, 441] width 89 height 18
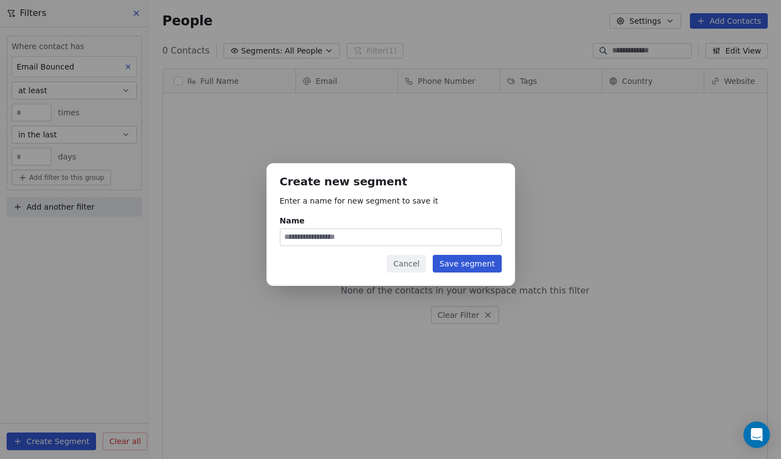
click at [404, 267] on button "Cancel" at bounding box center [406, 264] width 39 height 18
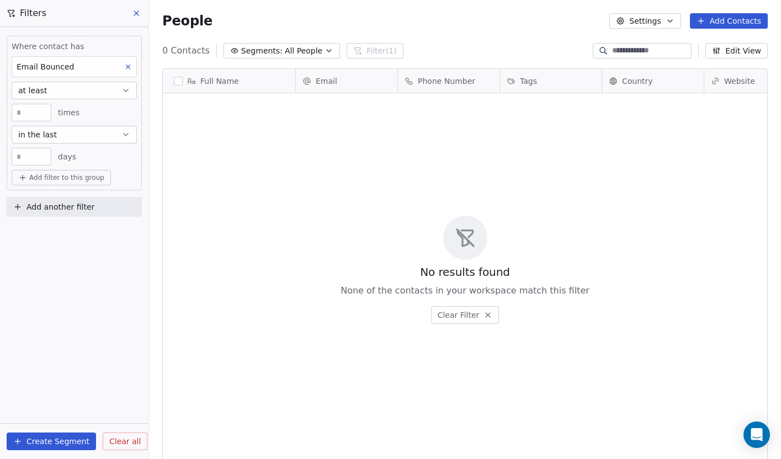
click at [135, 15] on icon at bounding box center [136, 13] width 9 height 9
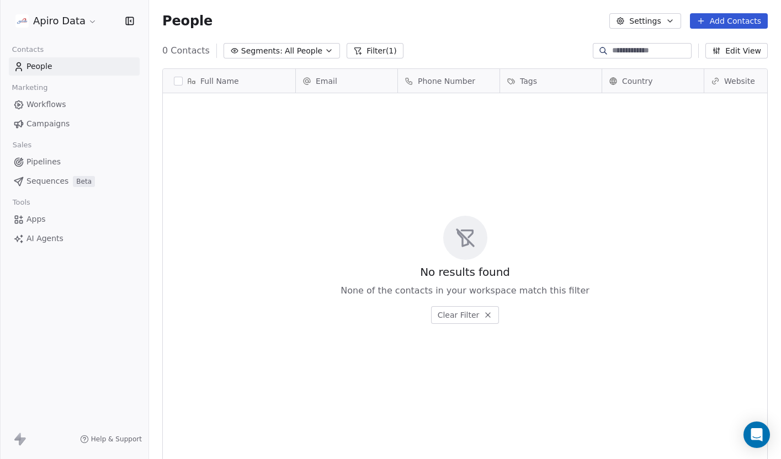
click at [88, 67] on link "People" at bounding box center [74, 66] width 131 height 18
click at [368, 52] on button "Filter (1)" at bounding box center [374, 50] width 57 height 15
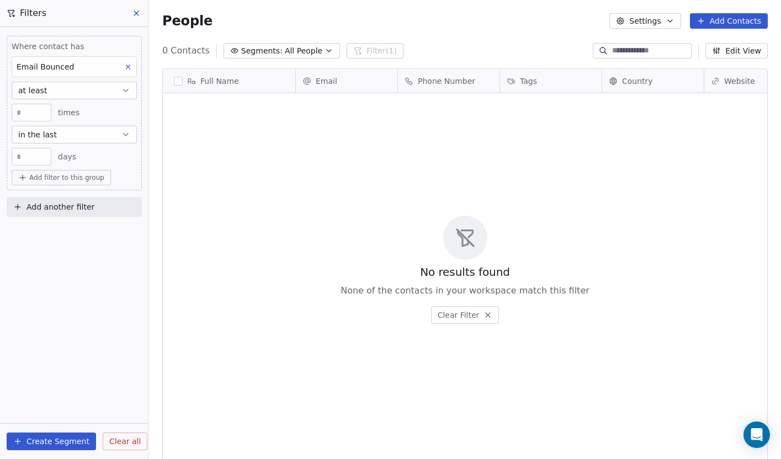
click at [132, 445] on span "Clear all" at bounding box center [124, 442] width 31 height 12
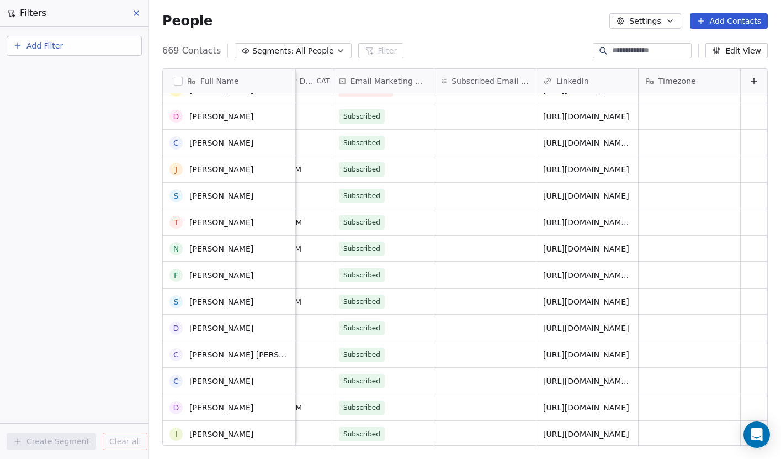
scroll to position [0, 0]
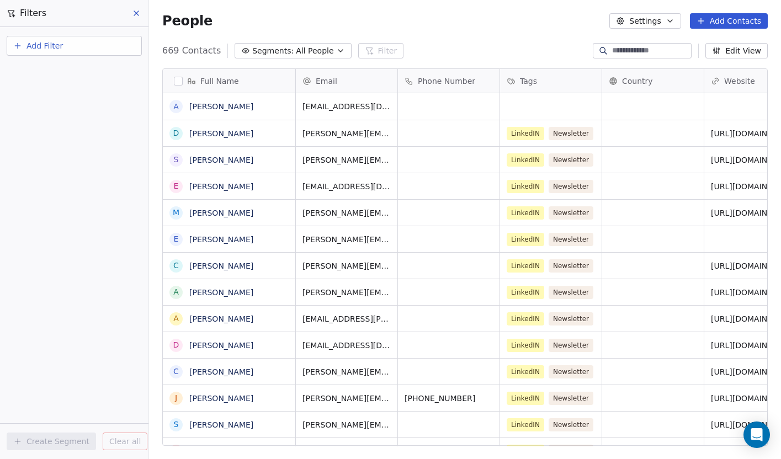
click at [336, 54] on icon "button" at bounding box center [340, 50] width 9 height 9
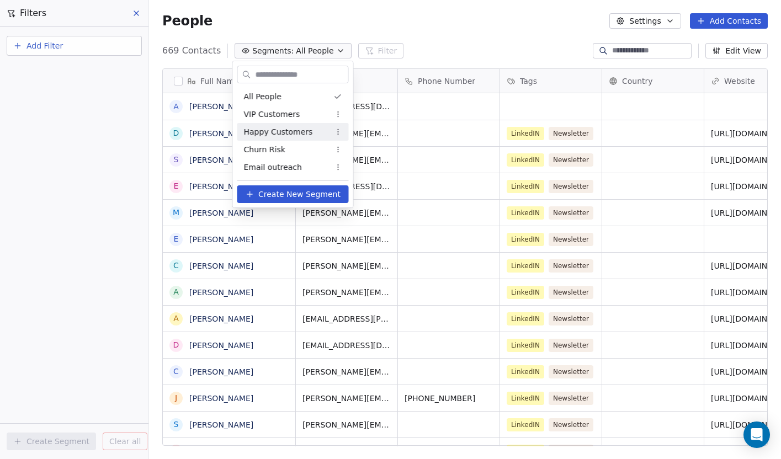
click at [122, 253] on html "Apiro Data Contacts People Marketing Workflows Campaigns Sales Pipelines Sequen…" at bounding box center [390, 236] width 781 height 473
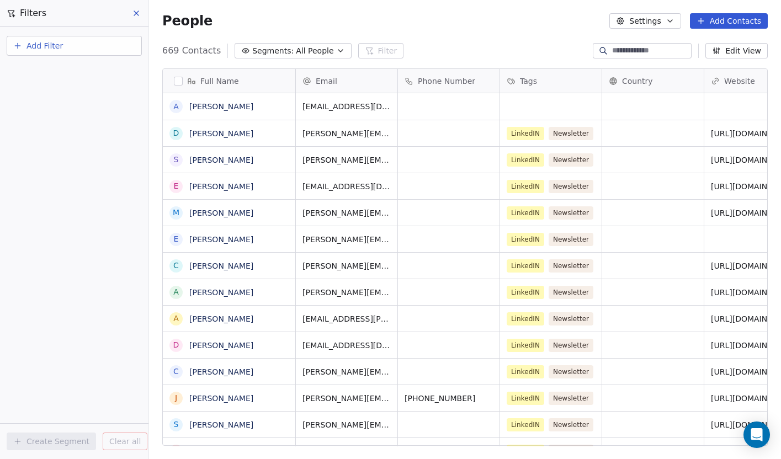
click at [336, 50] on icon "button" at bounding box center [340, 50] width 9 height 9
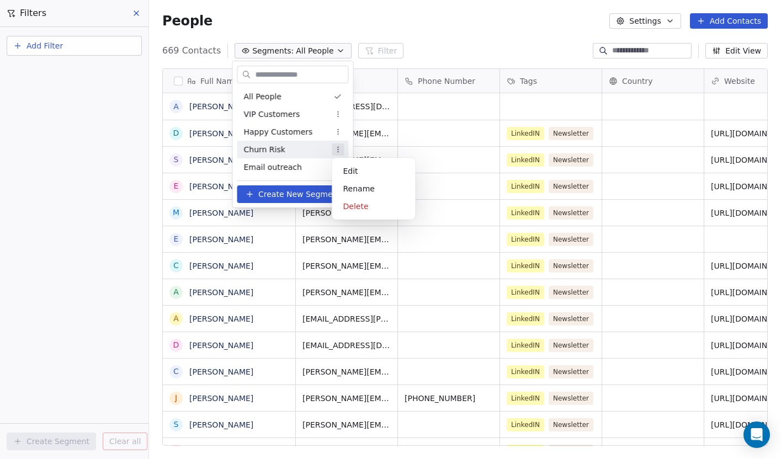
click at [343, 149] on html "Apiro Data Contacts People Marketing Workflows Campaigns Sales Pipelines Sequen…" at bounding box center [390, 236] width 781 height 473
click at [352, 207] on div "Delete" at bounding box center [374, 206] width 74 height 18
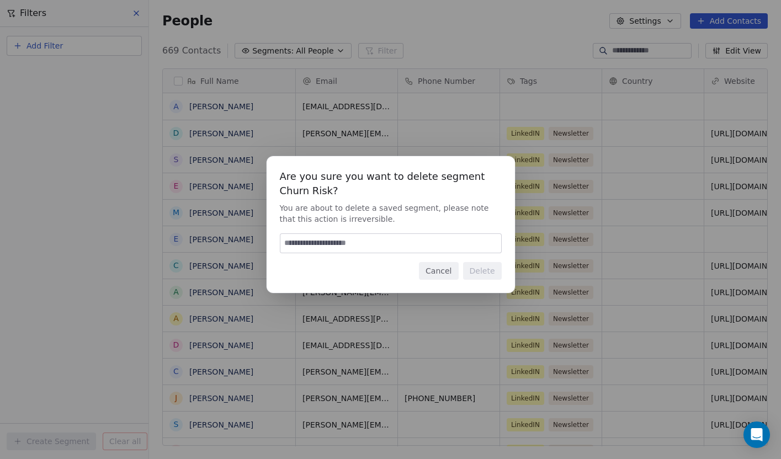
click at [376, 239] on input at bounding box center [390, 243] width 221 height 19
type input "******"
click at [487, 273] on button "Delete" at bounding box center [482, 271] width 39 height 18
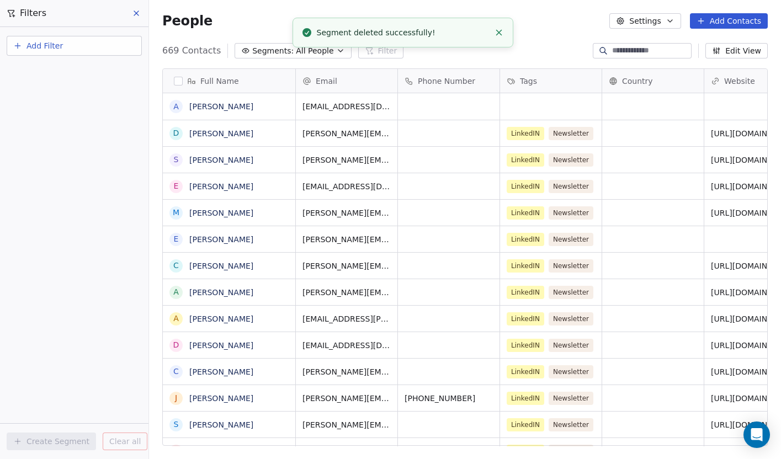
click at [336, 51] on icon "button" at bounding box center [340, 50] width 9 height 9
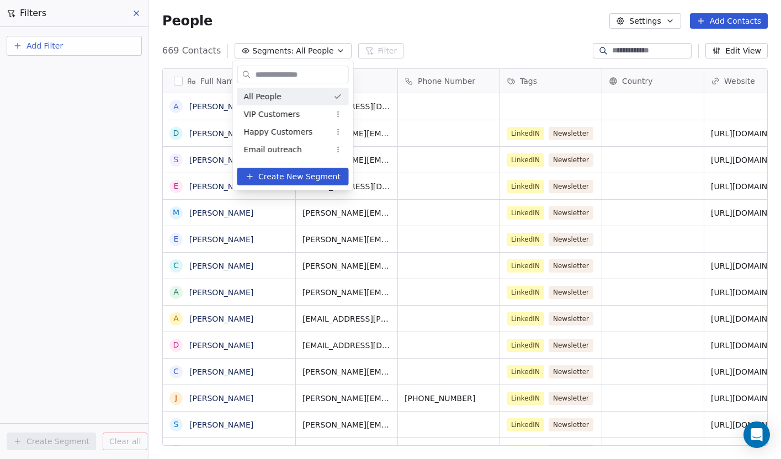
click at [426, 37] on html "Apiro Data Contacts People Marketing Workflows Campaigns Sales Pipelines Sequen…" at bounding box center [390, 236] width 781 height 473
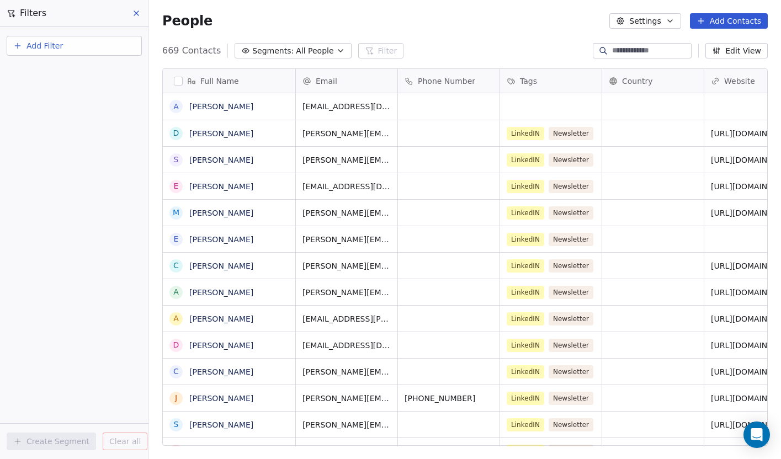
click at [630, 49] on input at bounding box center [650, 50] width 77 height 11
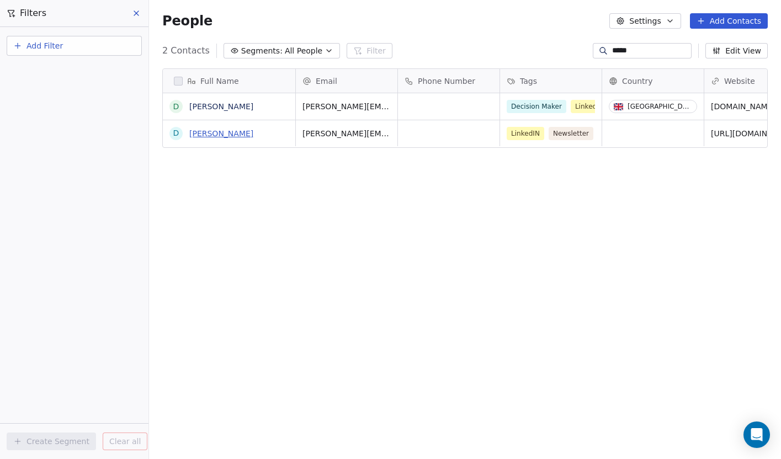
type input "*****"
click at [206, 135] on link "[PERSON_NAME]" at bounding box center [221, 133] width 64 height 9
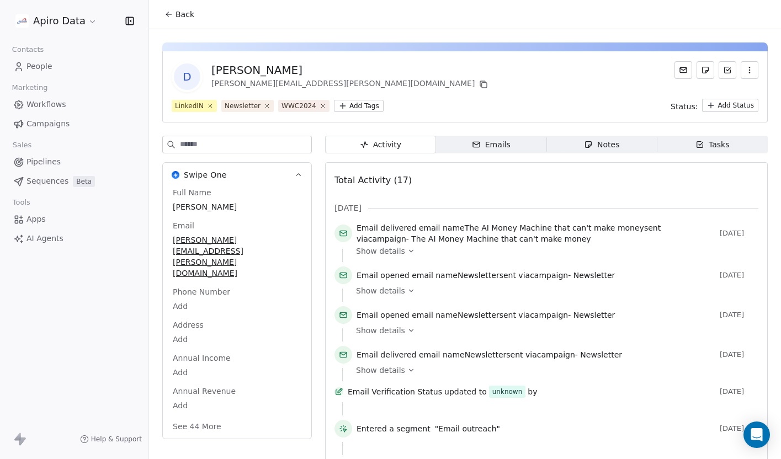
click at [751, 73] on icon "button" at bounding box center [749, 70] width 9 height 9
click at [727, 98] on div "Delete" at bounding box center [734, 95] width 74 height 18
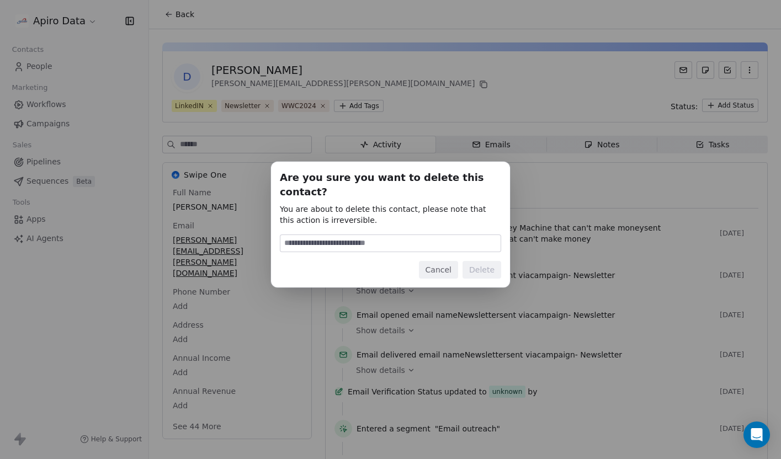
click at [429, 238] on input at bounding box center [390, 243] width 220 height 17
type input "******"
click at [489, 269] on button "Delete" at bounding box center [481, 270] width 39 height 18
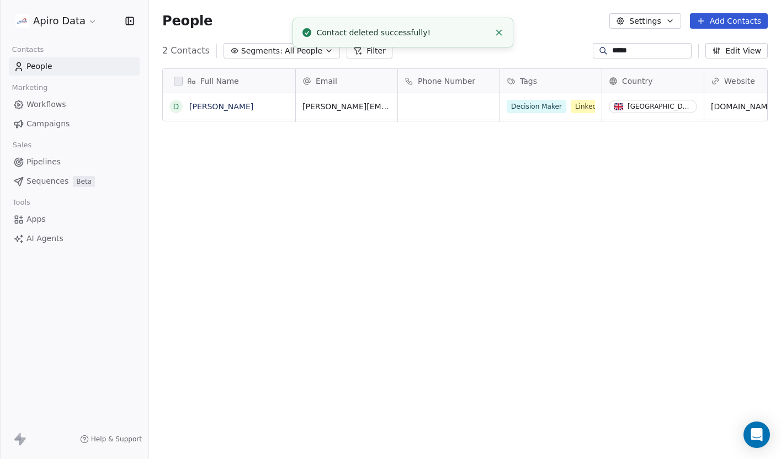
scroll to position [404, 632]
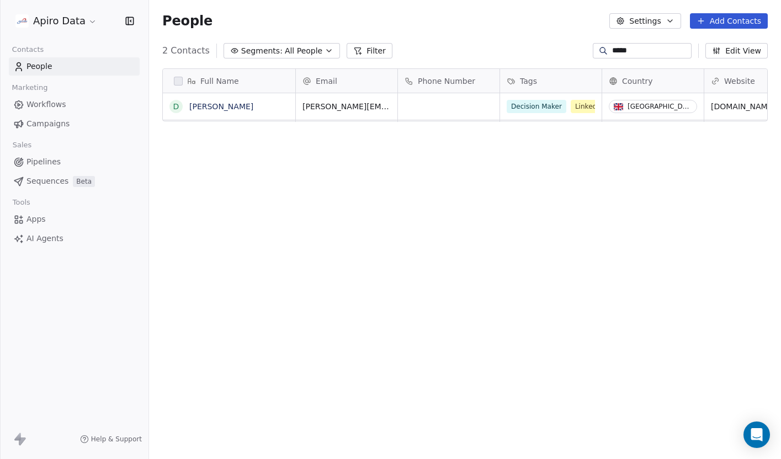
drag, startPoint x: 645, startPoint y: 54, endPoint x: 578, endPoint y: 55, distance: 66.8
click at [578, 54] on div "2 Contacts Segments: All People Filter ***** Edit View" at bounding box center [465, 51] width 632 height 18
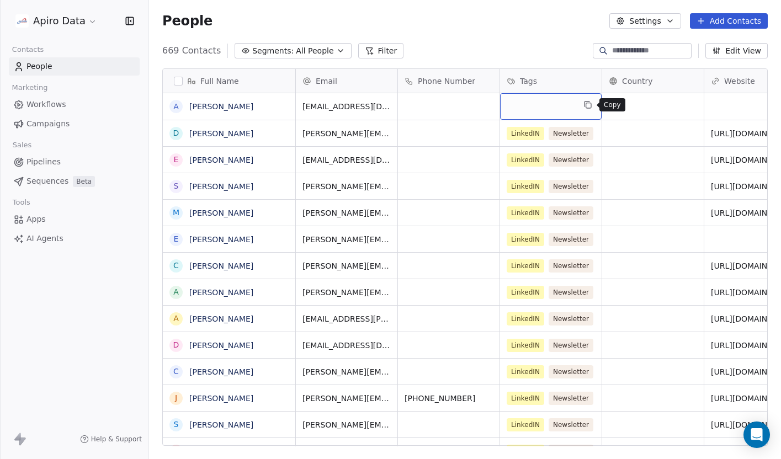
click at [586, 106] on icon "grid" at bounding box center [587, 104] width 9 height 9
click at [586, 106] on icon "grid" at bounding box center [588, 105] width 6 height 4
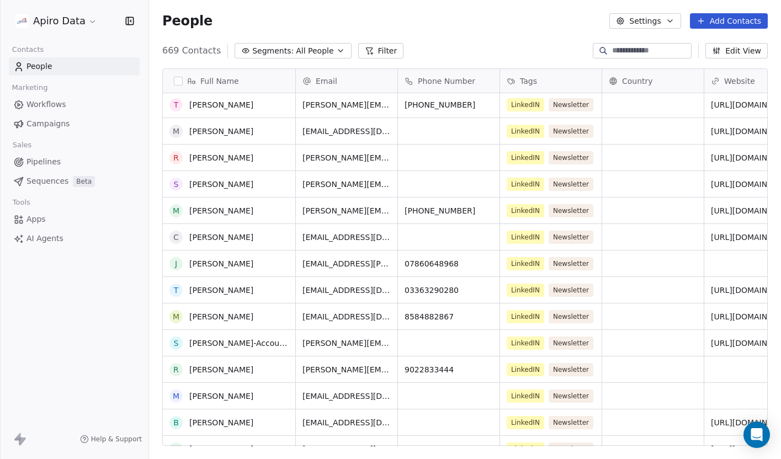
scroll to position [1996, 0]
